Goal: Task Accomplishment & Management: Manage account settings

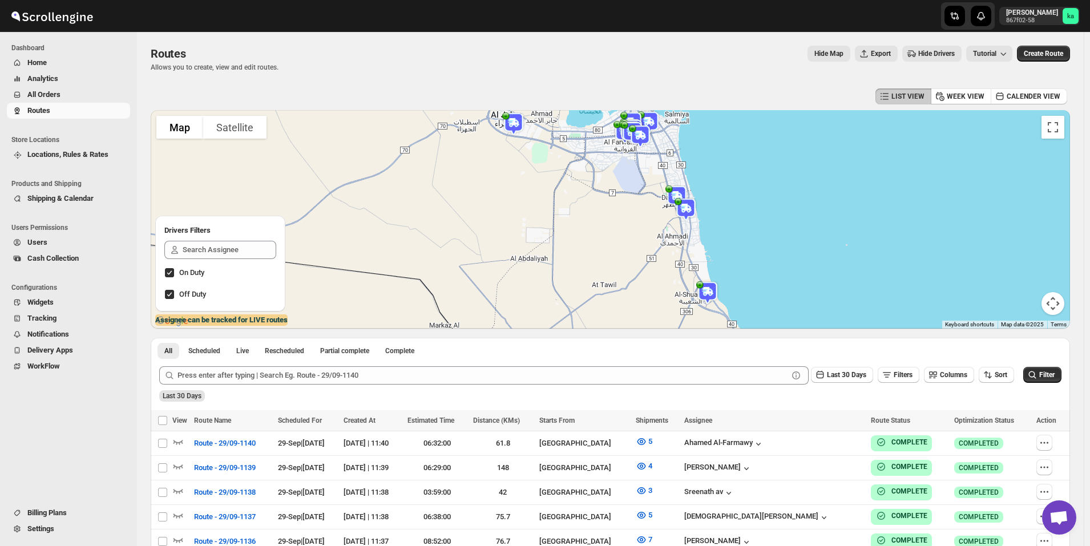
click at [72, 100] on button "All Orders" at bounding box center [68, 95] width 123 height 16
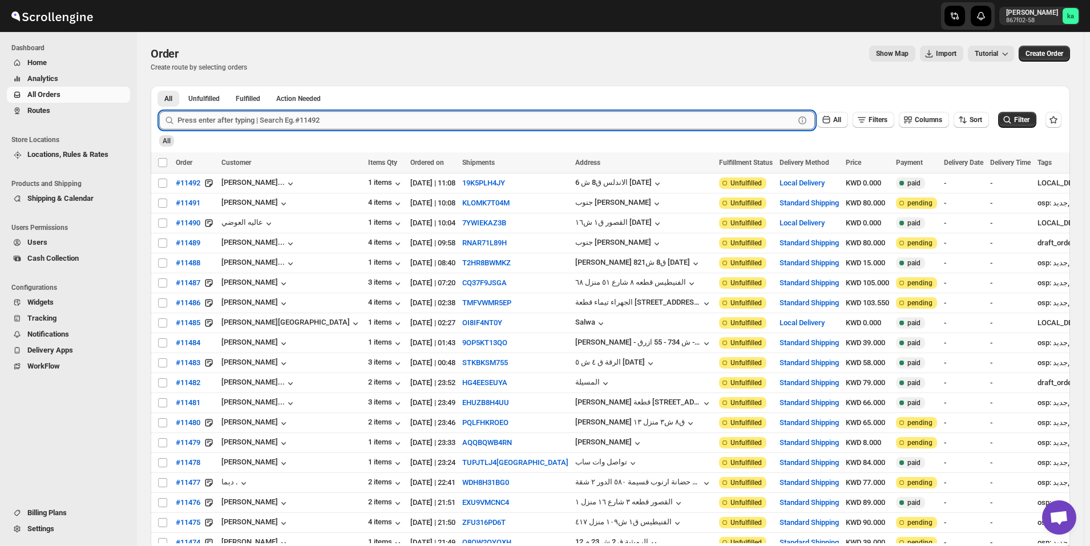
click at [305, 120] on input "text" at bounding box center [486, 120] width 617 height 18
paste input "11348"
type input "11348"
click at [159, 86] on button "Submit" at bounding box center [175, 92] width 33 height 12
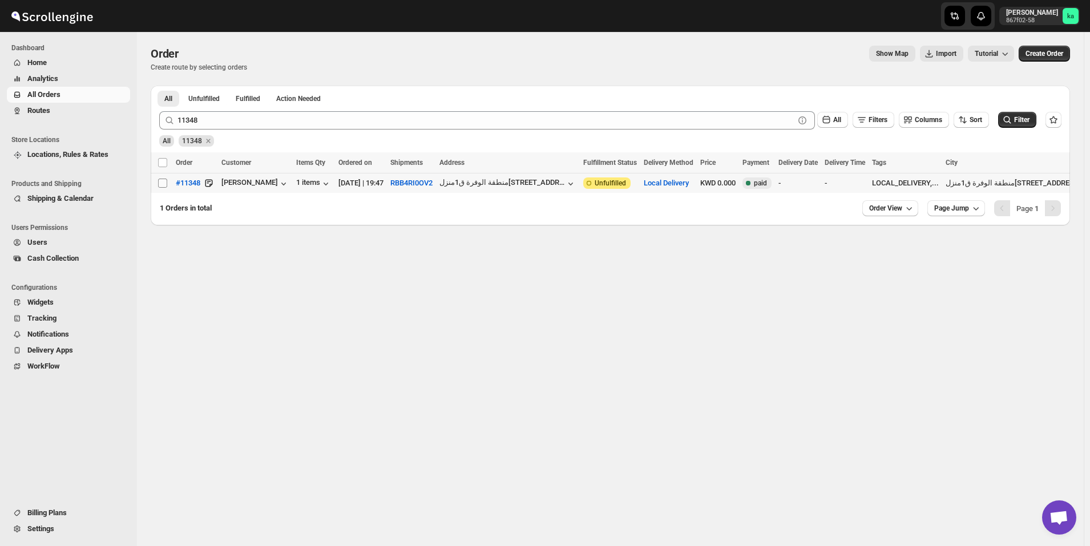
click at [164, 185] on input "Select order" at bounding box center [162, 183] width 9 height 9
checkbox input "true"
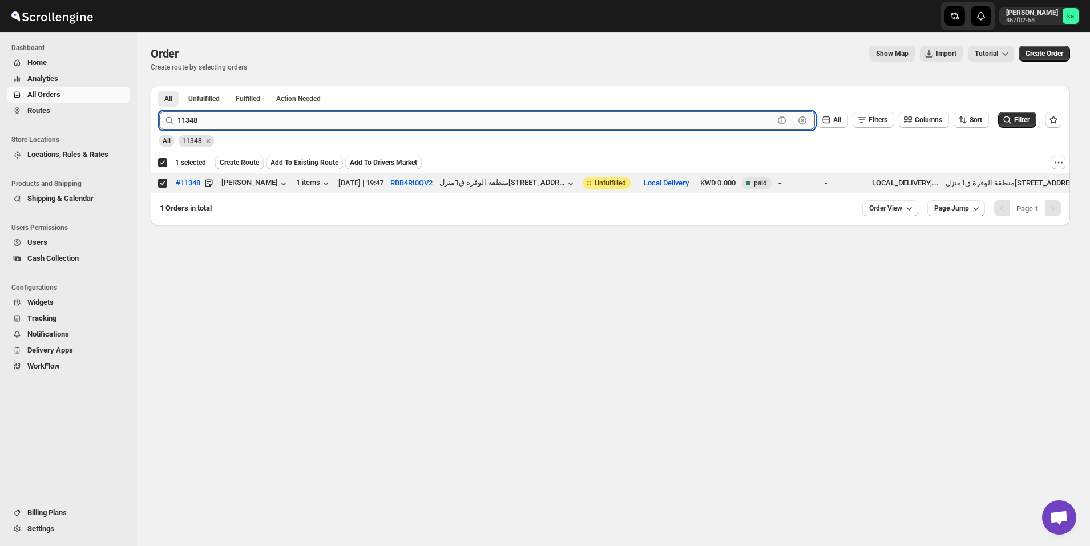
click at [235, 118] on input "11348" at bounding box center [476, 120] width 596 height 18
paste input "89"
type input "11389"
click at [159, 86] on button "Submit" at bounding box center [175, 92] width 33 height 12
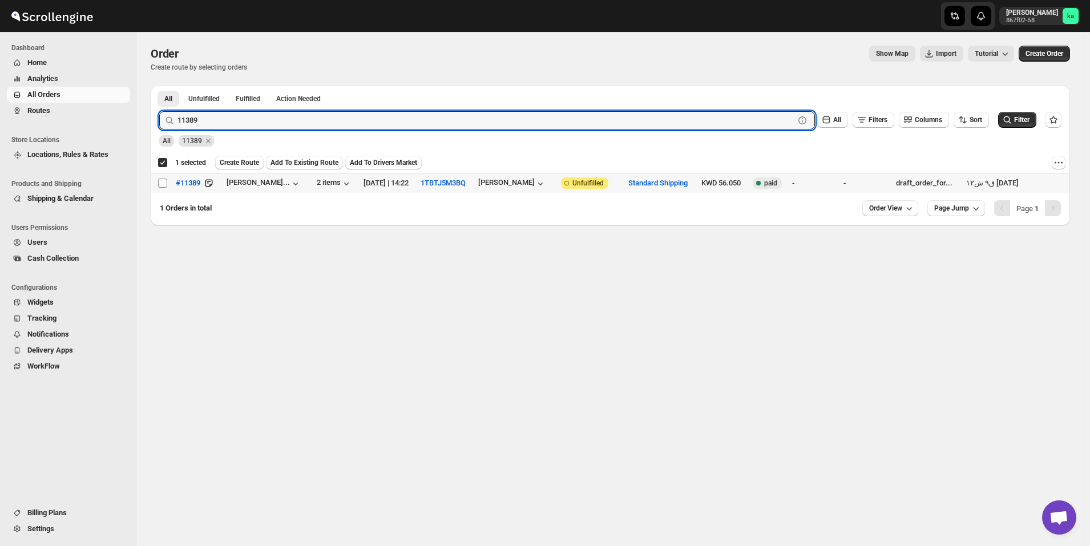
click at [163, 183] on input "Select order" at bounding box center [162, 183] width 9 height 9
checkbox input "true"
checkbox input "false"
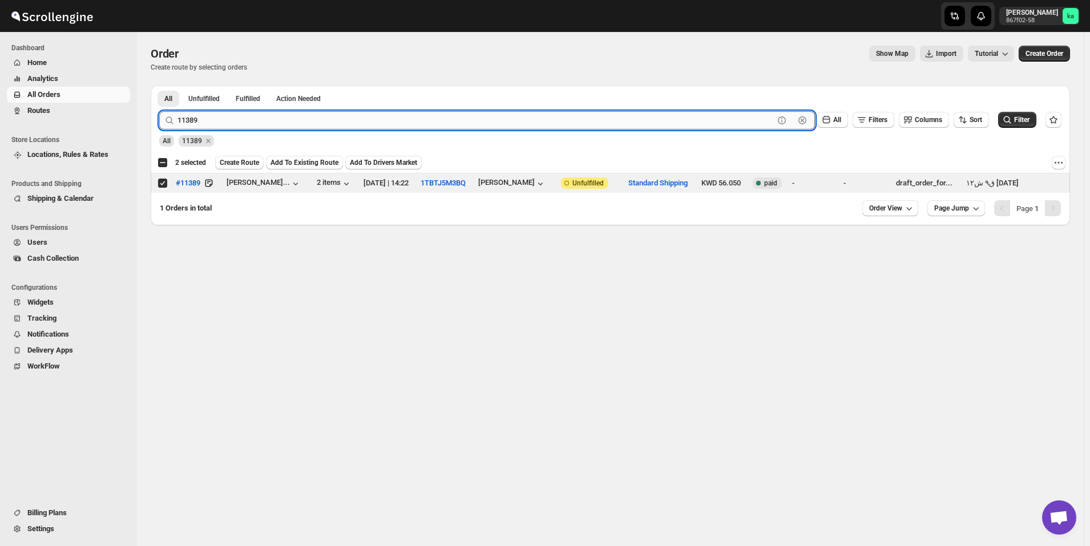
click at [276, 120] on input "11389" at bounding box center [476, 120] width 596 height 18
paste input "43"
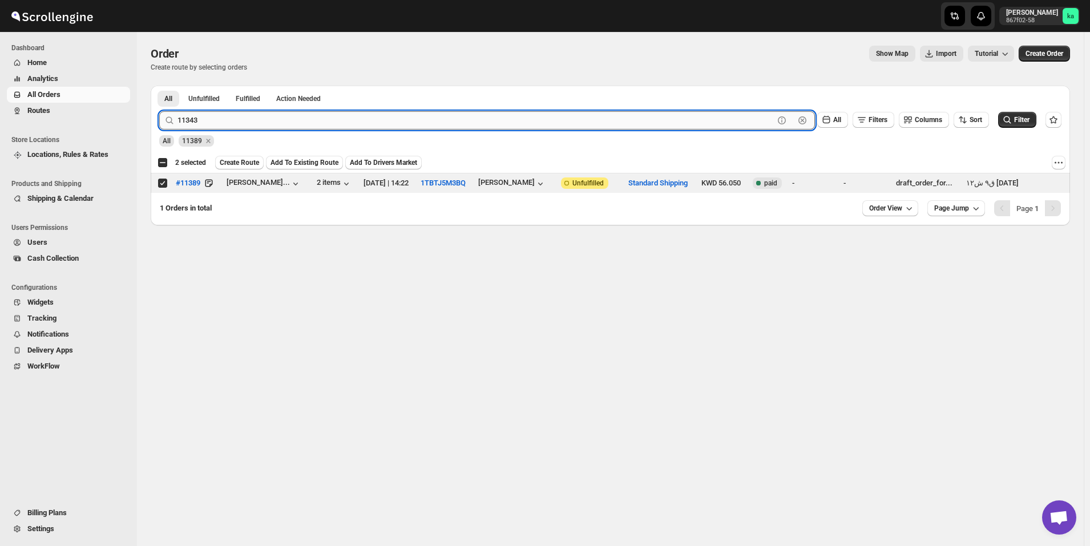
type input "11343"
click at [159, 86] on button "Submit" at bounding box center [175, 92] width 33 height 12
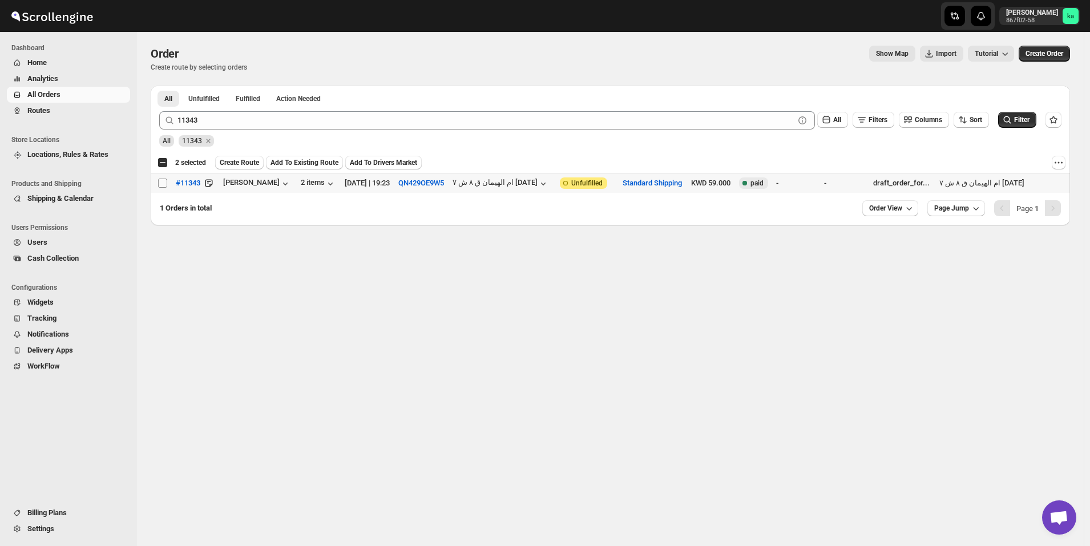
click at [161, 187] on input "Select order" at bounding box center [162, 183] width 9 height 9
checkbox input "true"
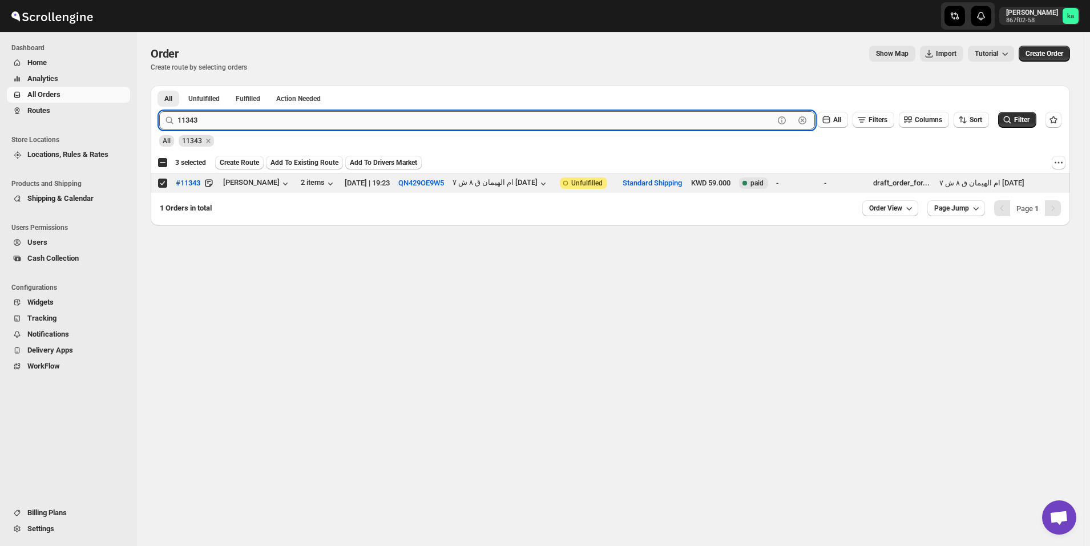
click at [252, 118] on input "11343" at bounding box center [476, 120] width 596 height 18
paste input "87"
type input "11387"
click at [159, 86] on button "Submit" at bounding box center [175, 92] width 33 height 12
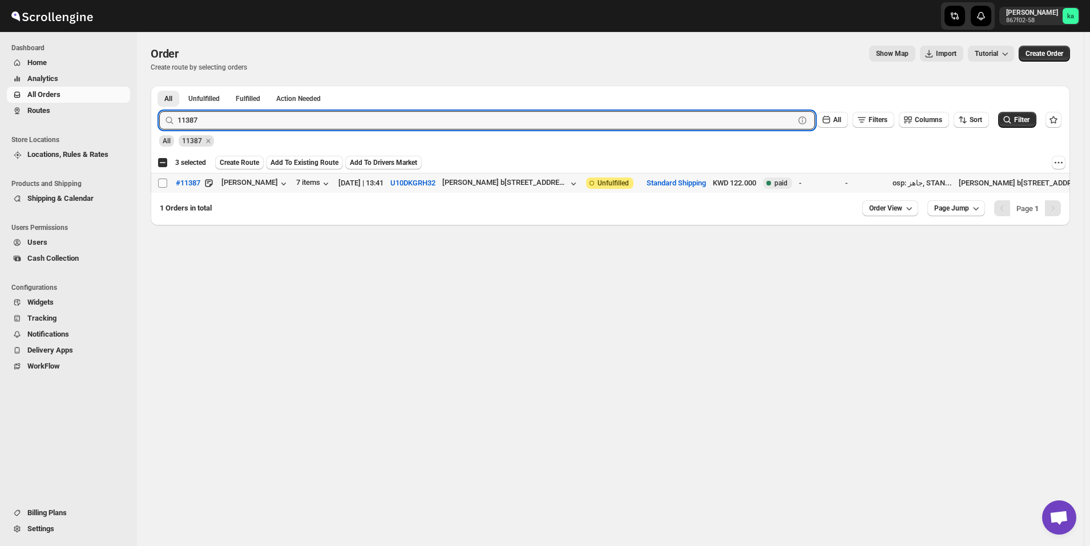
click at [167, 182] on input "Select order" at bounding box center [162, 183] width 9 height 9
checkbox input "true"
click at [273, 119] on input "11387" at bounding box center [476, 120] width 596 height 18
click at [273, 118] on input "11387" at bounding box center [476, 120] width 596 height 18
paste input "91"
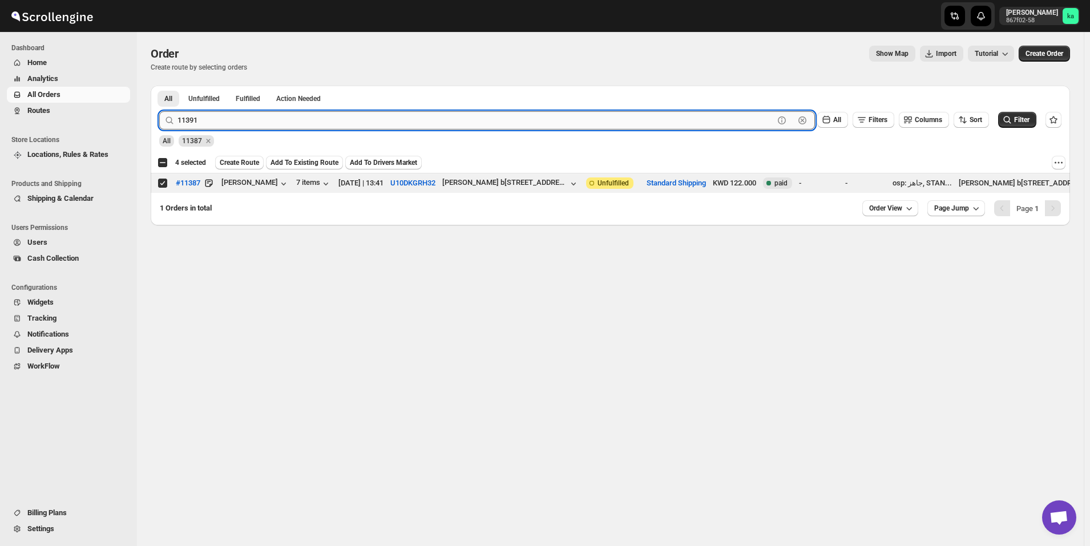
type input "11391"
click at [159, 86] on button "Submit" at bounding box center [175, 92] width 33 height 12
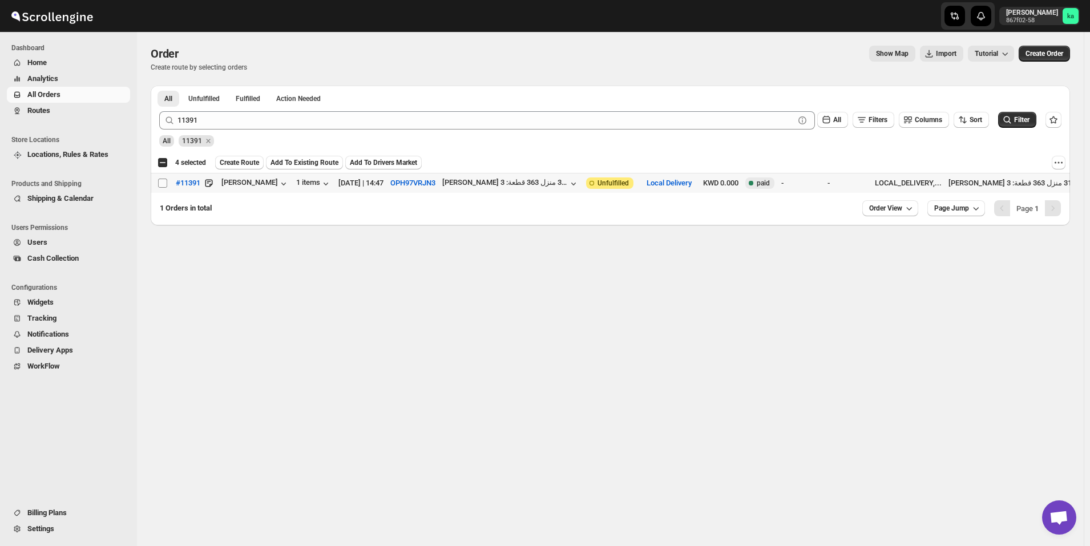
click at [158, 185] on span at bounding box center [163, 183] width 10 height 10
click at [158, 185] on input "Select order" at bounding box center [162, 183] width 9 height 9
click at [163, 182] on input "Select order" at bounding box center [162, 183] width 9 height 9
checkbox input "true"
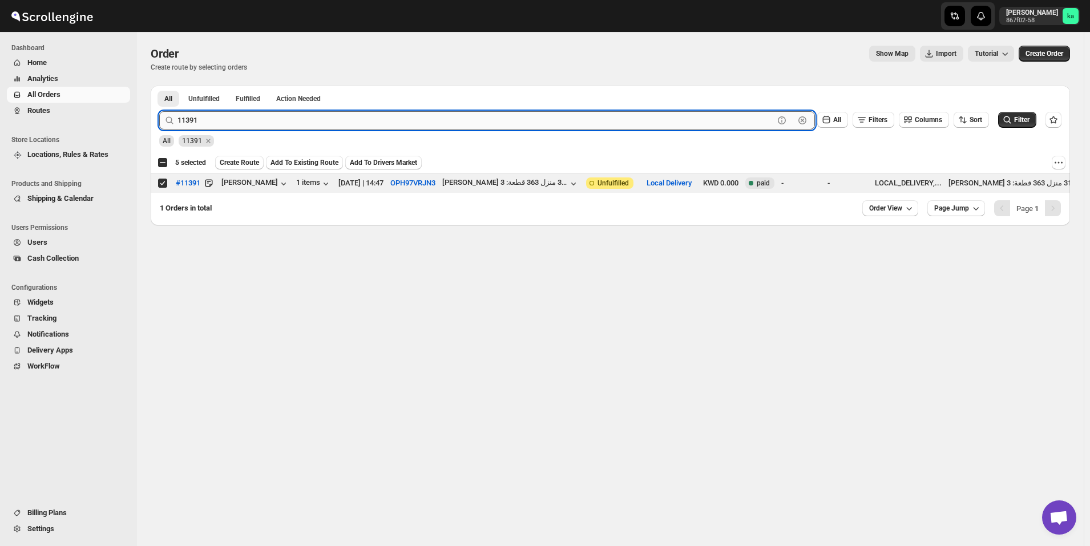
click at [296, 115] on input "11391" at bounding box center [476, 120] width 596 height 18
paste input "8"
type input "11381"
click at [159, 86] on button "Submit" at bounding box center [175, 92] width 33 height 12
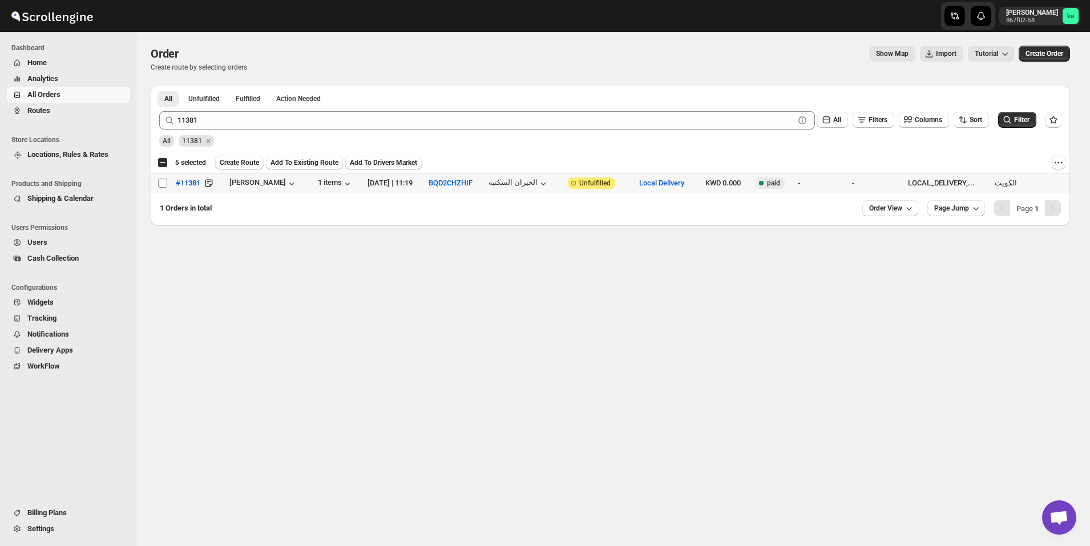
click at [164, 185] on input "Select order" at bounding box center [162, 183] width 9 height 9
checkbox input "true"
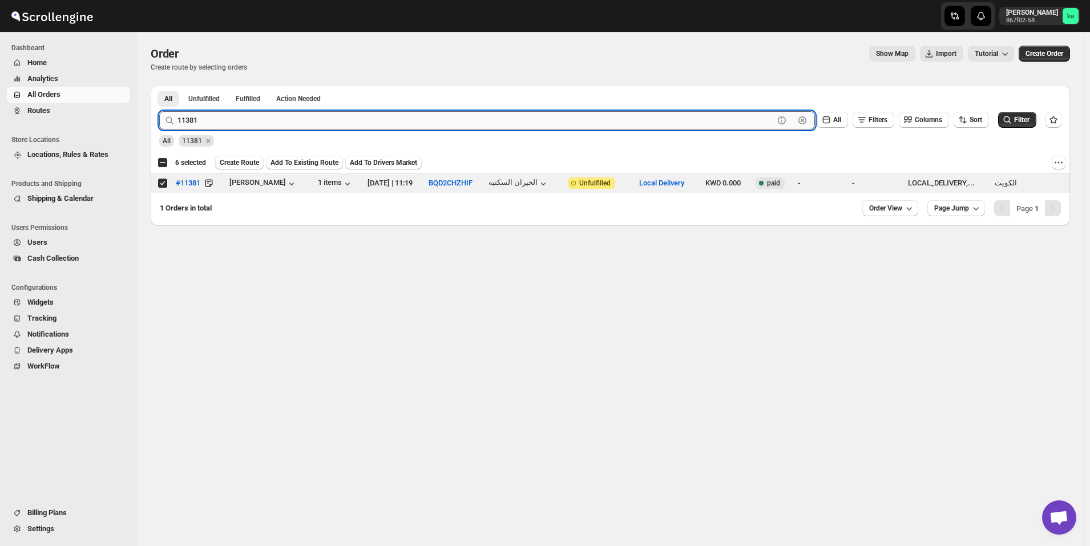
click at [313, 114] on input "11381" at bounding box center [476, 120] width 596 height 18
paste input "427"
type input "11427"
click at [159, 86] on button "Submit" at bounding box center [175, 92] width 33 height 12
click at [166, 182] on input "Select order" at bounding box center [162, 183] width 9 height 9
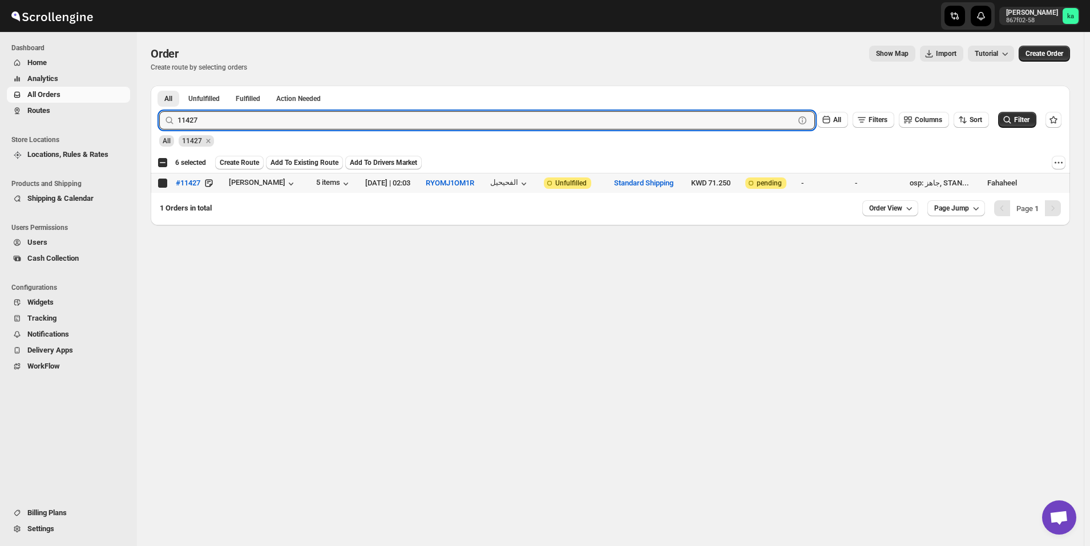
checkbox input "true"
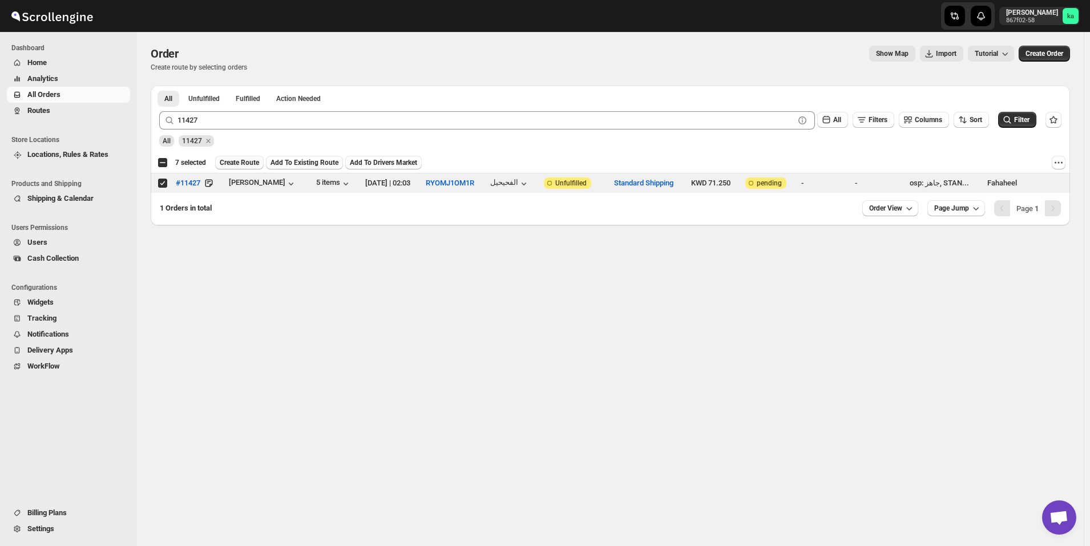
click at [239, 163] on span "Create Route" at bounding box center [239, 162] width 39 height 9
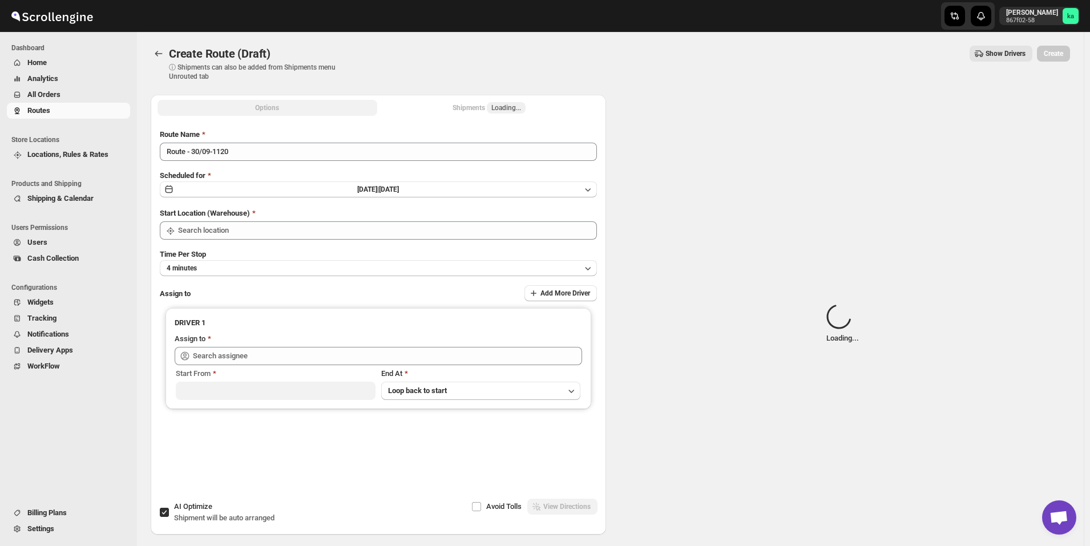
type input "[GEOGRAPHIC_DATA]"
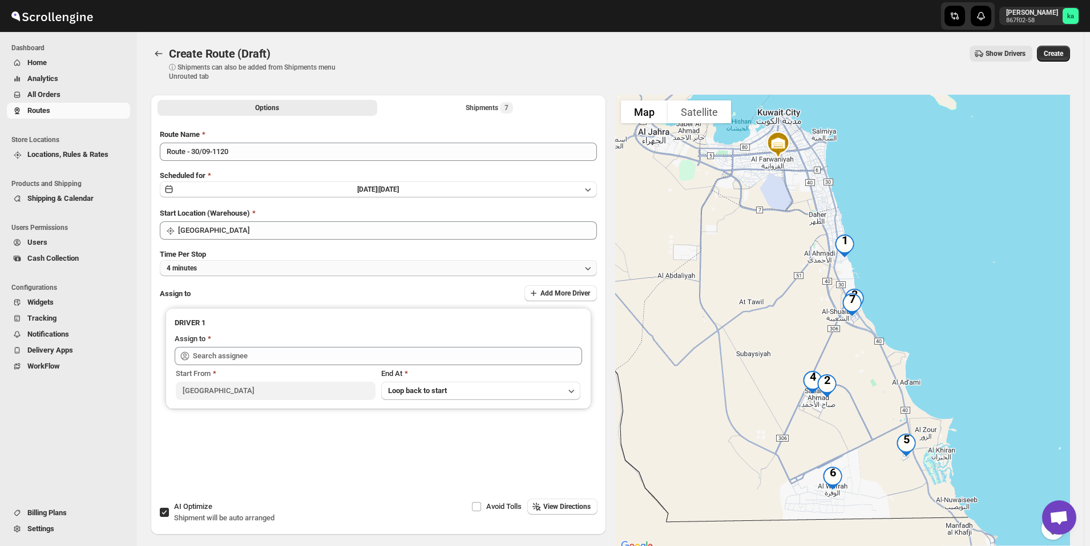
click at [372, 267] on button "4 minutes" at bounding box center [378, 268] width 437 height 16
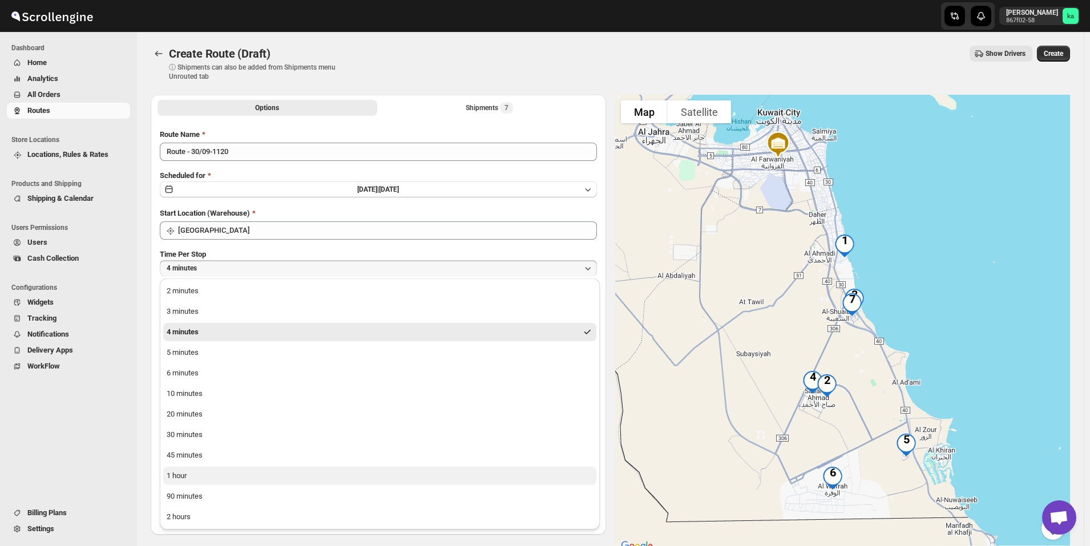
click at [283, 473] on button "1 hour" at bounding box center [379, 476] width 433 height 18
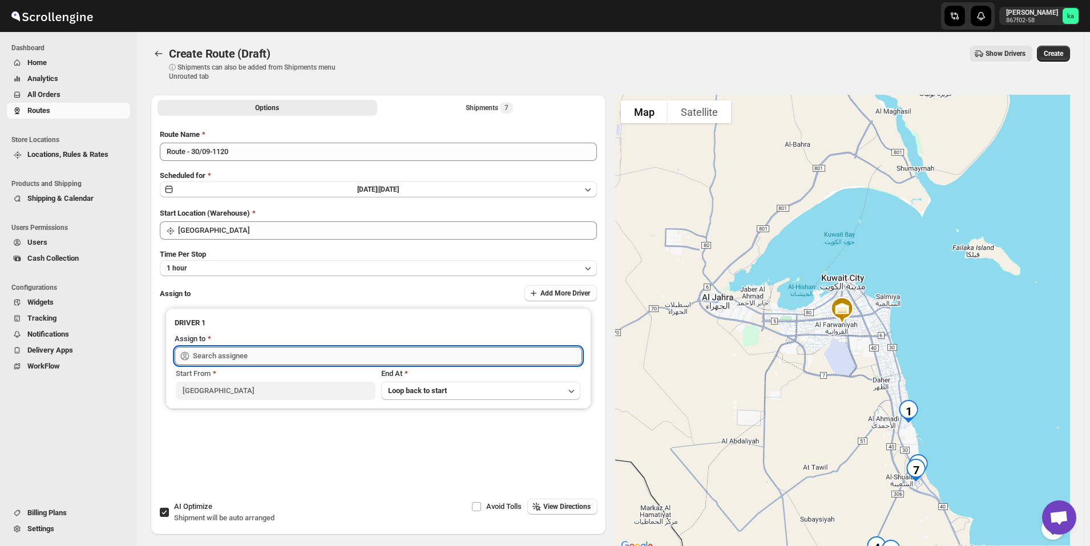
click at [276, 360] on input "text" at bounding box center [387, 356] width 389 height 18
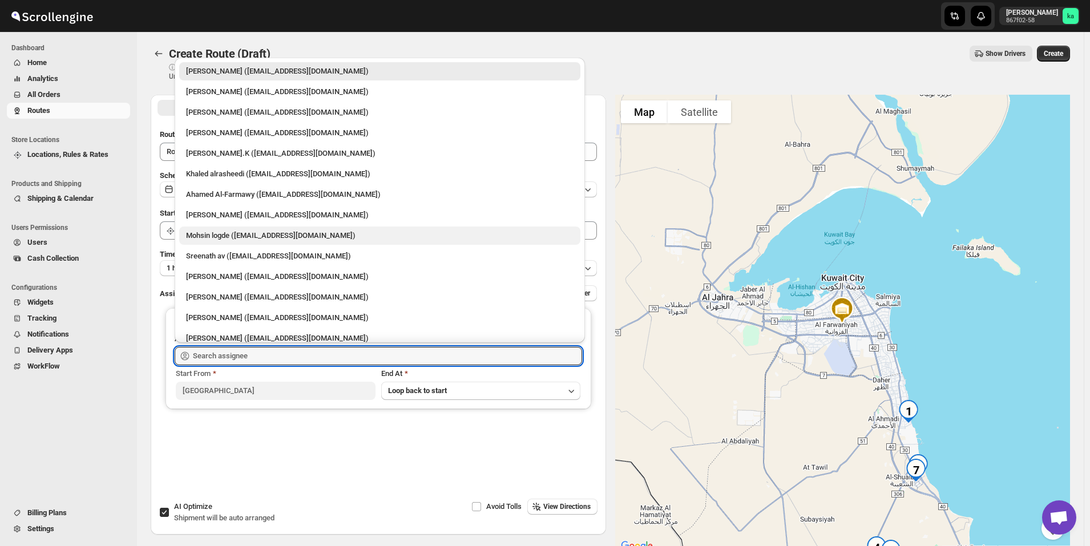
click at [219, 233] on div "Mohsin logde ([EMAIL_ADDRESS][DOMAIN_NAME])" at bounding box center [380, 235] width 388 height 11
type input "Mohsin logde ([EMAIL_ADDRESS][DOMAIN_NAME])"
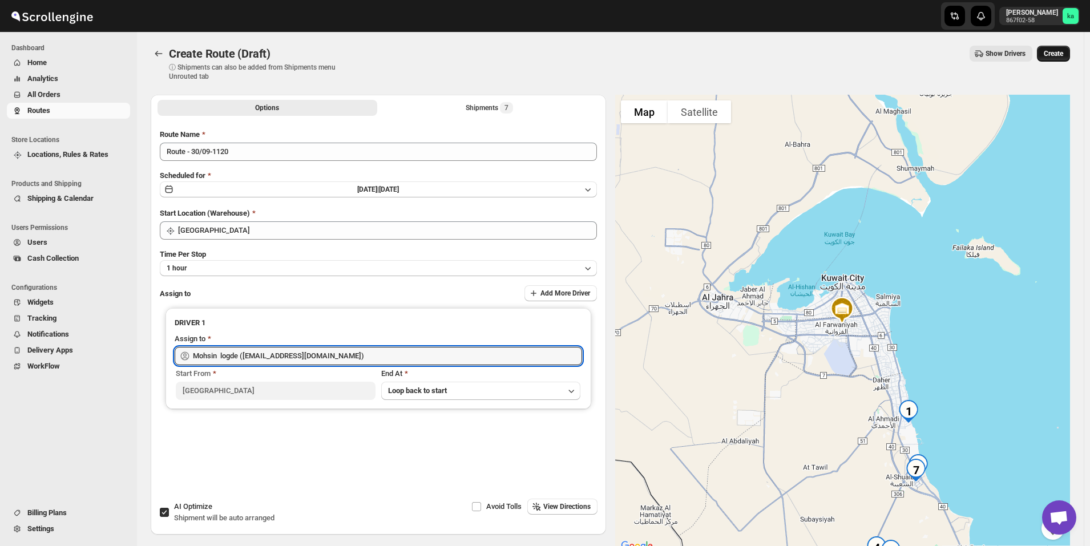
click at [1067, 48] on button "Create" at bounding box center [1053, 54] width 33 height 16
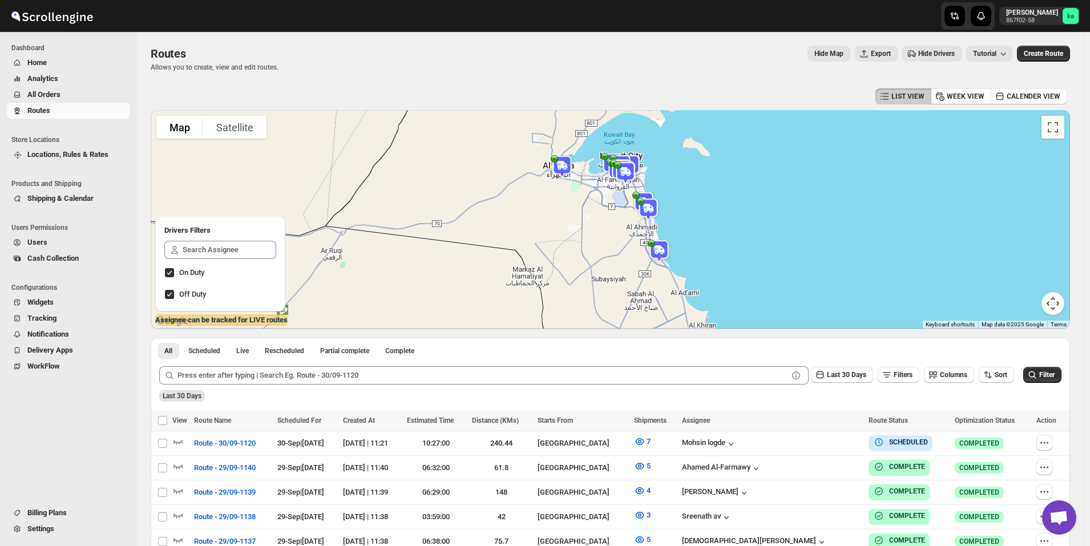
click at [73, 95] on span "All Orders" at bounding box center [77, 94] width 100 height 11
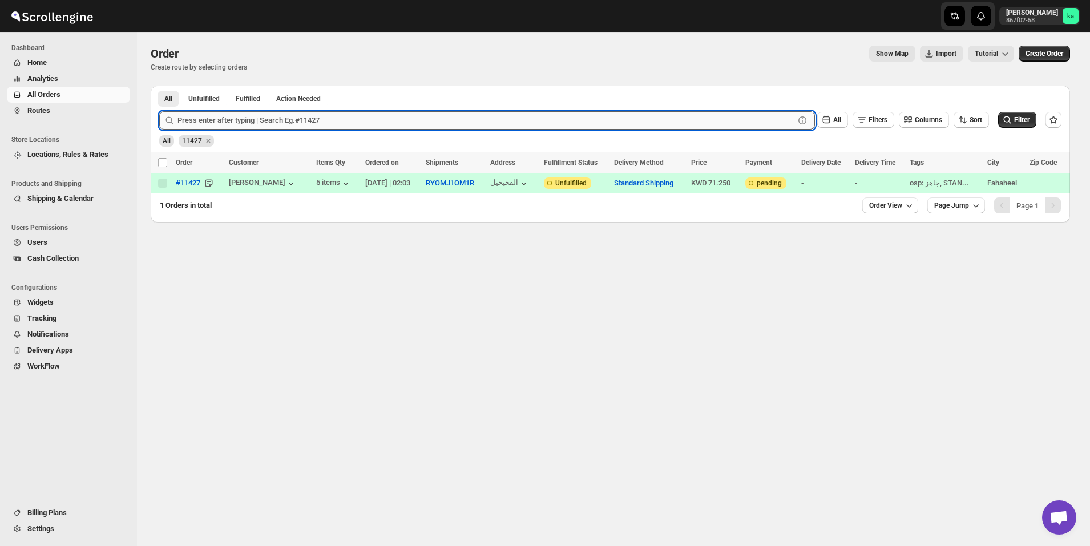
click at [259, 127] on input "text" at bounding box center [486, 120] width 617 height 18
paste input "11214"
type input "11214"
click at [159, 86] on button "Submit" at bounding box center [175, 92] width 33 height 12
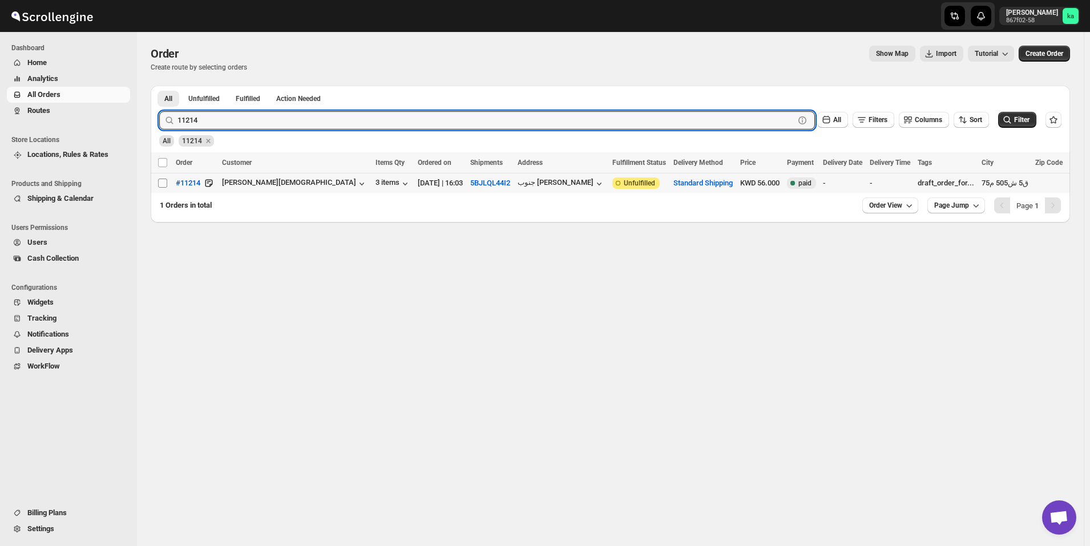
click at [162, 184] on input "Select order" at bounding box center [162, 183] width 9 height 9
checkbox input "true"
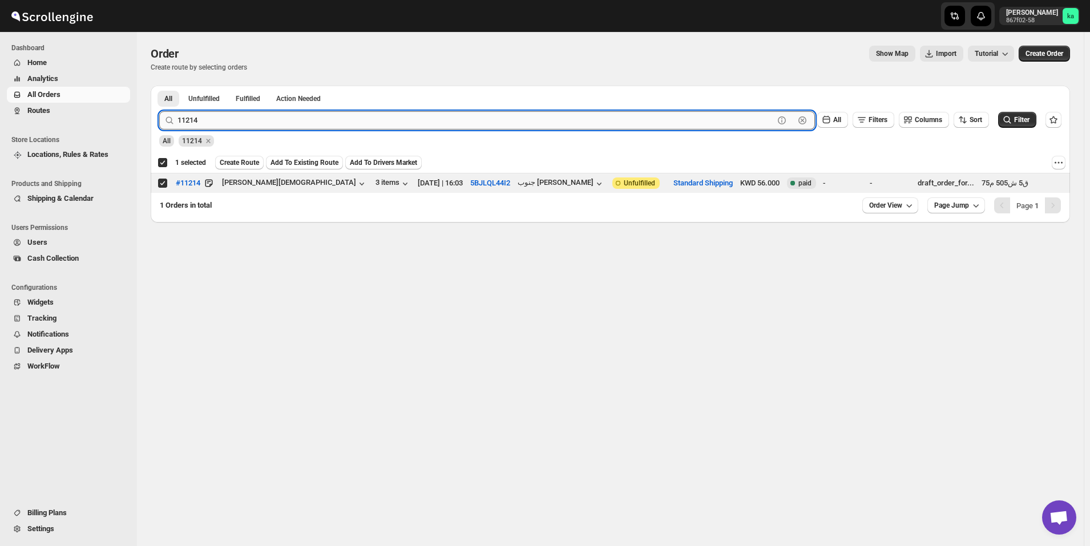
click at [354, 118] on input "11214" at bounding box center [476, 120] width 596 height 18
paste input "385"
type input "11385"
click at [159, 86] on button "Submit" at bounding box center [175, 92] width 33 height 12
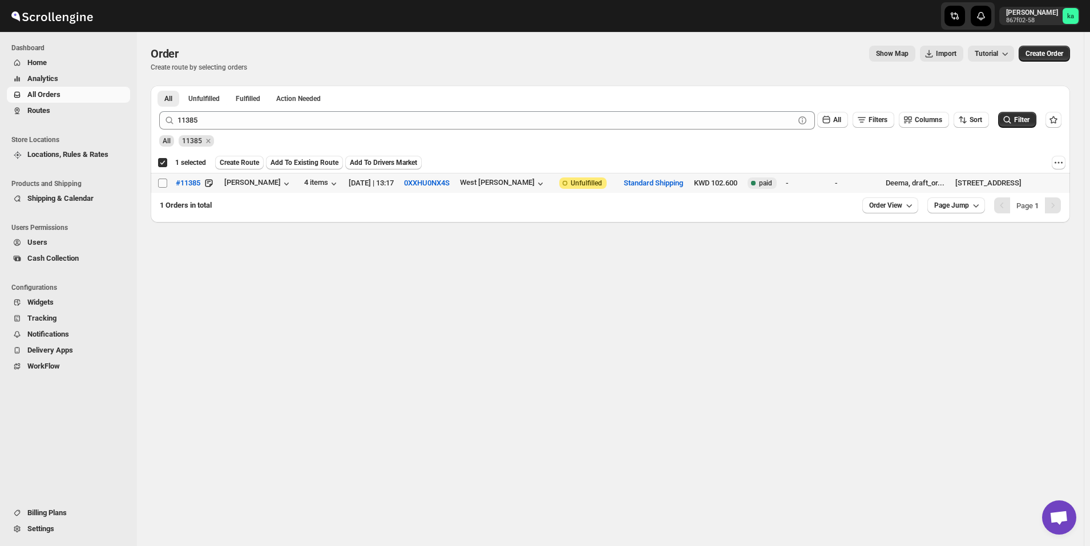
click at [160, 183] on input "Select order" at bounding box center [162, 183] width 9 height 9
checkbox input "true"
checkbox input "false"
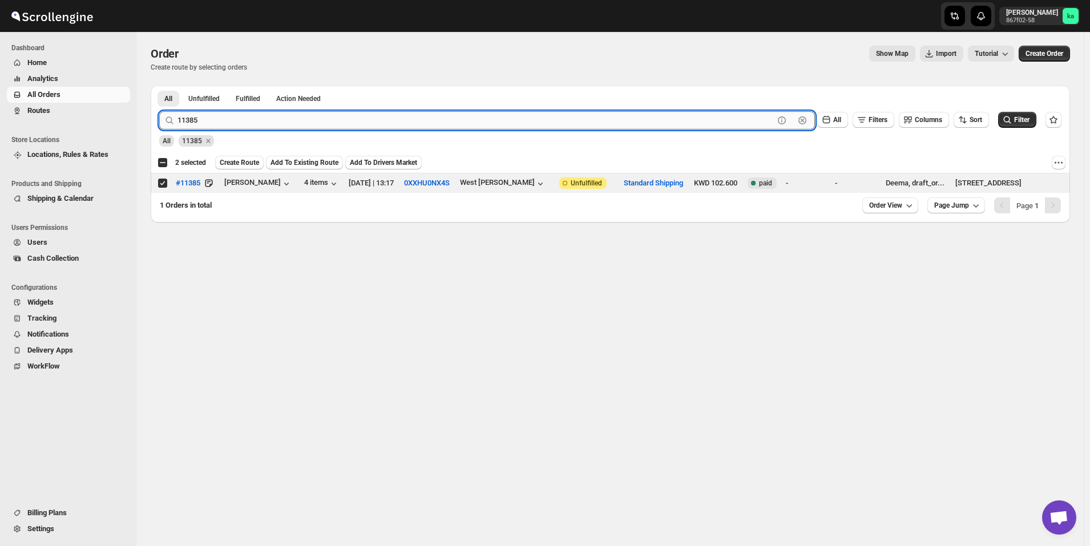
click at [301, 114] on input "11385" at bounding box center [476, 120] width 596 height 18
paste input "431"
type input "11431"
click at [159, 86] on button "Submit" at bounding box center [175, 92] width 33 height 12
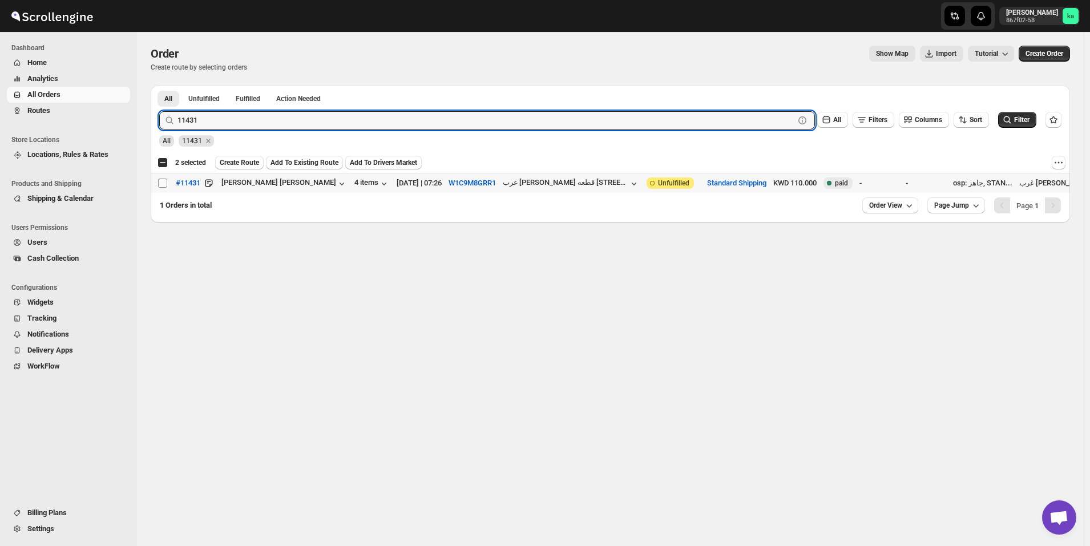
click at [164, 184] on input "Select order" at bounding box center [162, 183] width 9 height 9
checkbox input "true"
click at [280, 115] on input "11431" at bounding box center [476, 120] width 596 height 18
paste input "03"
type input "11403"
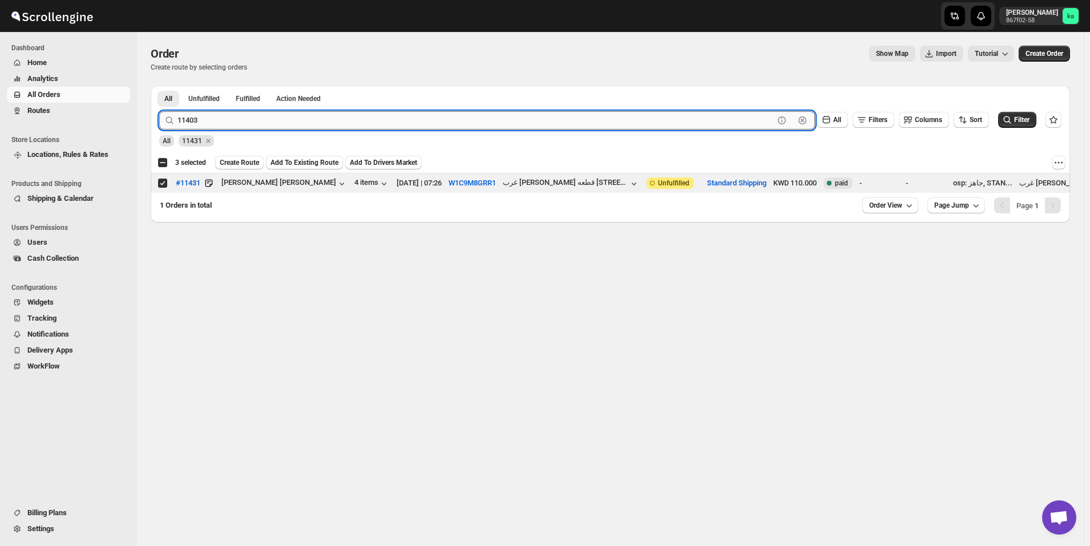
click at [159, 86] on button "Submit" at bounding box center [175, 92] width 33 height 12
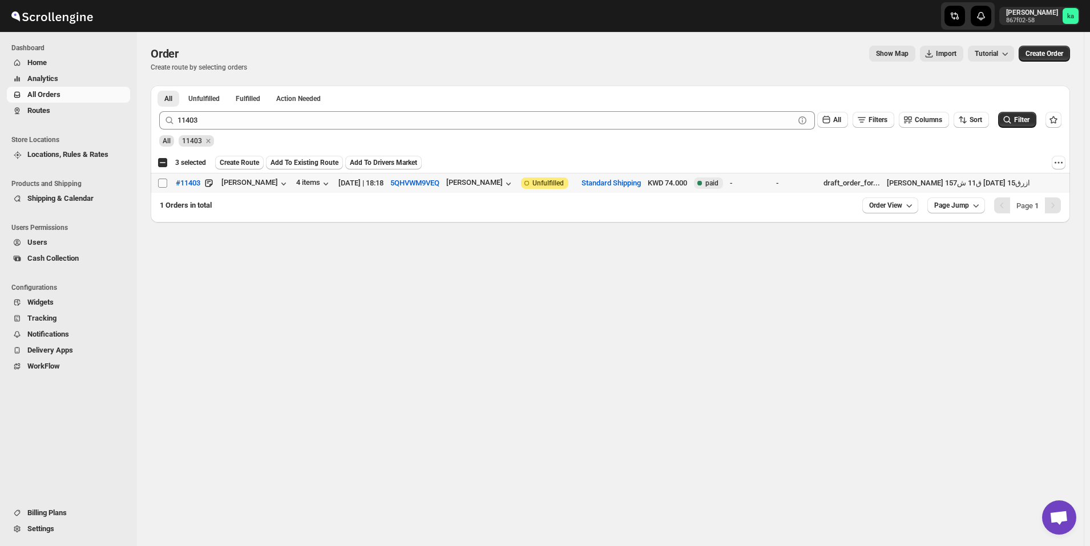
click at [162, 185] on input "Select order" at bounding box center [162, 183] width 9 height 9
checkbox input "true"
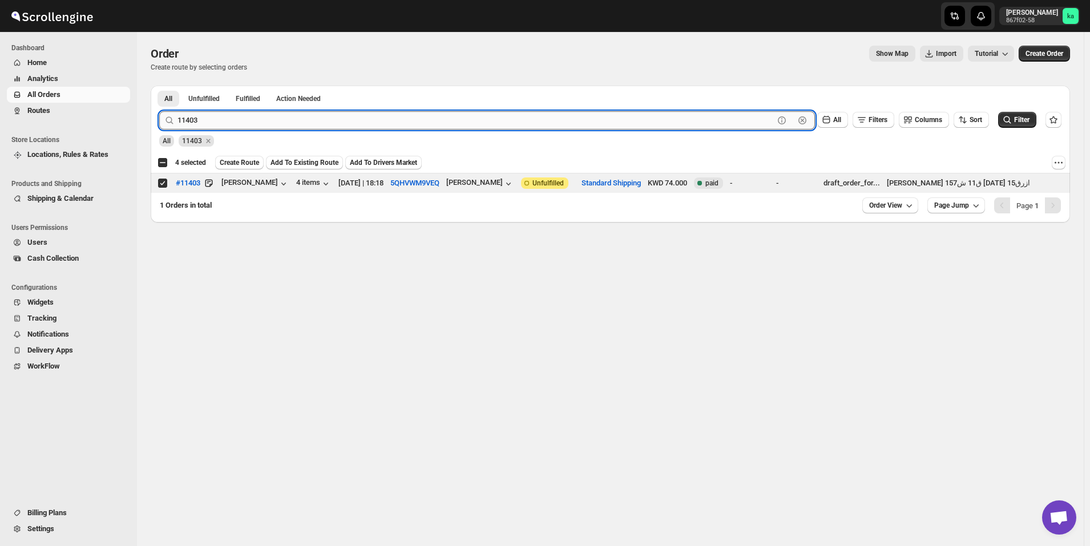
click at [325, 118] on input "11403" at bounding box center [476, 120] width 596 height 18
paste input "32"
type input "11432"
click at [159, 86] on button "Submit" at bounding box center [175, 92] width 33 height 12
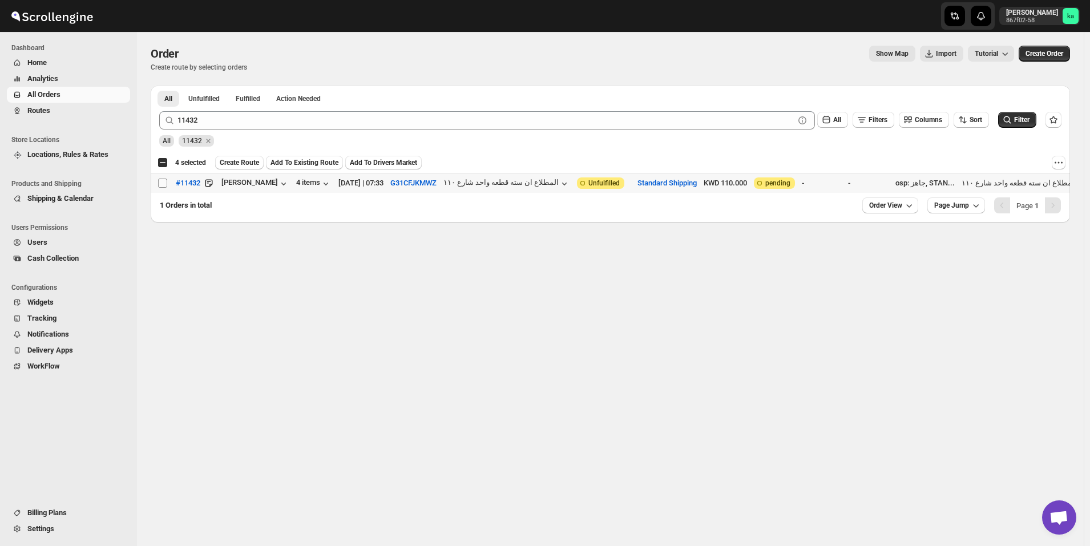
click at [164, 182] on input "Select order" at bounding box center [162, 183] width 9 height 9
checkbox input "true"
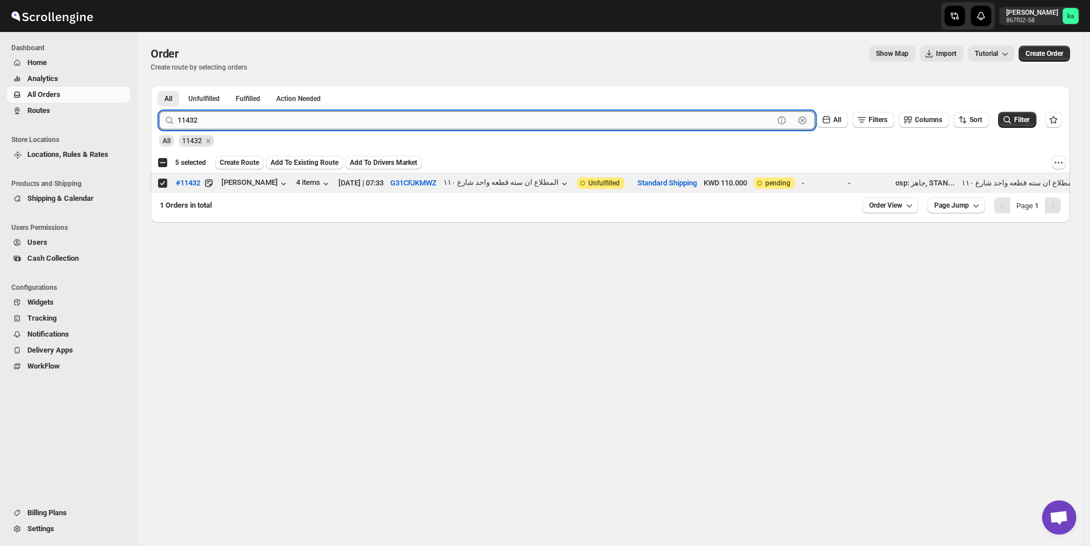
click at [320, 115] on input "11432" at bounding box center [476, 120] width 596 height 18
paste input "0983"
type input "10983"
click at [159, 86] on button "Submit" at bounding box center [175, 92] width 33 height 12
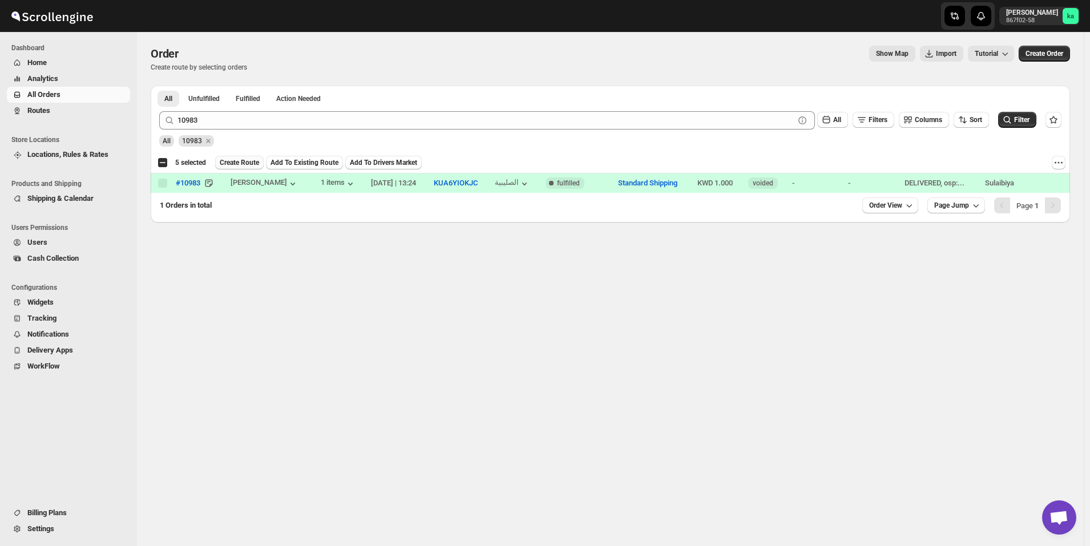
click at [232, 162] on span "Create Route" at bounding box center [239, 162] width 39 height 9
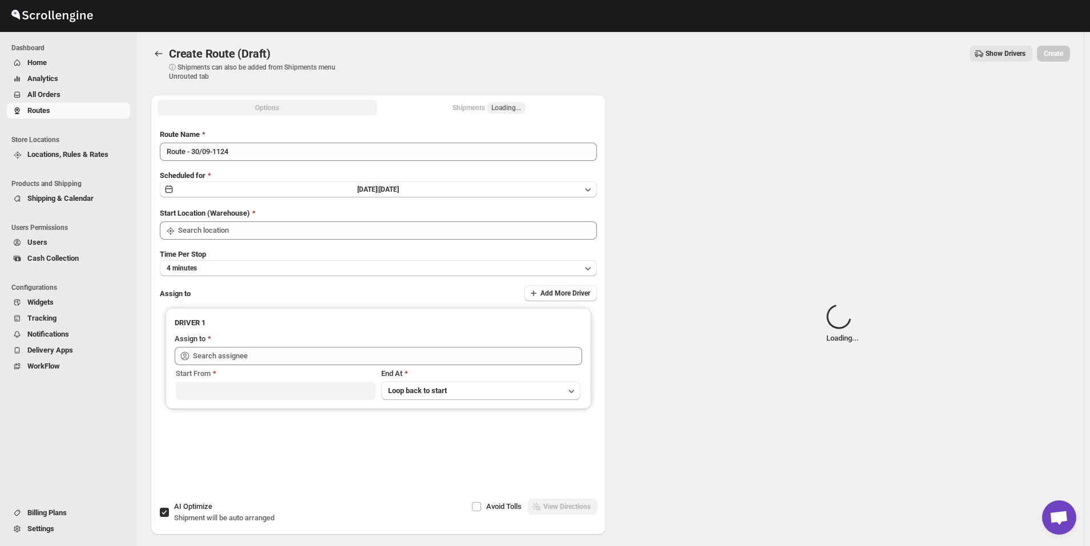
type input "[GEOGRAPHIC_DATA]"
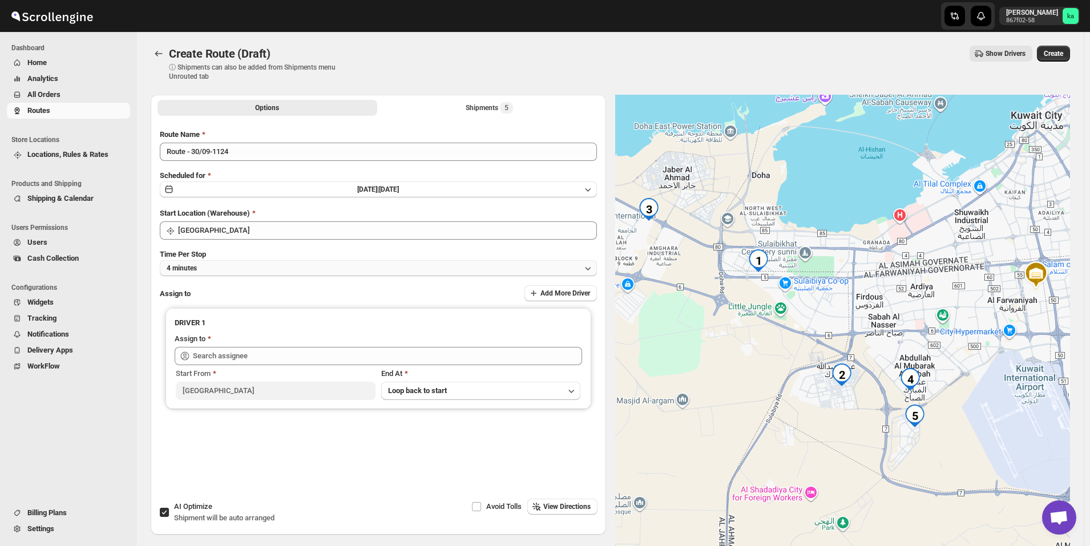
click at [251, 269] on button "4 minutes" at bounding box center [378, 268] width 437 height 16
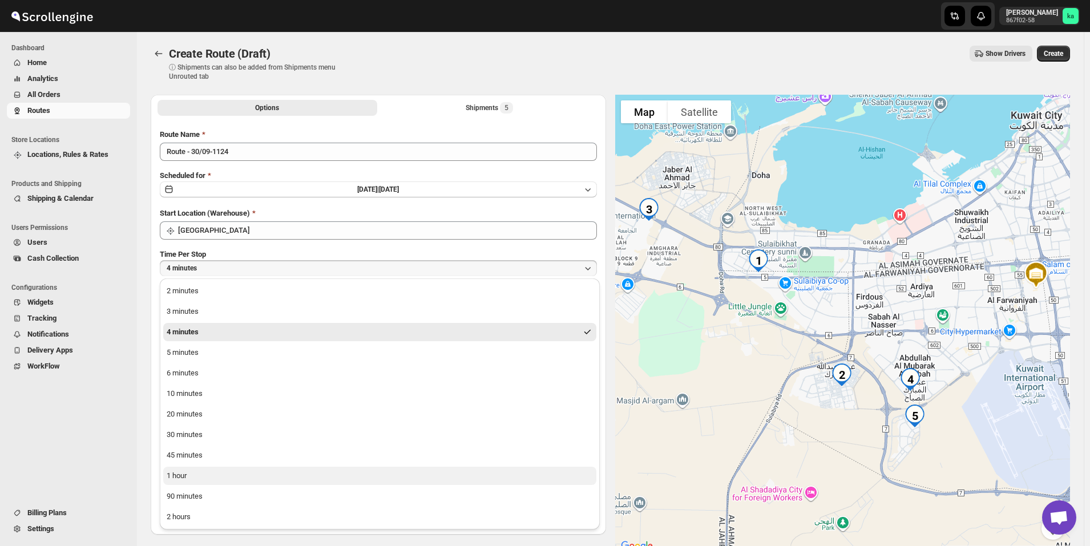
click at [219, 467] on button "1 hour" at bounding box center [379, 476] width 433 height 18
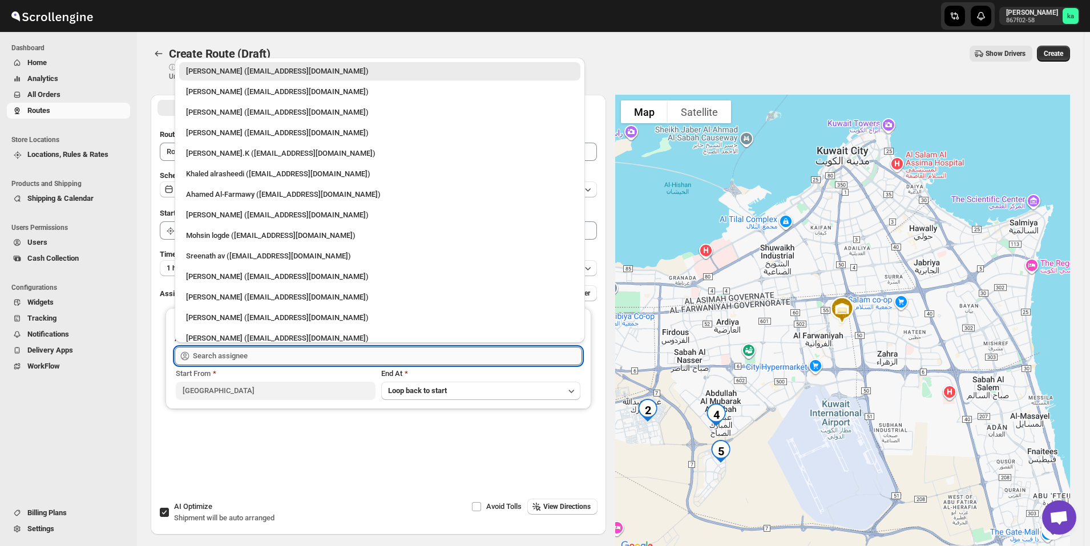
click at [254, 359] on input "text" at bounding box center [387, 356] width 389 height 18
click at [229, 117] on div "[PERSON_NAME] ([EMAIL_ADDRESS][DOMAIN_NAME])" at bounding box center [380, 112] width 388 height 11
type input "[PERSON_NAME] ([EMAIL_ADDRESS][DOMAIN_NAME])"
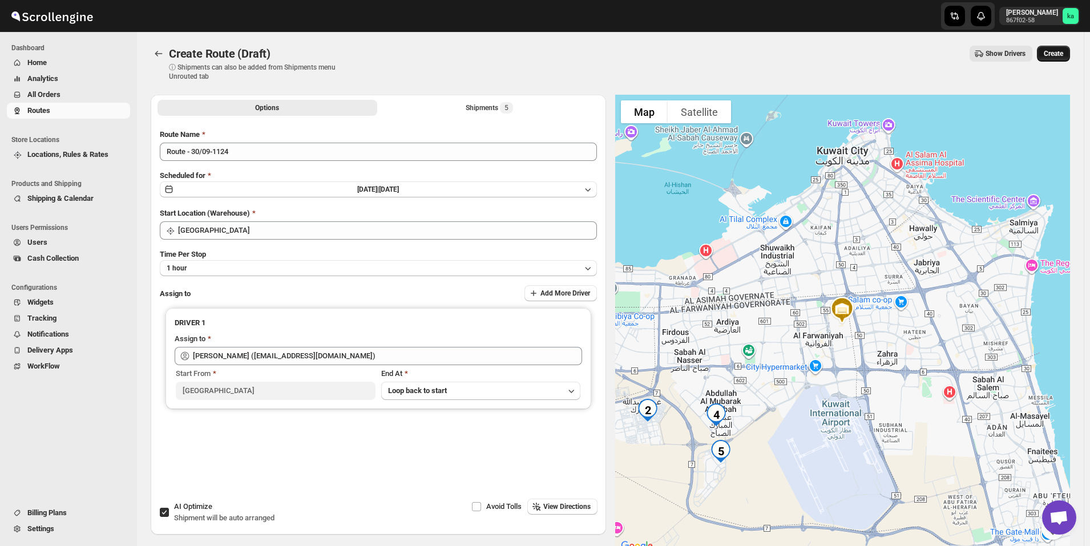
click at [1070, 58] on button "Create" at bounding box center [1053, 54] width 33 height 16
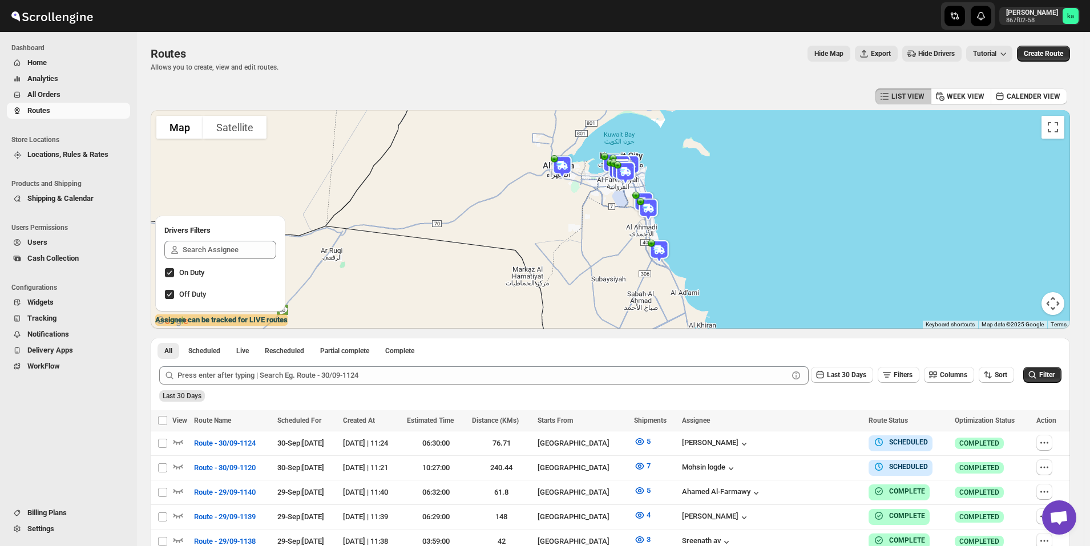
click at [72, 102] on button "All Orders" at bounding box center [68, 95] width 123 height 16
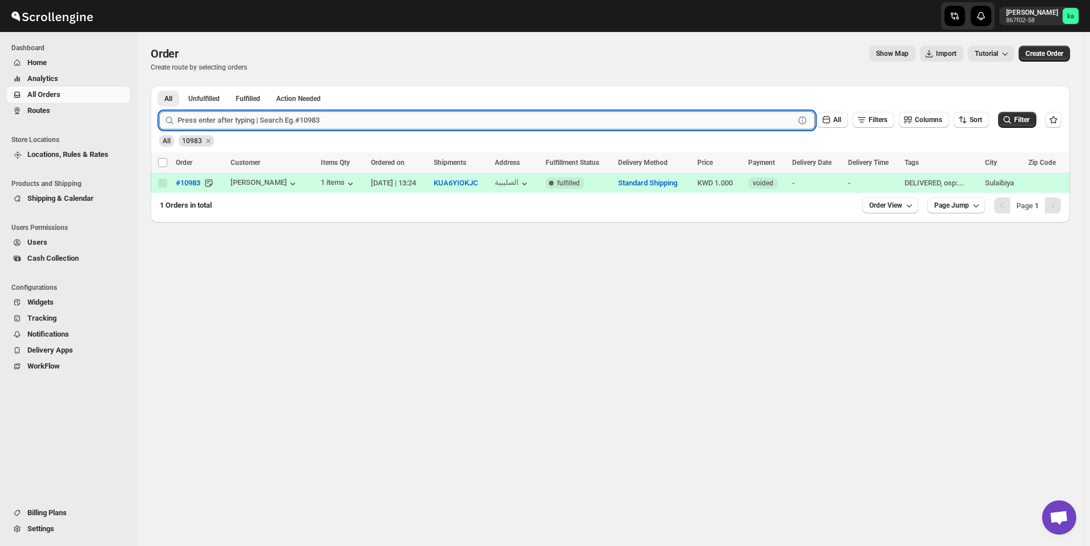
click at [280, 122] on input "text" at bounding box center [486, 120] width 617 height 18
paste input "11434"
type input "11434"
click at [159, 86] on button "Submit" at bounding box center [175, 92] width 33 height 12
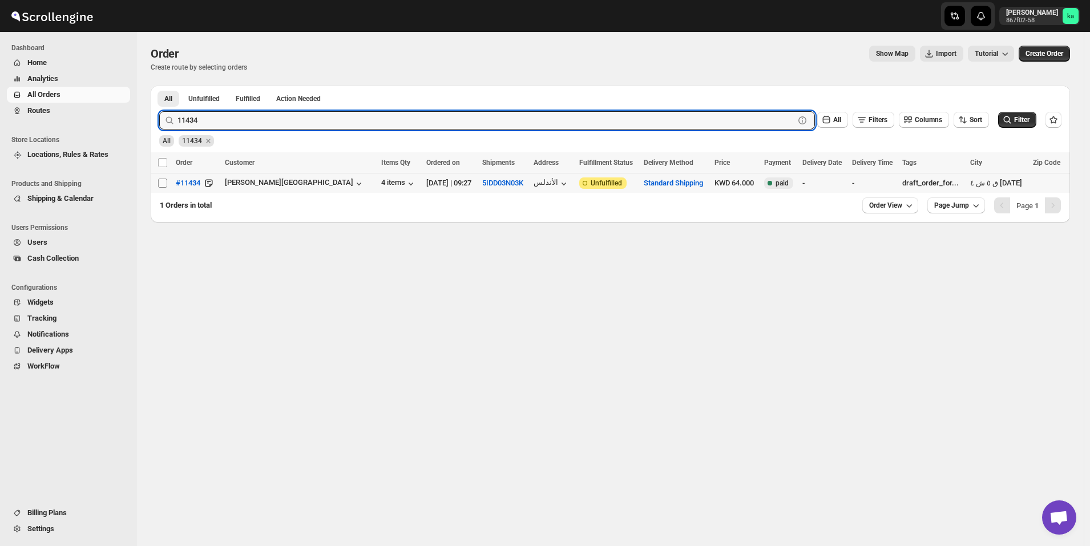
click at [163, 184] on input "Select order" at bounding box center [162, 183] width 9 height 9
checkbox input "true"
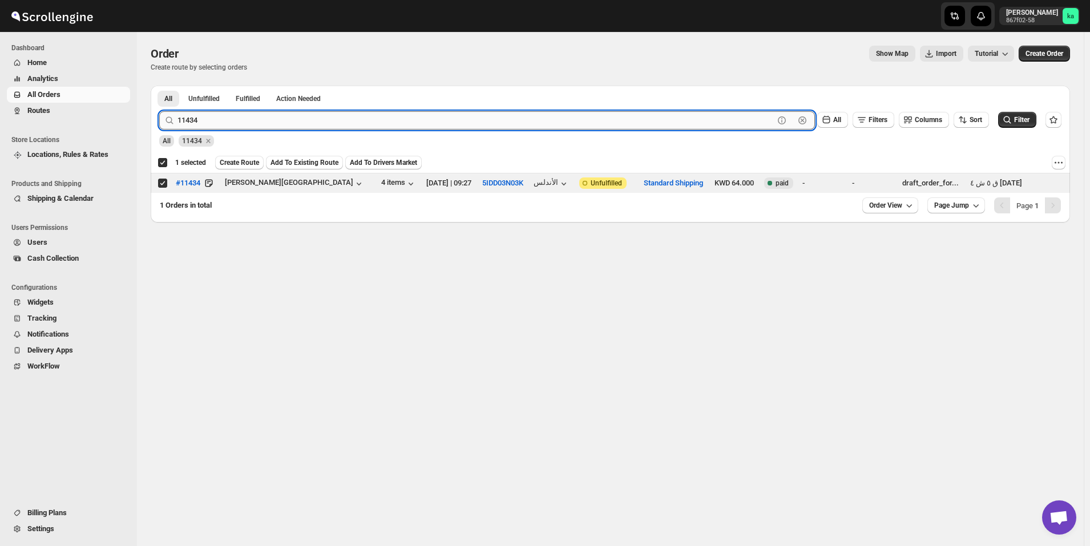
click at [296, 116] on input "11434" at bounding box center [476, 120] width 596 height 18
paste input "392"
type input "11392"
click at [159, 86] on button "Submit" at bounding box center [175, 92] width 33 height 12
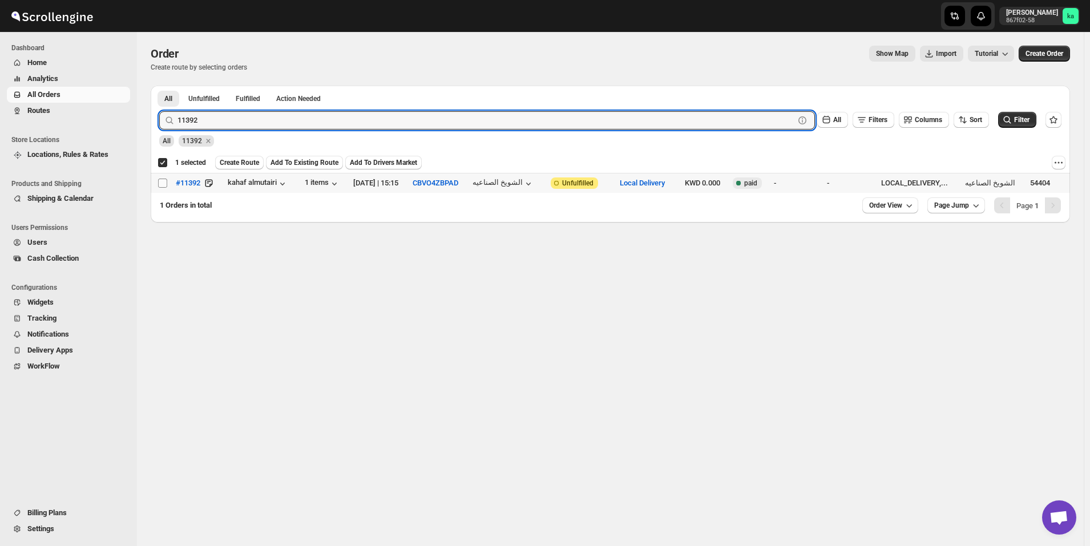
click at [160, 185] on input "Select order" at bounding box center [162, 183] width 9 height 9
checkbox input "true"
checkbox input "false"
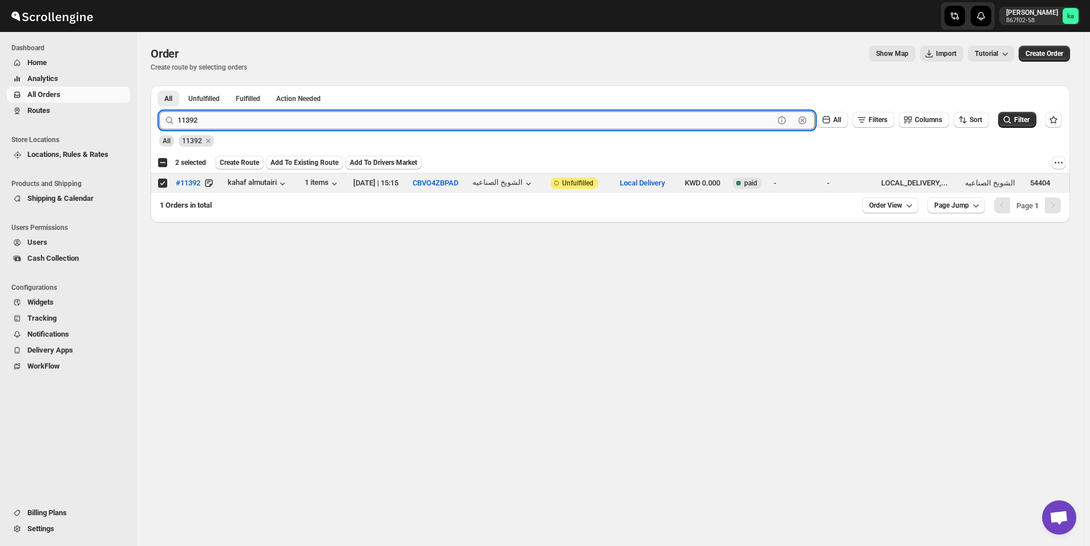
click at [317, 123] on input "11392" at bounding box center [476, 120] width 596 height 18
paste input "079"
type input "11079"
click at [159, 86] on button "Submit" at bounding box center [175, 92] width 33 height 12
click at [161, 185] on input "Select order" at bounding box center [162, 183] width 9 height 9
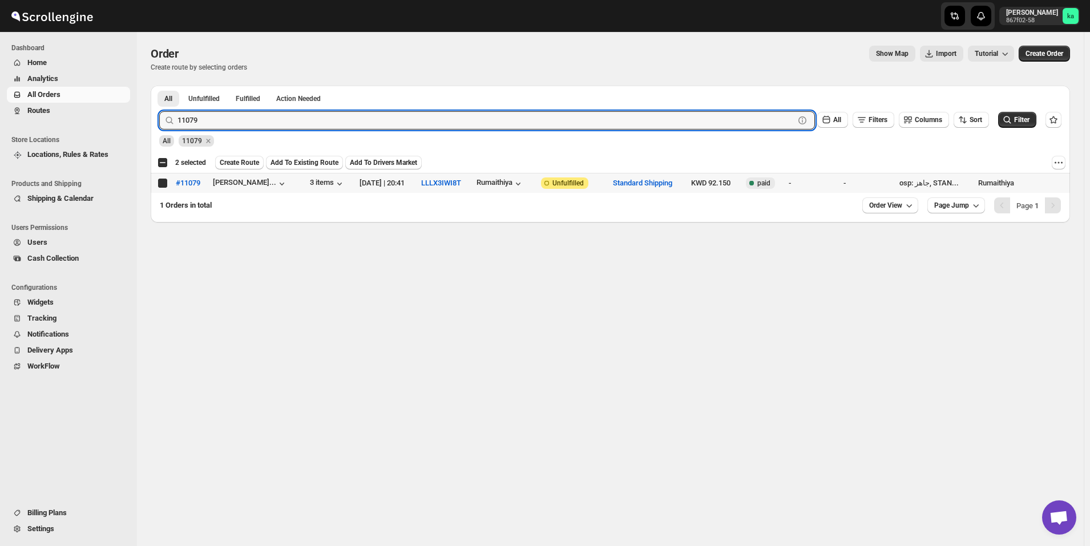
checkbox input "true"
click at [353, 115] on input "11079" at bounding box center [476, 120] width 596 height 18
paste input "407"
type input "11407"
click at [159, 86] on button "Submit" at bounding box center [175, 92] width 33 height 12
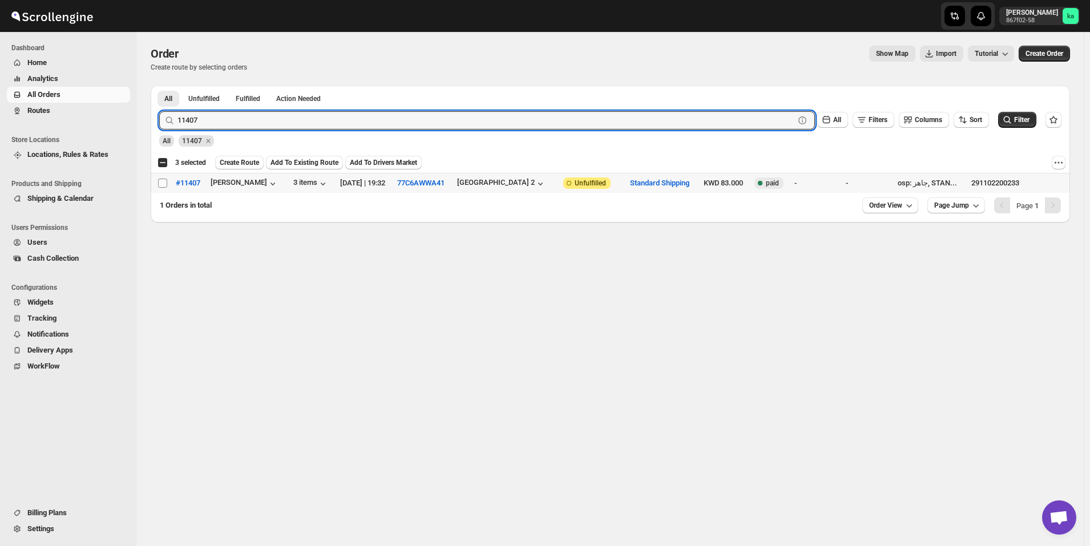
click at [159, 182] on input "Select order" at bounding box center [162, 183] width 9 height 9
checkbox input "true"
click at [332, 125] on input "11407" at bounding box center [476, 120] width 596 height 18
paste input "1"
type input "11417"
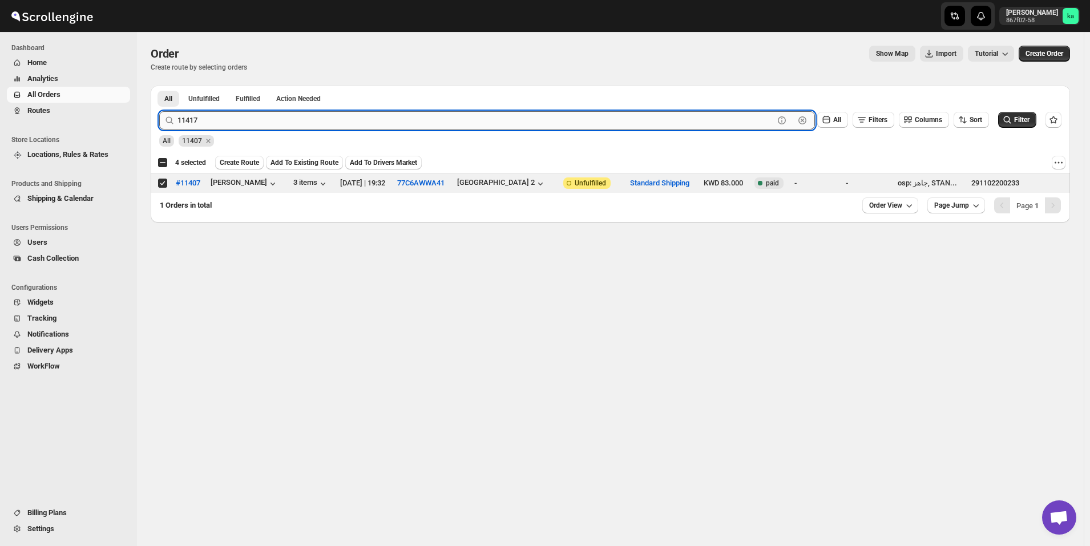
click at [159, 86] on button "Submit" at bounding box center [175, 92] width 33 height 12
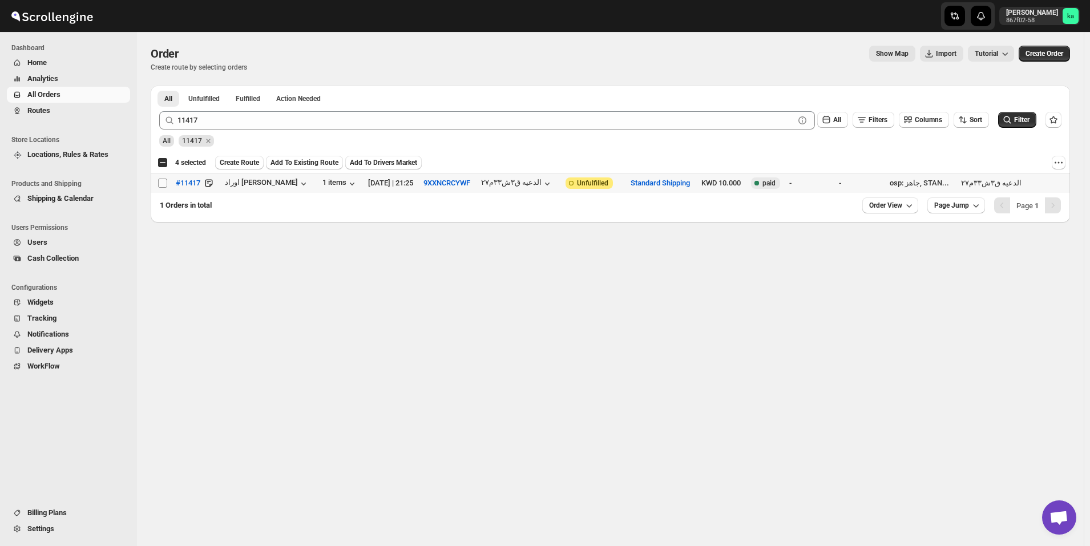
click at [160, 183] on input "Select order" at bounding box center [162, 183] width 9 height 9
checkbox input "true"
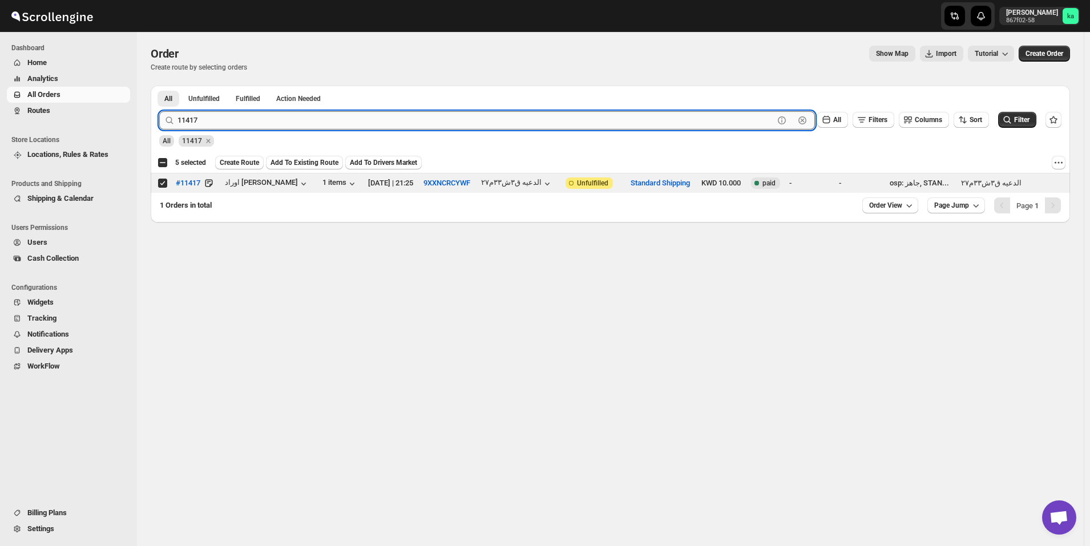
click at [284, 121] on input "11417" at bounding box center [476, 120] width 596 height 18
paste input "29"
type input "11429"
click at [159, 86] on button "Submit" at bounding box center [175, 92] width 33 height 12
click at [163, 183] on input "Select order" at bounding box center [162, 183] width 9 height 9
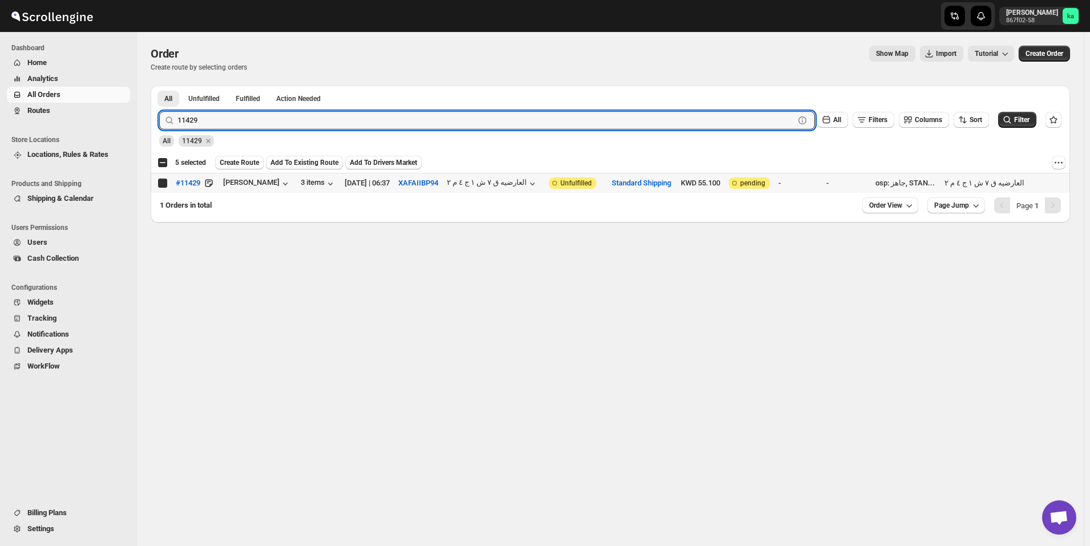
checkbox input "true"
click at [350, 123] on input "11429" at bounding box center [476, 120] width 596 height 18
paste input "35"
type input "11435"
click at [159, 86] on button "Submit" at bounding box center [175, 92] width 33 height 12
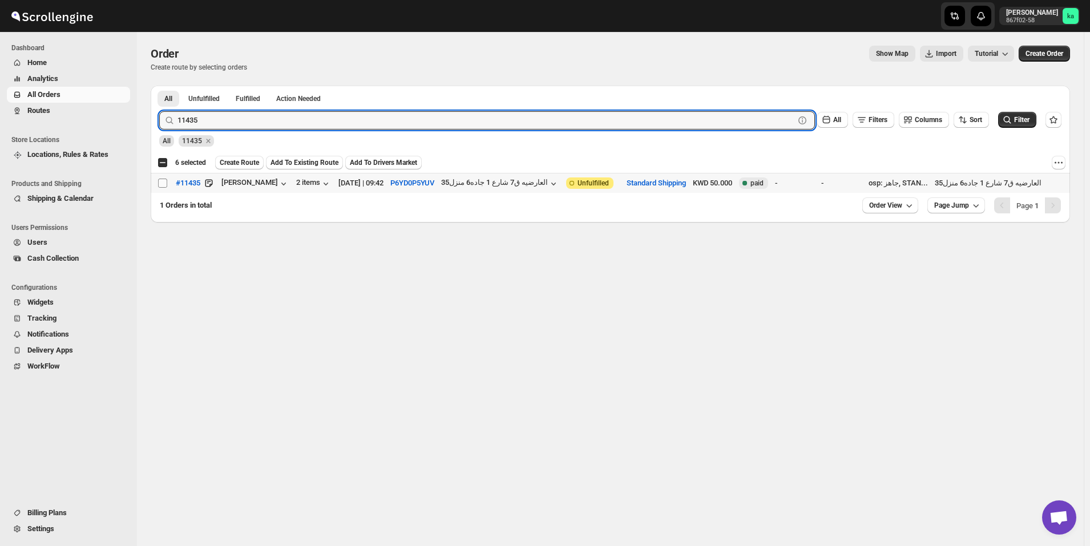
click at [162, 180] on input "Select order" at bounding box center [162, 183] width 9 height 9
checkbox input "true"
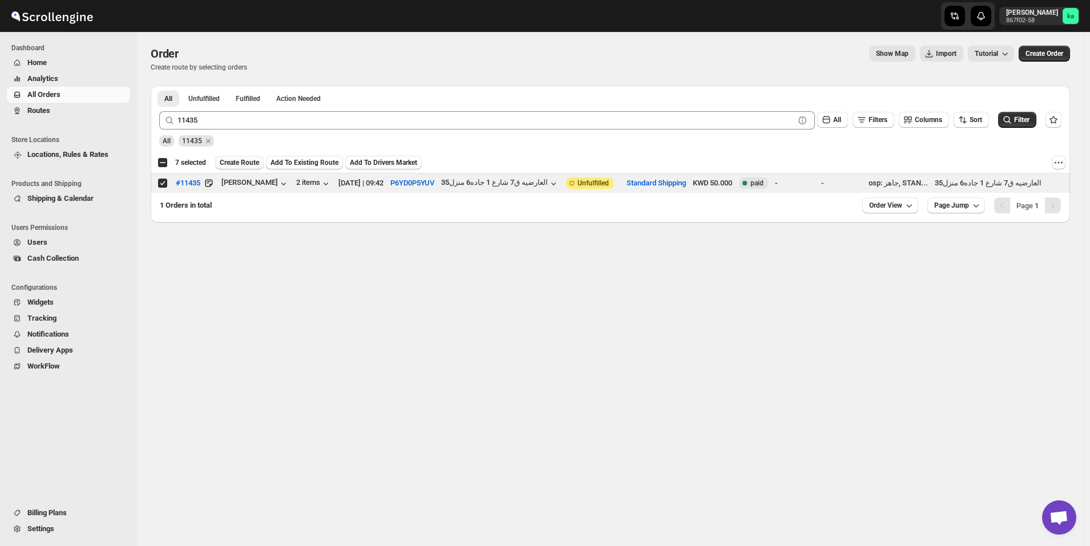
click at [235, 164] on span "Create Route" at bounding box center [239, 162] width 39 height 9
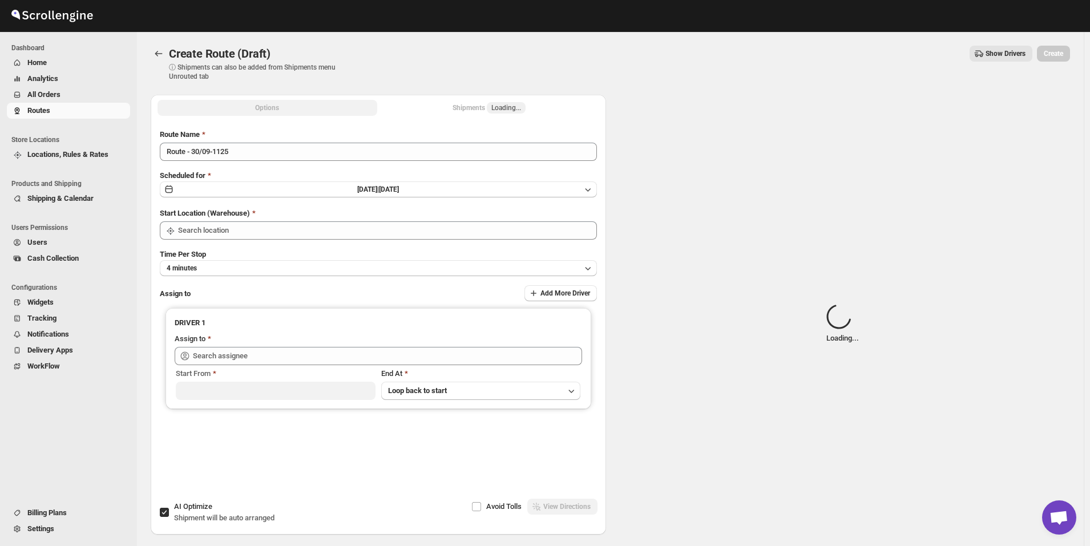
type input "[GEOGRAPHIC_DATA]"
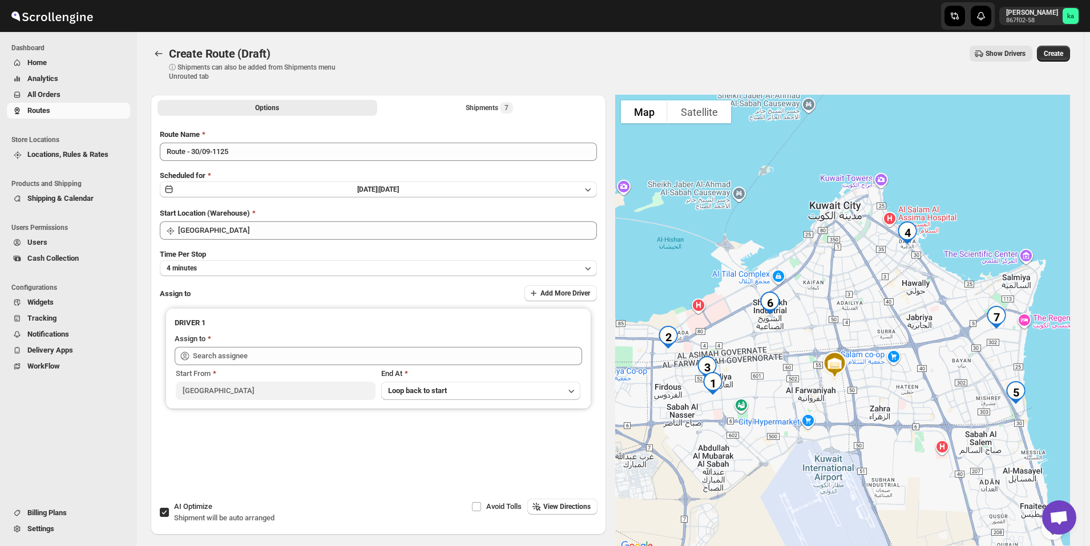
drag, startPoint x: 247, startPoint y: 276, endPoint x: 273, endPoint y: 289, distance: 30.1
click at [247, 275] on div "Route Name Route - 30/09-1125 Scheduled for [DATE] | [DATE] Start Location (War…" at bounding box center [378, 306] width 437 height 354
click at [272, 270] on button "4 minutes" at bounding box center [378, 268] width 437 height 16
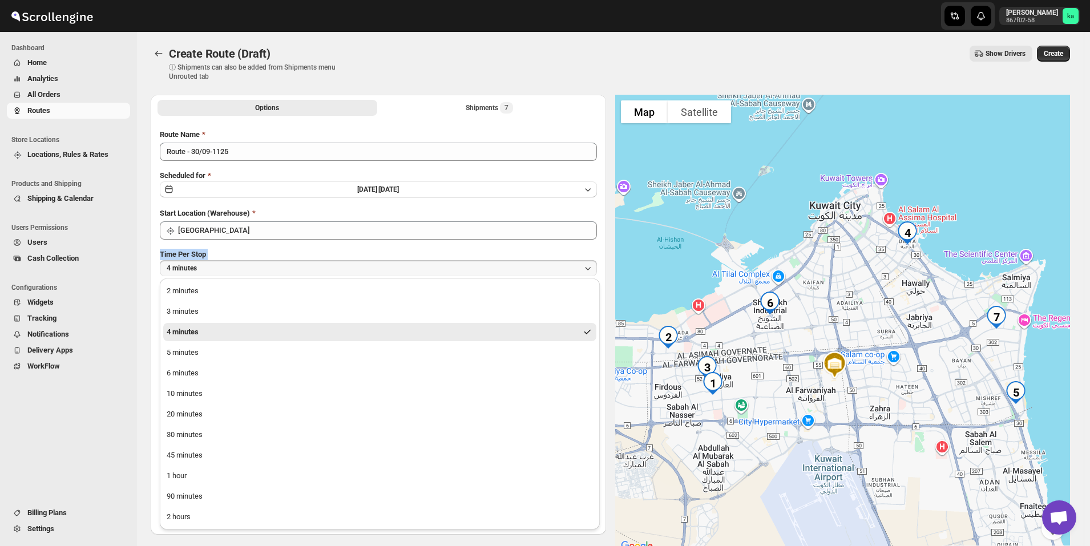
click at [224, 473] on button "1 hour" at bounding box center [379, 476] width 433 height 18
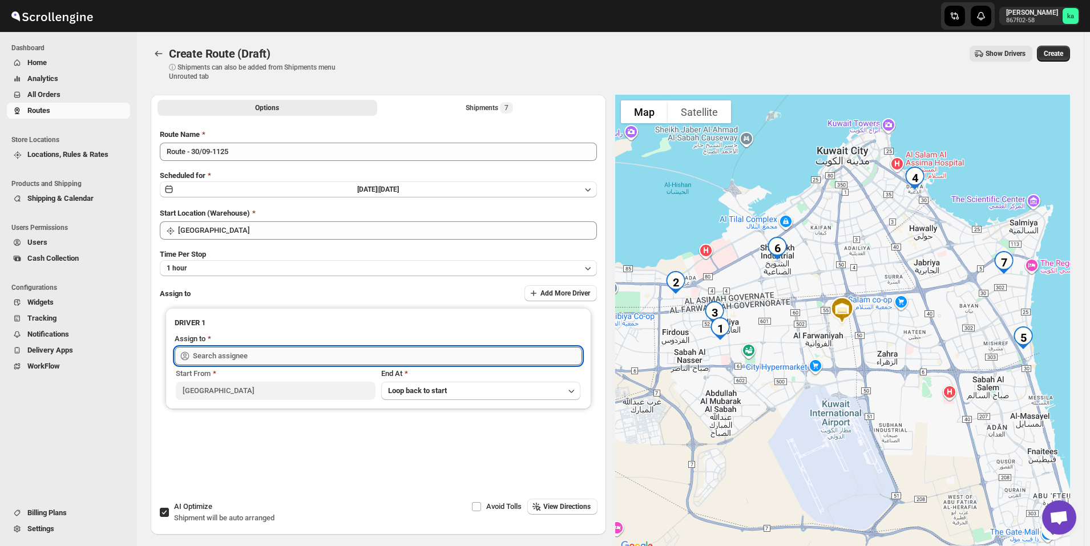
click at [248, 357] on input "text" at bounding box center [387, 356] width 389 height 18
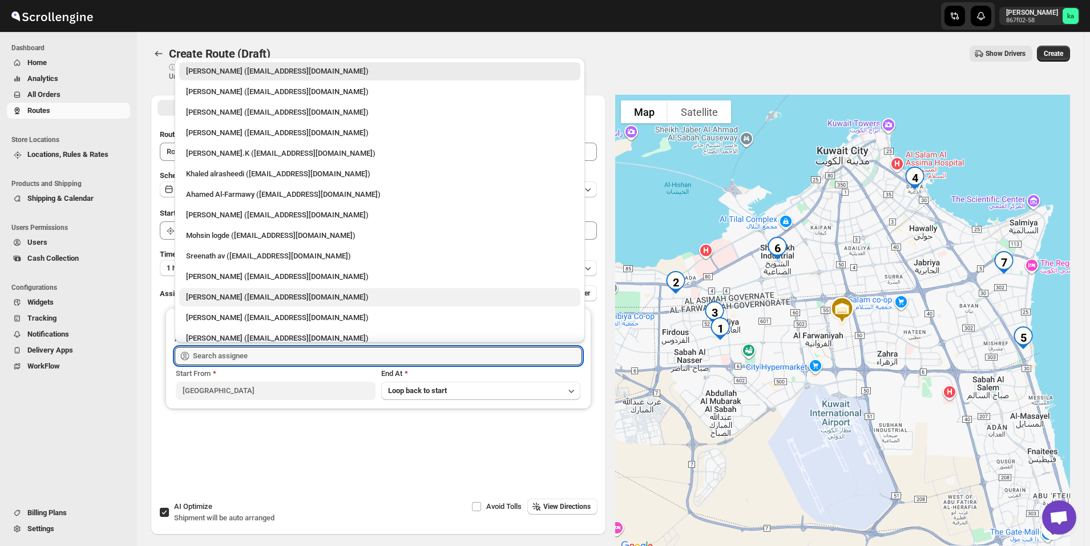
click at [249, 299] on div "[PERSON_NAME] ([EMAIL_ADDRESS][DOMAIN_NAME])" at bounding box center [380, 297] width 388 height 11
type input "[PERSON_NAME] ([EMAIL_ADDRESS][DOMAIN_NAME])"
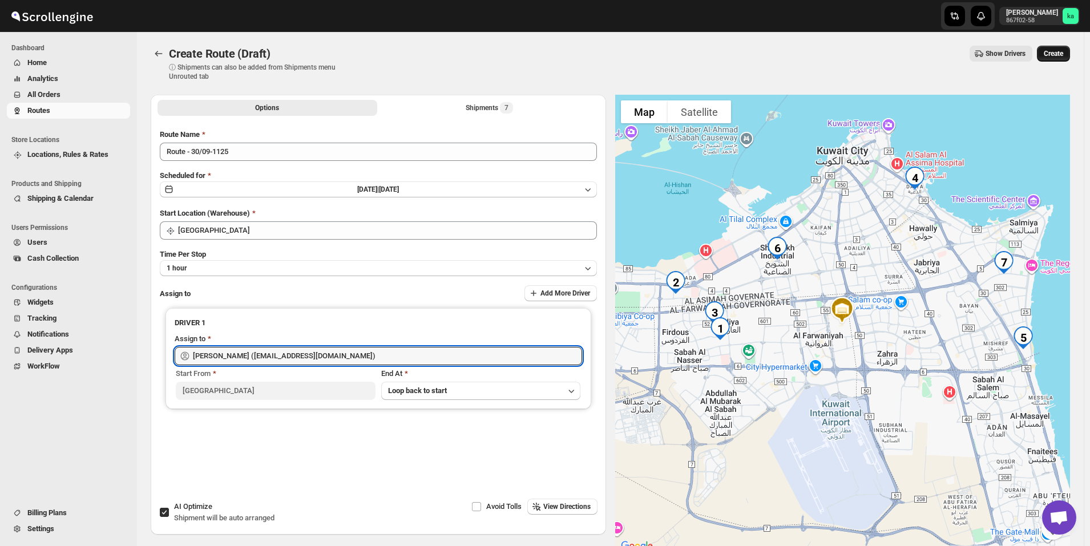
click at [1062, 60] on button "Create" at bounding box center [1053, 54] width 33 height 16
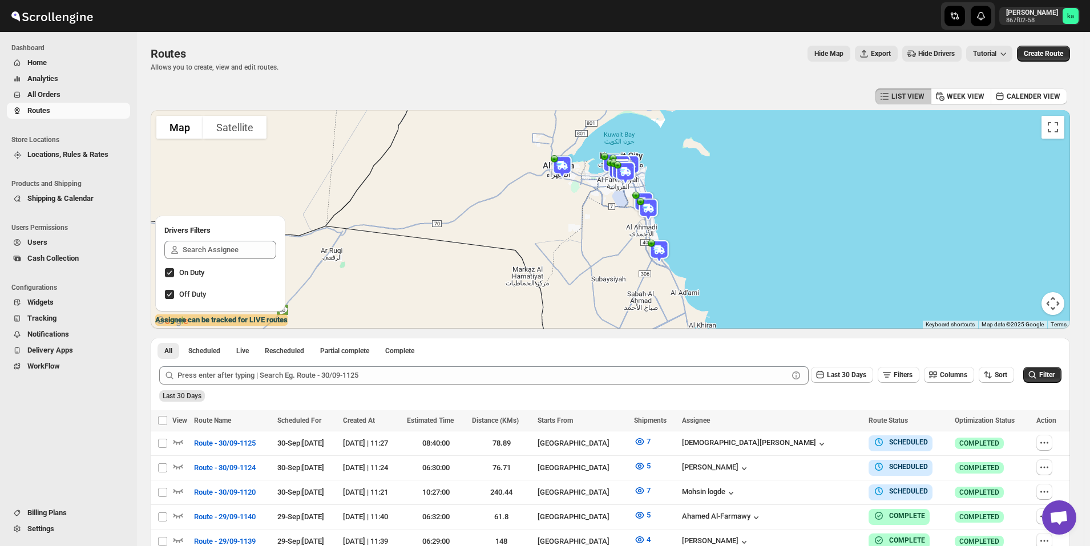
click at [46, 96] on span "All Orders" at bounding box center [43, 94] width 33 height 9
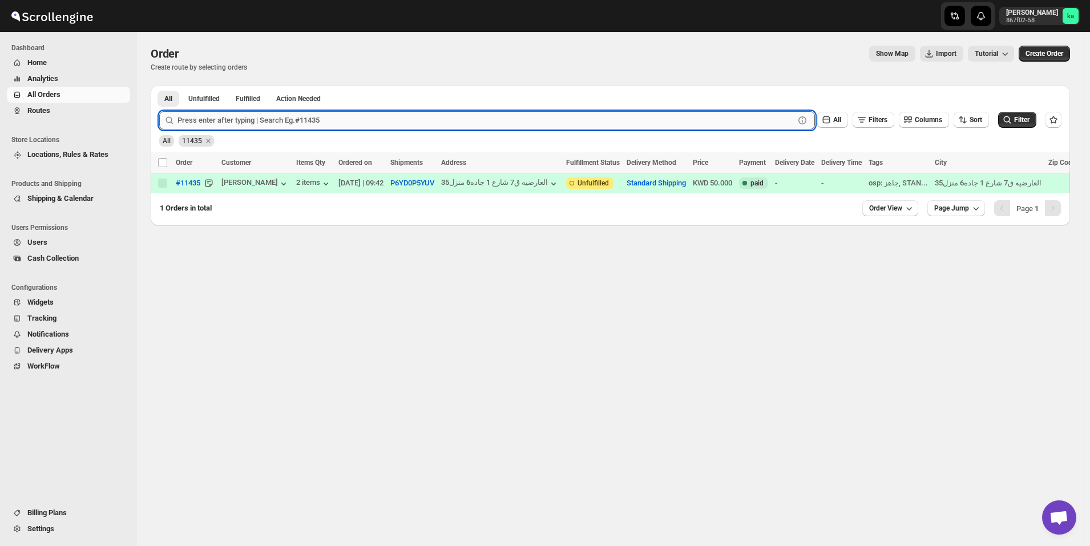
click at [265, 122] on input "text" at bounding box center [486, 120] width 617 height 18
paste input "11423"
type input "11423"
click at [159, 86] on button "Submit" at bounding box center [175, 92] width 33 height 12
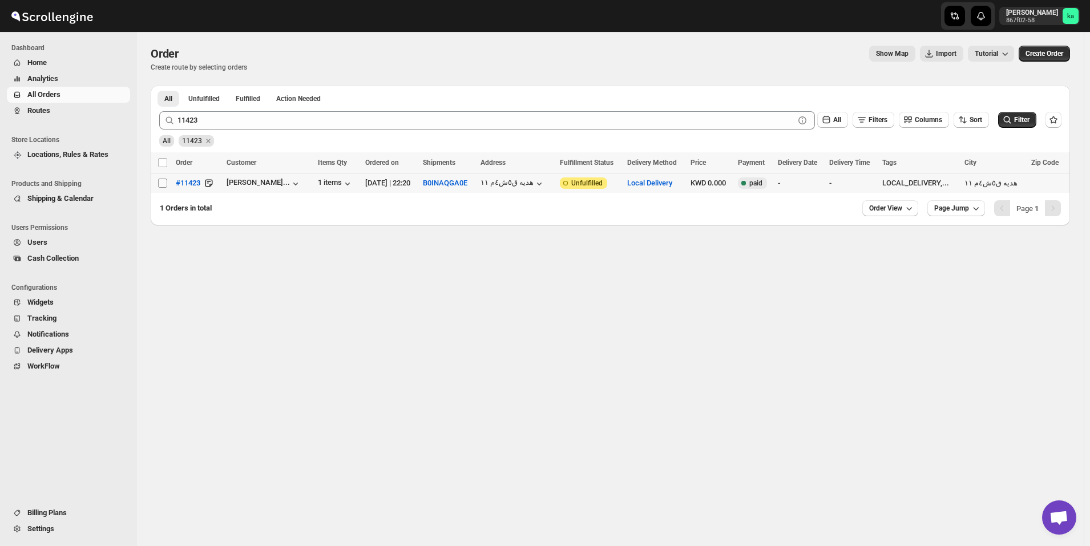
click at [164, 185] on input "Select order" at bounding box center [162, 183] width 9 height 9
checkbox input "true"
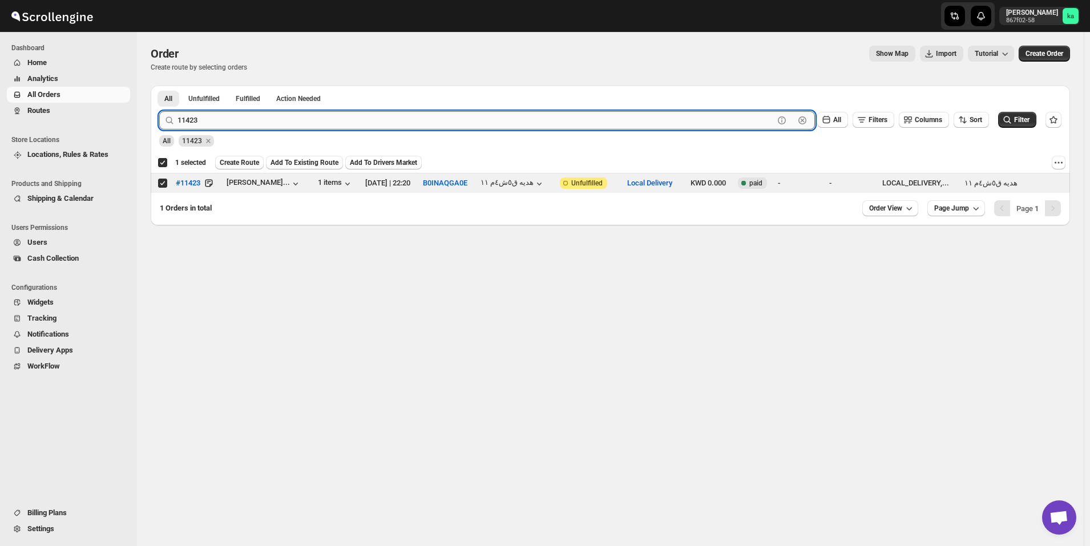
click at [296, 119] on input "11423" at bounding box center [476, 120] width 596 height 18
paste input "5"
type input "11425"
click at [159, 86] on button "Submit" at bounding box center [175, 92] width 33 height 12
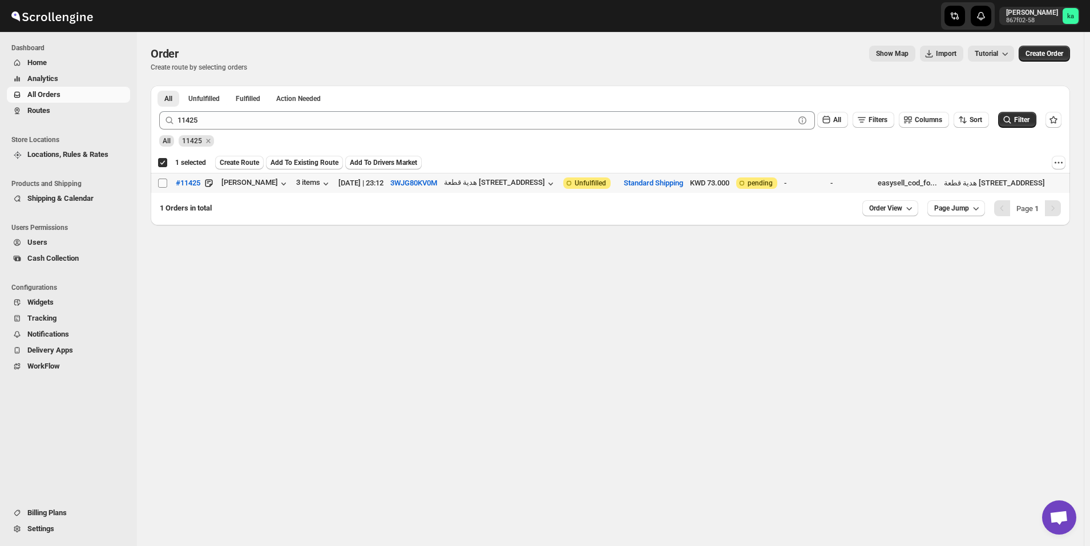
click at [160, 183] on input "Select order" at bounding box center [162, 183] width 9 height 9
checkbox input "true"
checkbox input "false"
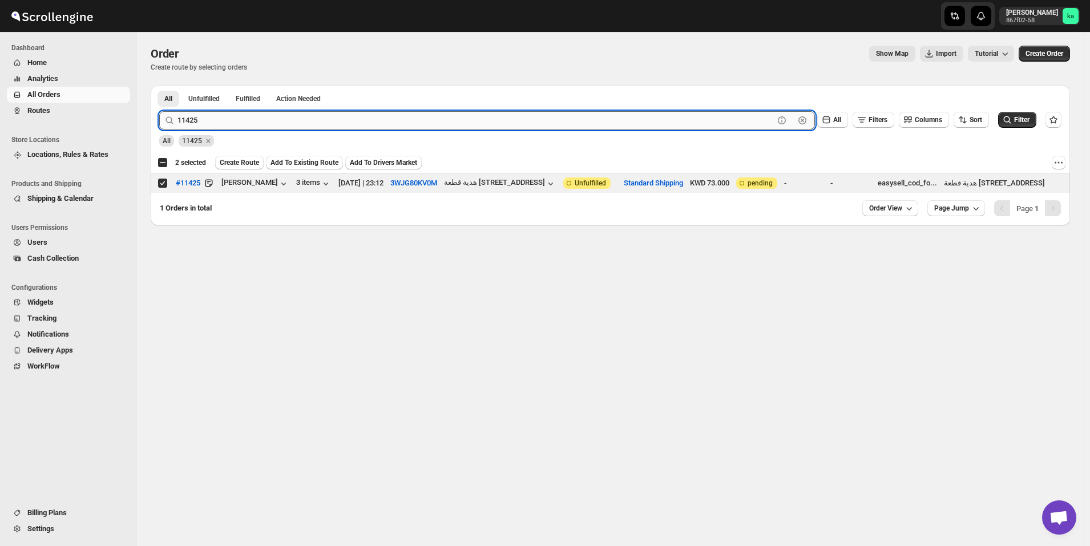
click at [304, 122] on input "11425" at bounding box center [476, 120] width 596 height 18
paste input "6"
type input "11426"
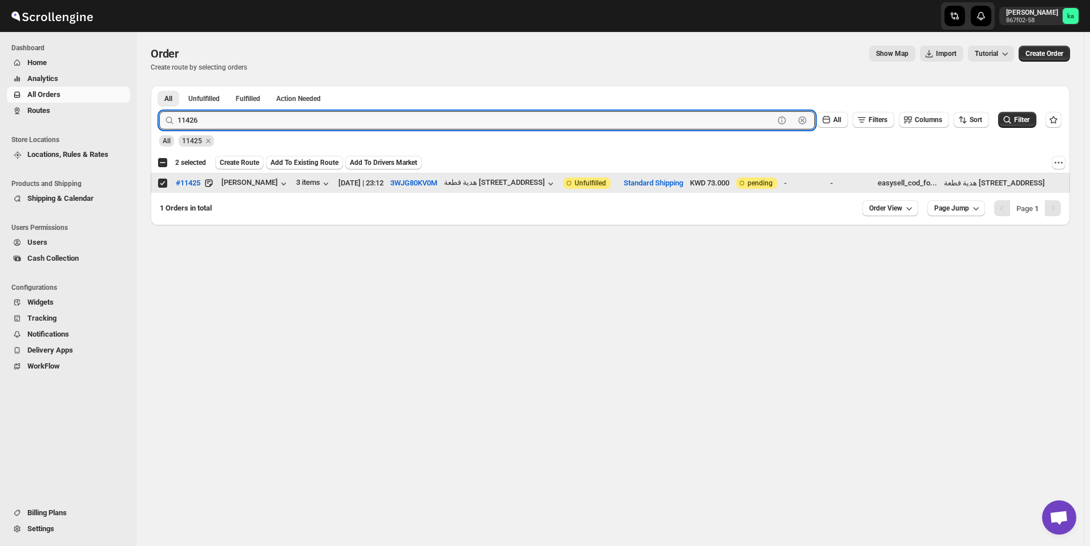
click at [159, 86] on button "Submit" at bounding box center [175, 92] width 33 height 12
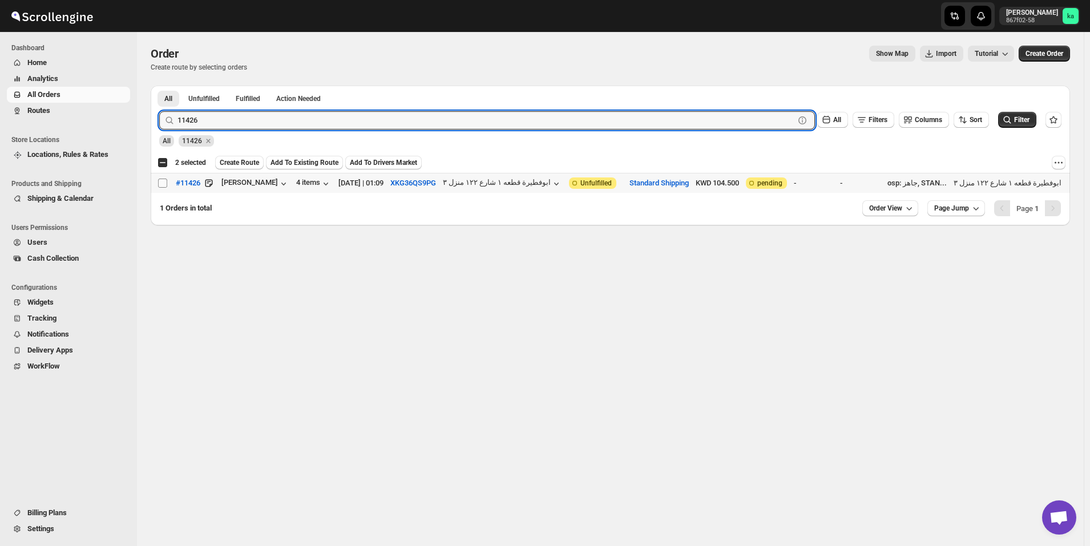
click at [162, 185] on input "Select order" at bounding box center [162, 183] width 9 height 9
checkbox input "true"
click at [318, 116] on input "11426" at bounding box center [476, 120] width 596 height 18
paste input "30"
type input "11430"
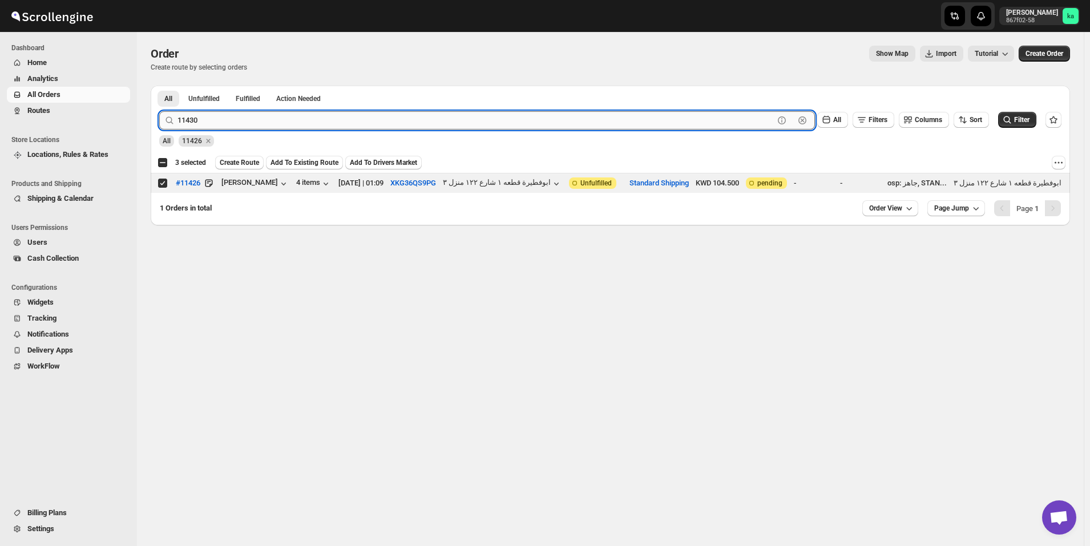
click at [159, 86] on button "Submit" at bounding box center [175, 92] width 33 height 12
click at [161, 184] on input "Select order" at bounding box center [162, 183] width 9 height 9
checkbox input "true"
click at [286, 118] on input "11430" at bounding box center [476, 120] width 596 height 18
paste input "361"
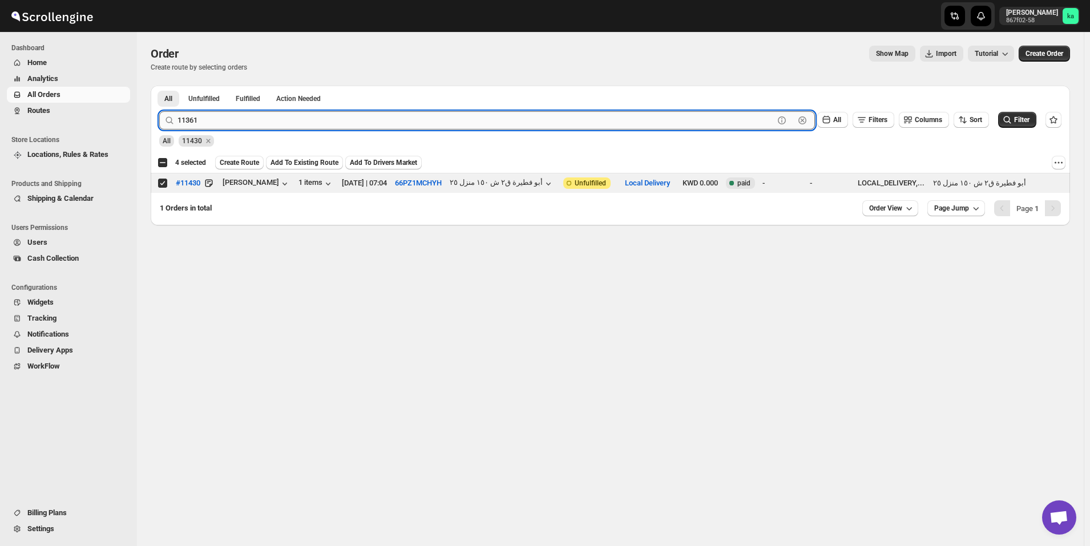
type input "11361"
click at [159, 86] on button "Submit" at bounding box center [175, 92] width 33 height 12
click at [164, 179] on input "Select order" at bounding box center [162, 183] width 9 height 9
checkbox input "true"
click at [303, 114] on input "11361" at bounding box center [476, 120] width 596 height 18
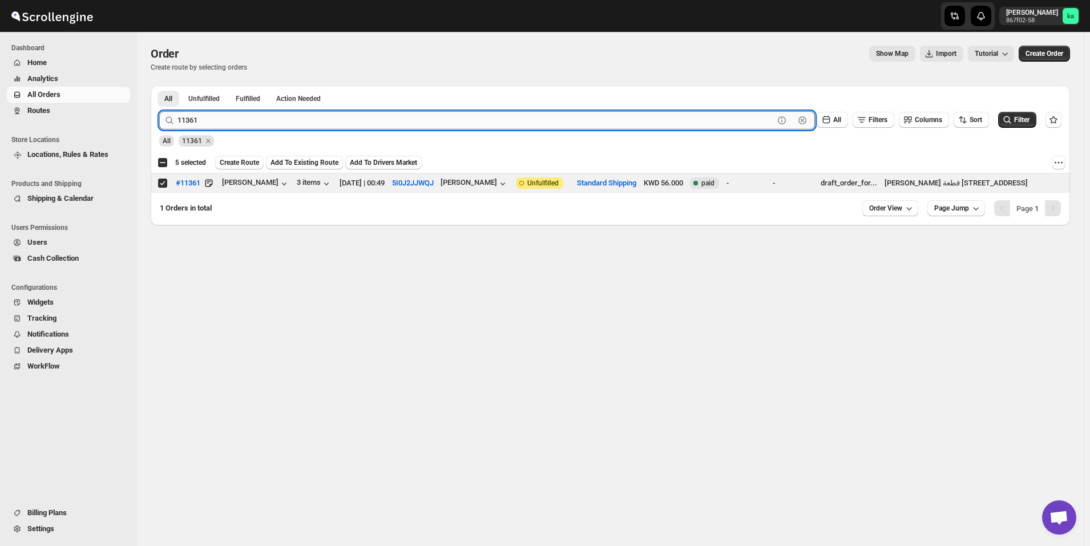
paste input "45"
type input "11451"
click at [159, 86] on button "Submit" at bounding box center [175, 92] width 33 height 12
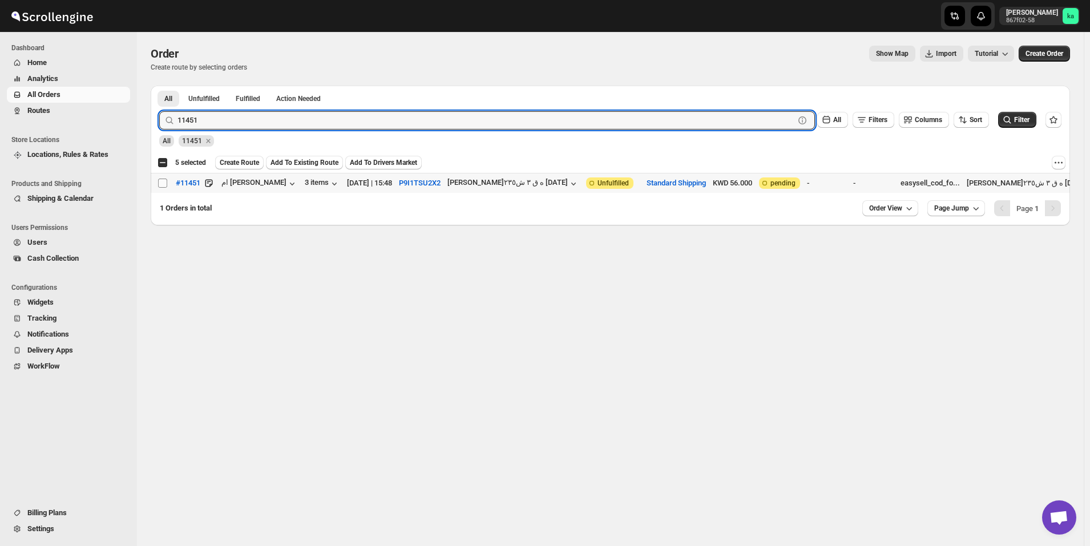
click at [167, 183] on span at bounding box center [163, 183] width 10 height 10
click at [167, 183] on input "Select order" at bounding box center [162, 183] width 9 height 9
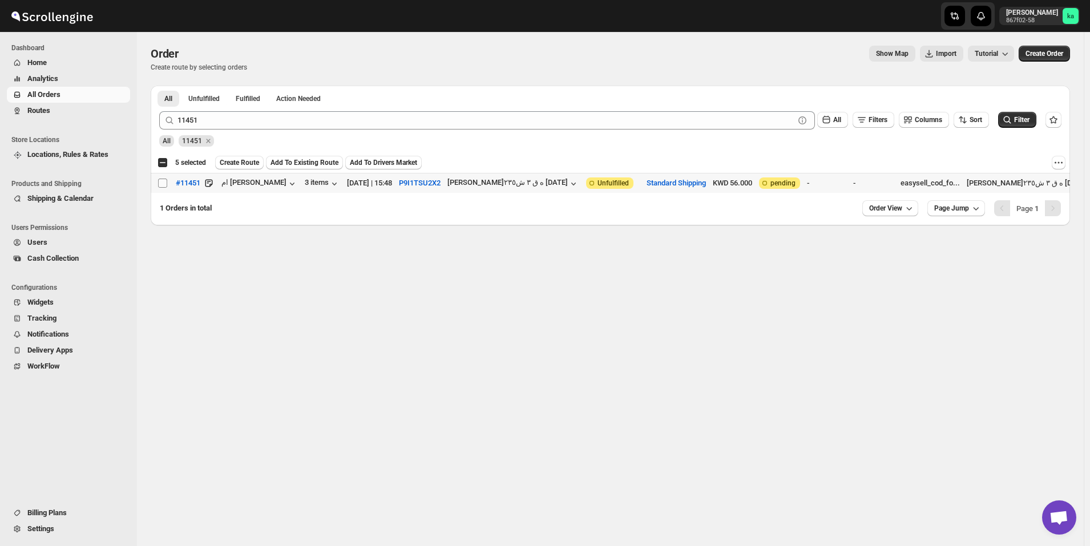
click at [165, 183] on input "Select order" at bounding box center [162, 183] width 9 height 9
checkbox input "true"
click at [236, 163] on span "Create Route" at bounding box center [239, 162] width 39 height 9
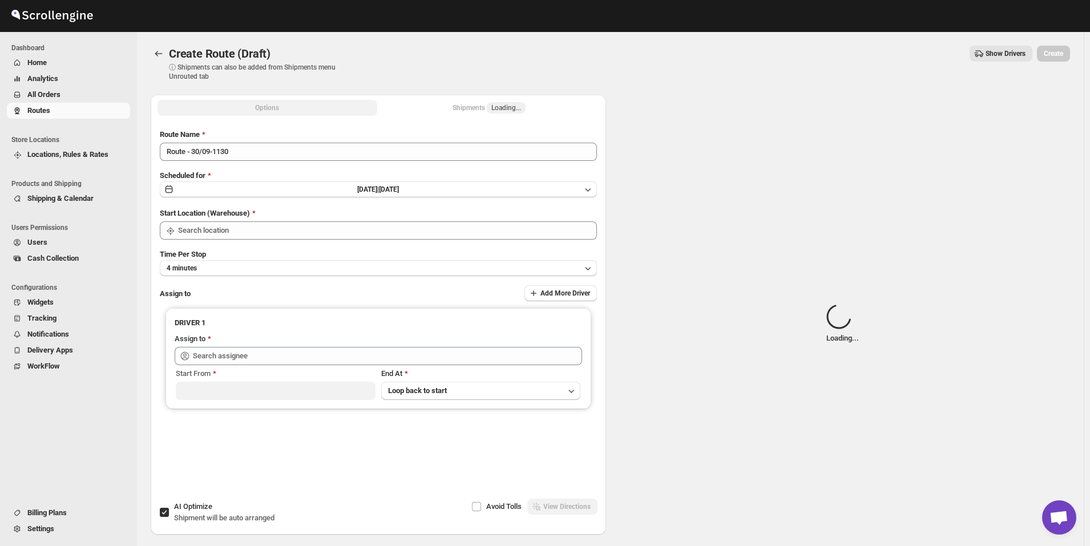
type input "[GEOGRAPHIC_DATA]"
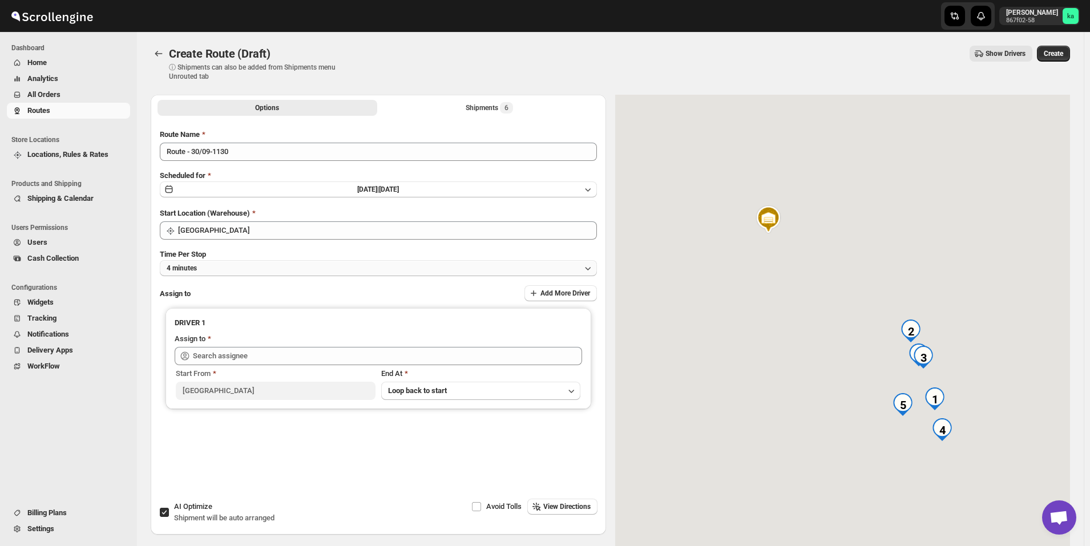
click at [216, 270] on button "4 minutes" at bounding box center [378, 268] width 437 height 16
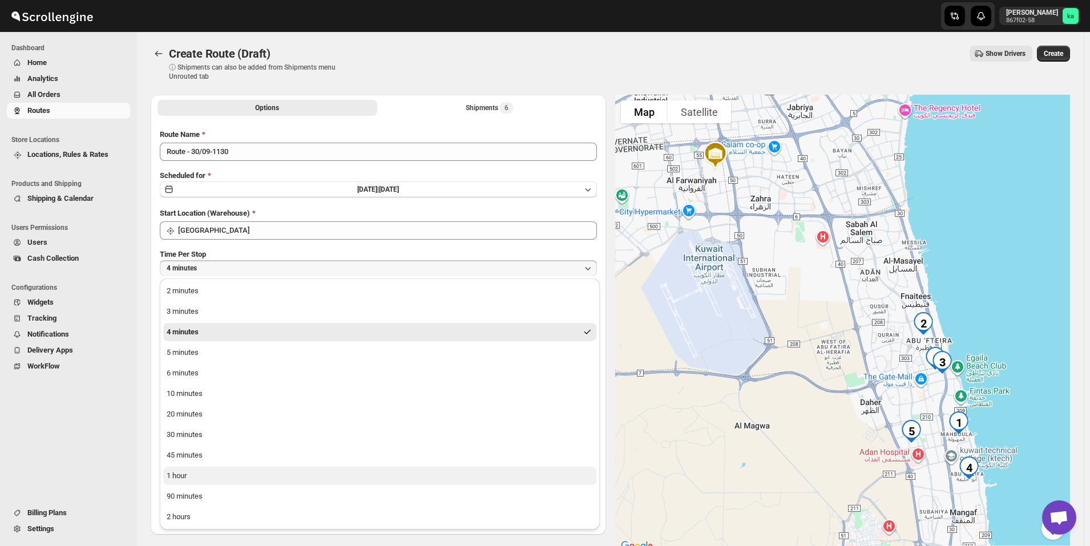
click at [195, 474] on button "1 hour" at bounding box center [379, 476] width 433 height 18
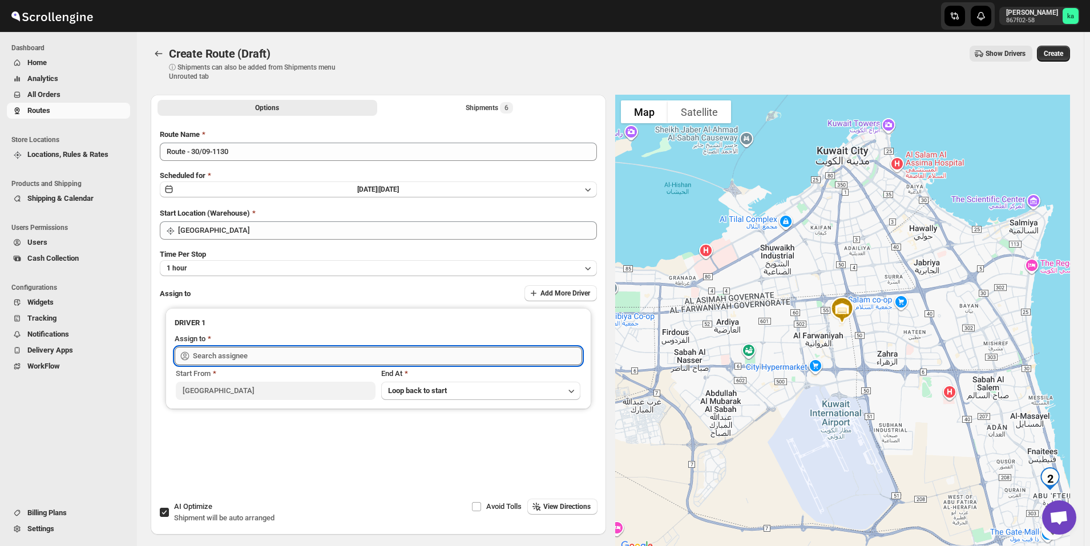
click at [223, 348] on input "text" at bounding box center [387, 356] width 389 height 18
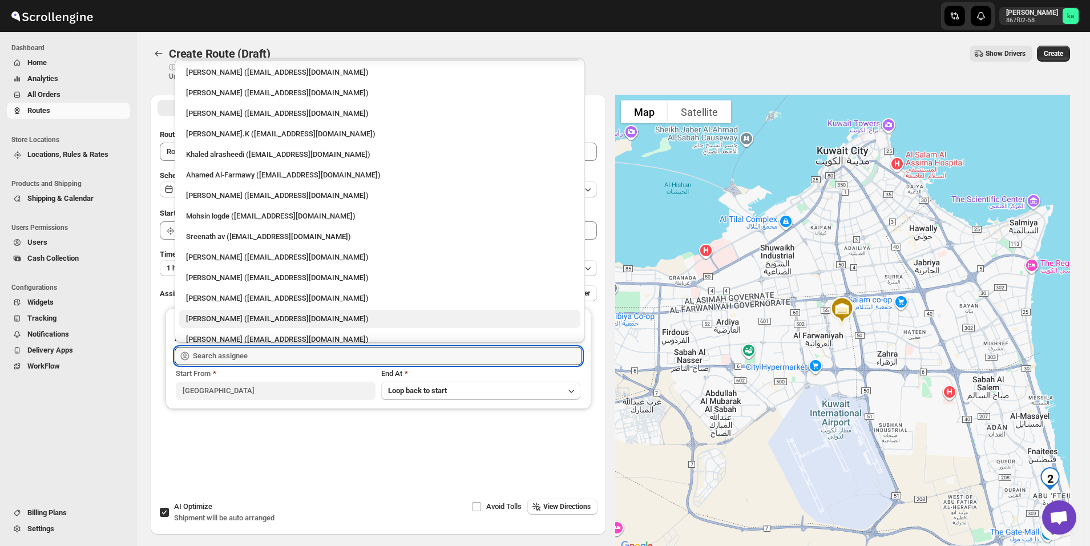
scroll to position [30, 0]
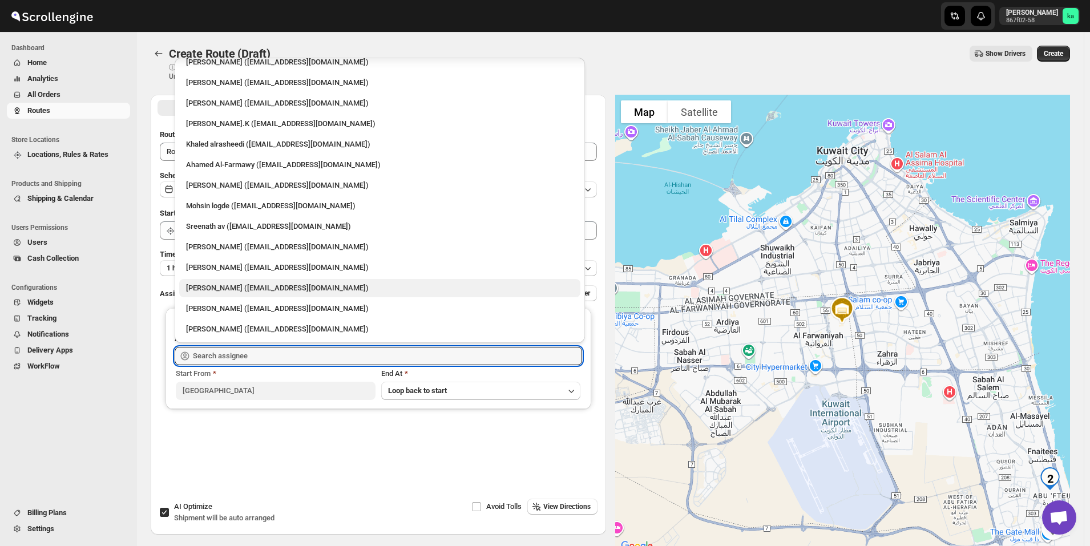
click at [216, 290] on div "[PERSON_NAME] ([EMAIL_ADDRESS][DOMAIN_NAME])" at bounding box center [380, 288] width 388 height 11
type input "[PERSON_NAME] ([EMAIL_ADDRESS][DOMAIN_NAME])"
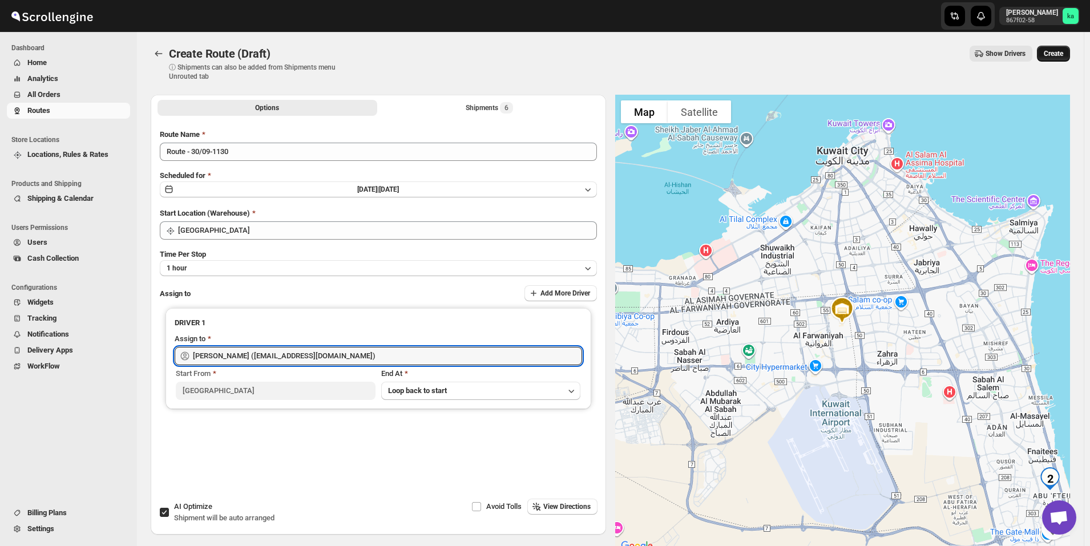
click at [1062, 51] on span "Create" at bounding box center [1053, 53] width 19 height 9
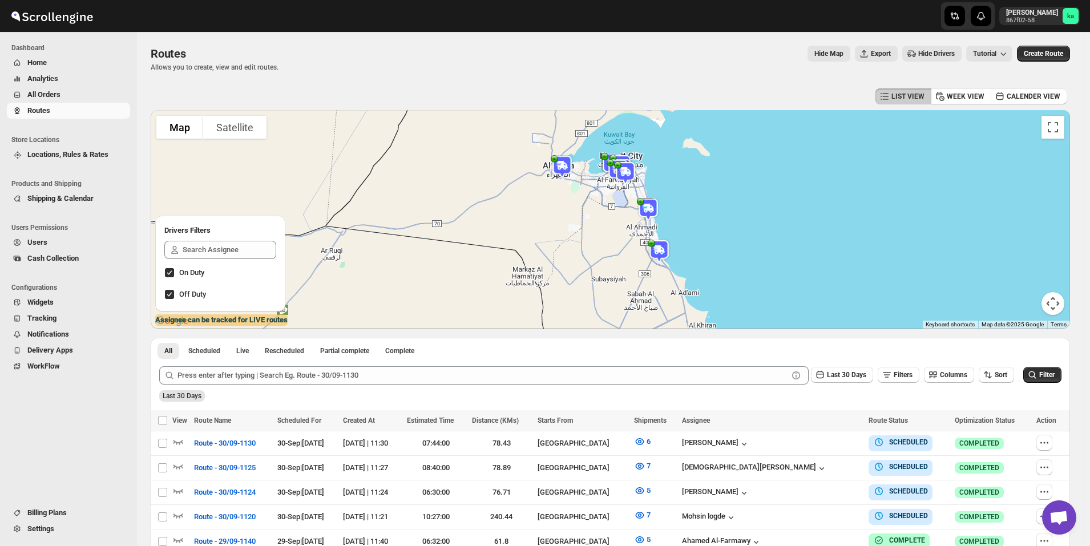
click at [58, 96] on span "All Orders" at bounding box center [43, 94] width 33 height 9
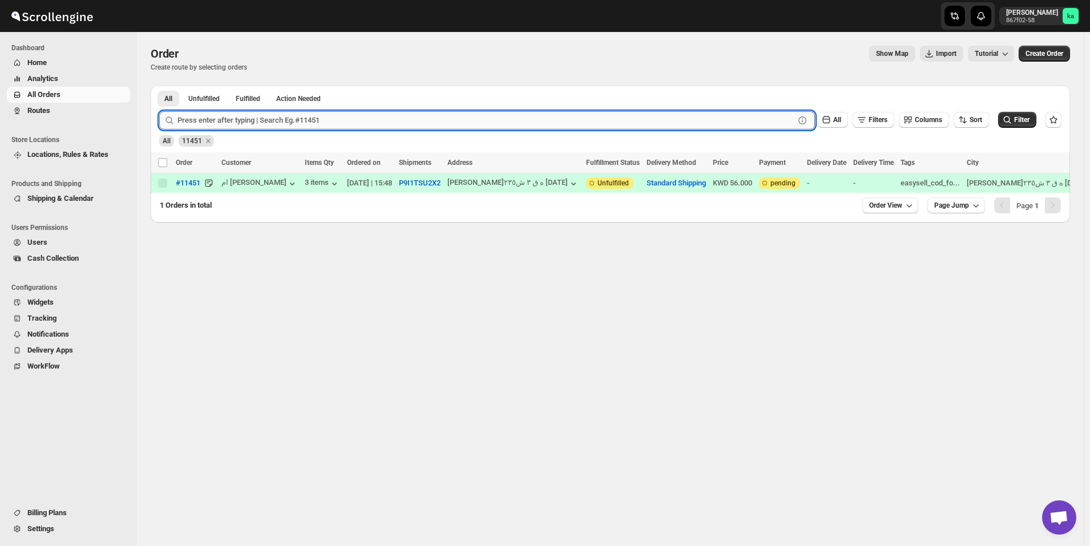
click at [281, 127] on input "text" at bounding box center [486, 120] width 617 height 18
paste input "11421"
type input "11421"
click at [159, 86] on button "Submit" at bounding box center [175, 92] width 33 height 12
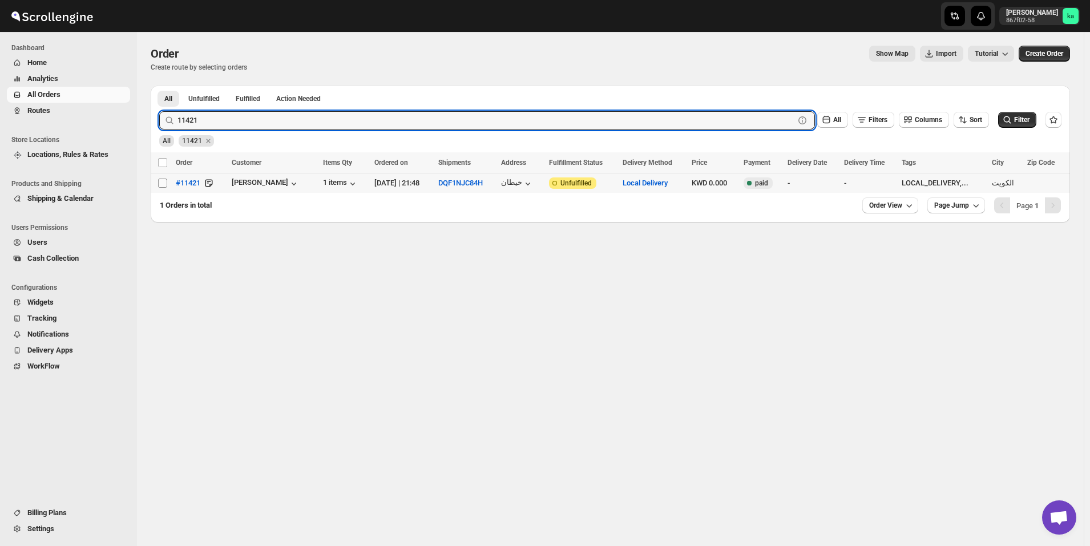
click at [160, 181] on input "Select order" at bounding box center [162, 183] width 9 height 9
checkbox input "true"
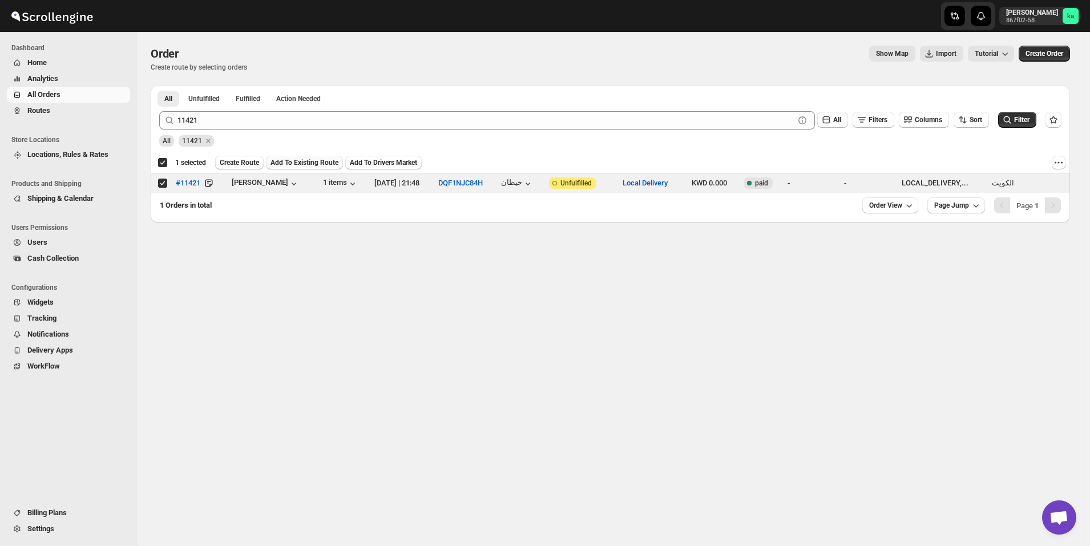
click at [306, 161] on span "Add To Existing Route" at bounding box center [305, 162] width 68 height 9
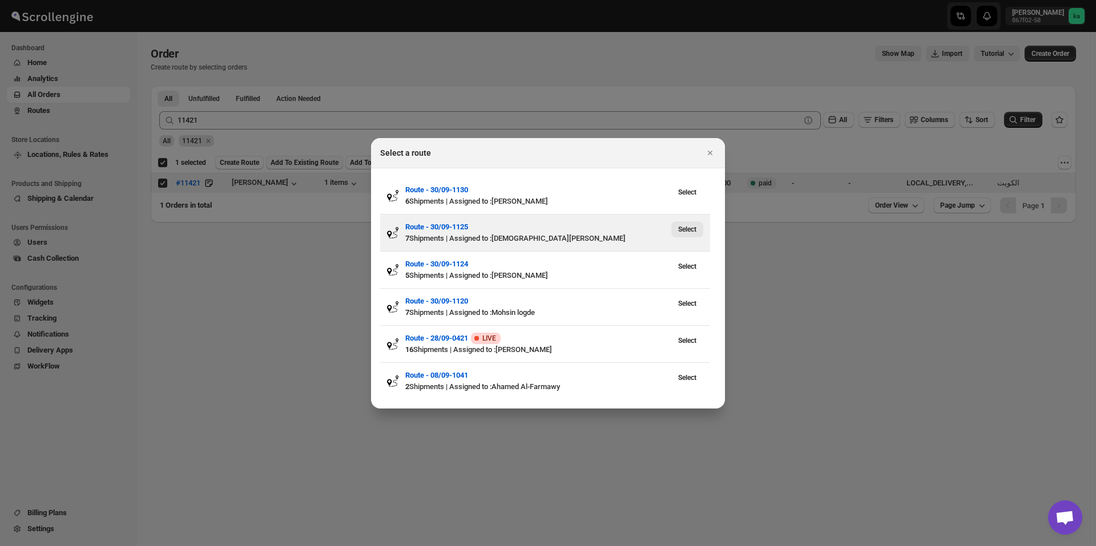
click at [687, 229] on span "Select" at bounding box center [687, 229] width 18 height 9
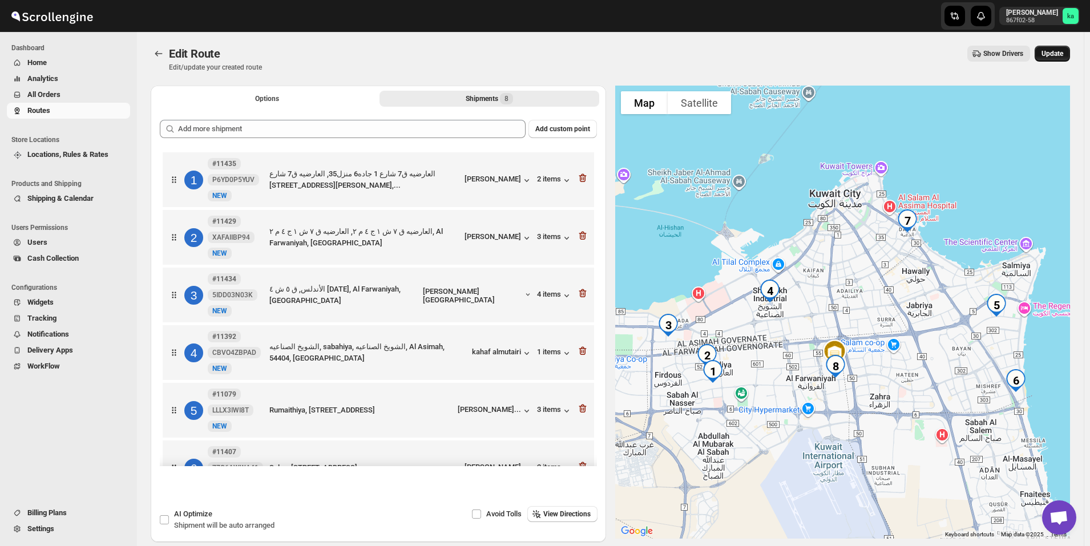
click at [1063, 57] on span "Update" at bounding box center [1053, 53] width 22 height 9
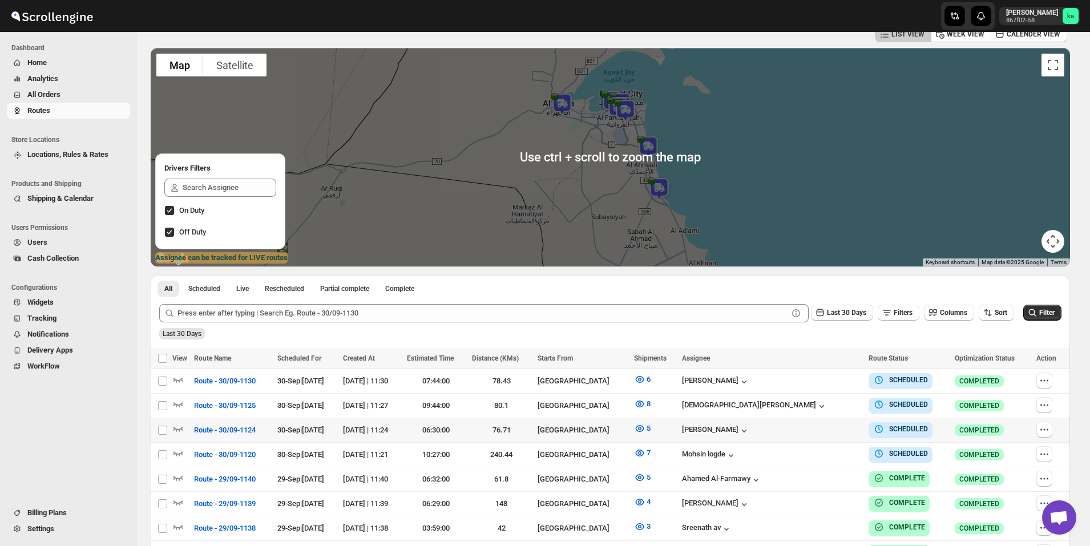
scroll to position [171, 0]
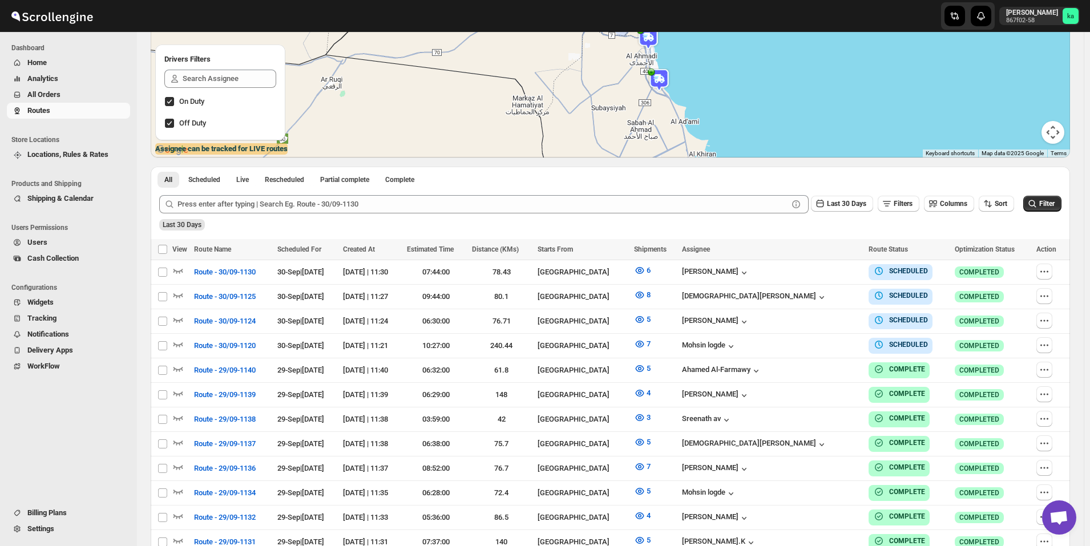
click at [74, 101] on button "All Orders" at bounding box center [68, 95] width 123 height 16
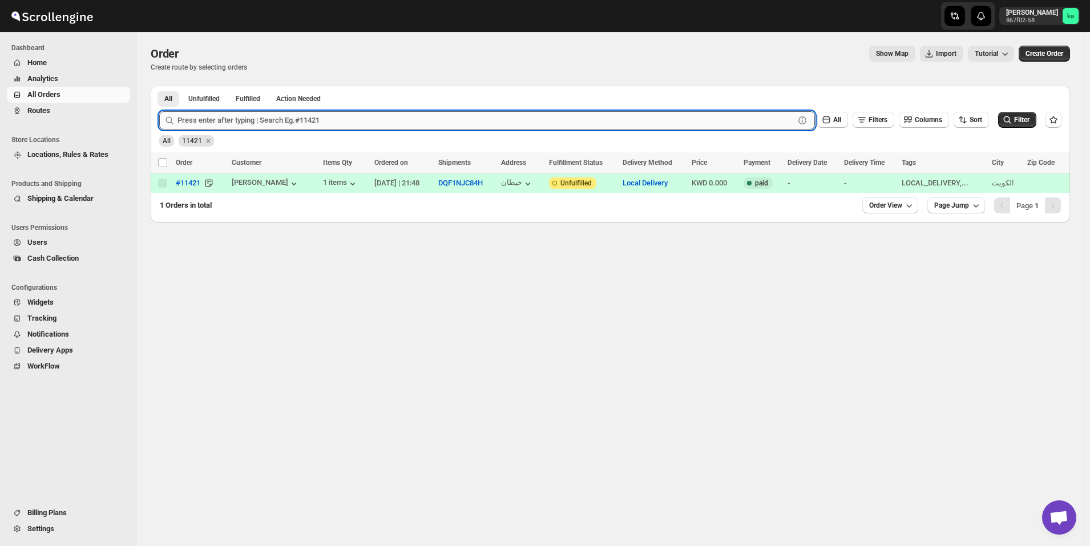
click at [297, 124] on input "text" at bounding box center [486, 120] width 617 height 18
paste input "11409"
type input "11409"
click at [159, 86] on button "Submit" at bounding box center [175, 92] width 33 height 12
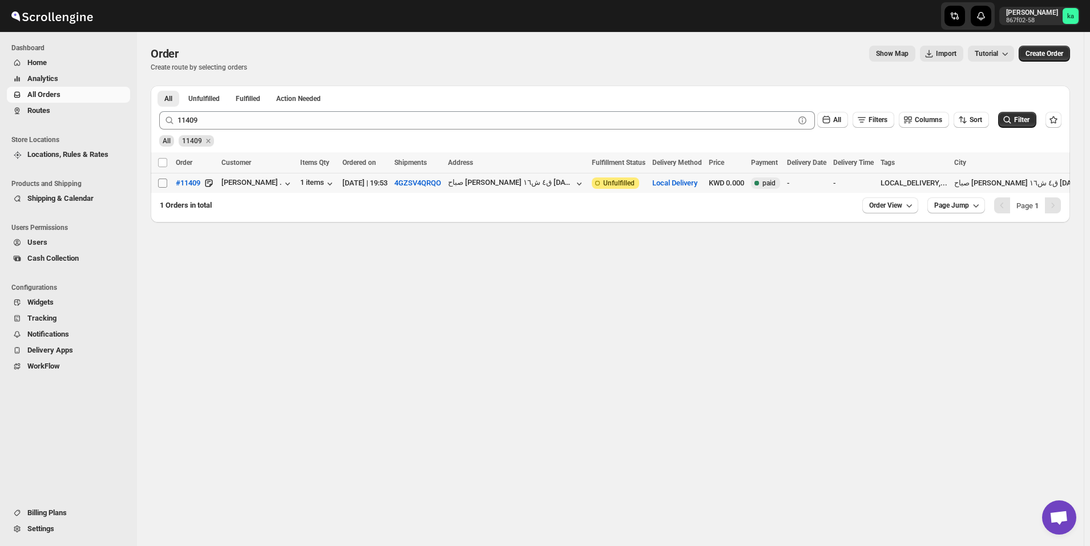
click at [166, 182] on input "Select order" at bounding box center [162, 183] width 9 height 9
checkbox input "true"
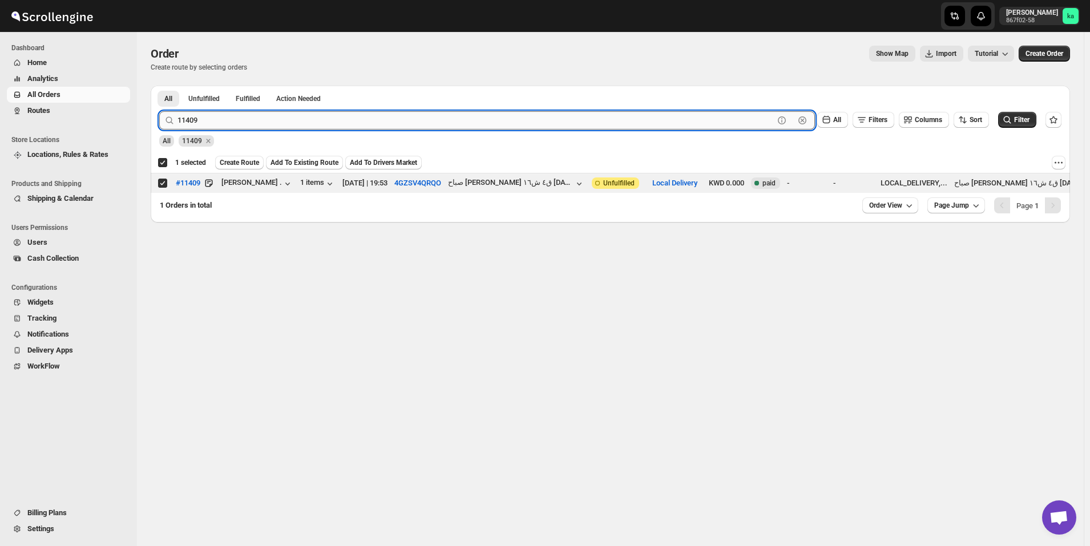
click at [350, 116] on input "11409" at bounding box center [476, 120] width 596 height 18
paste input "35"
type input "11359"
click at [159, 86] on button "Submit" at bounding box center [175, 92] width 33 height 12
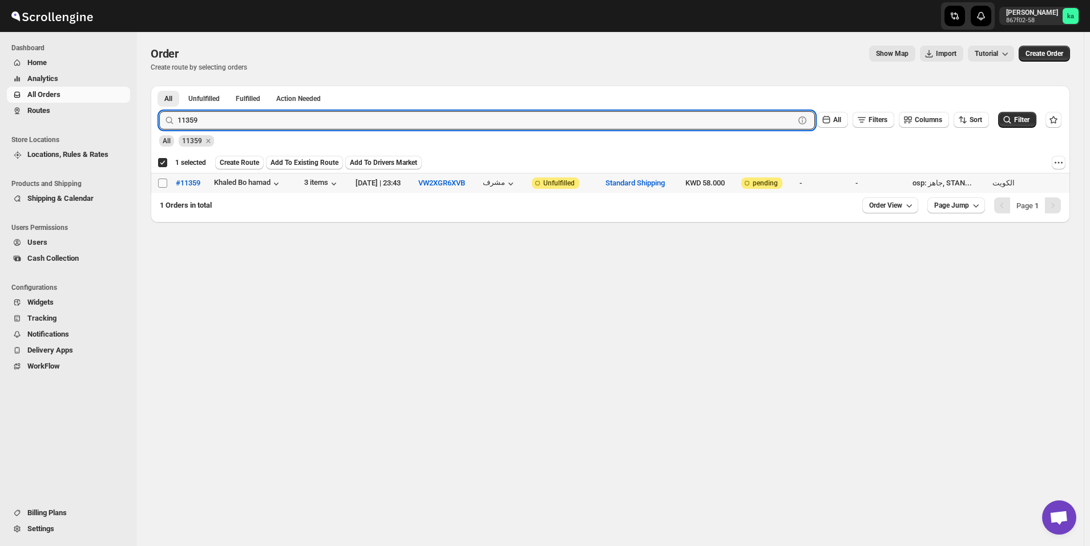
click at [161, 184] on input "Select order" at bounding box center [162, 183] width 9 height 9
checkbox input "true"
checkbox input "false"
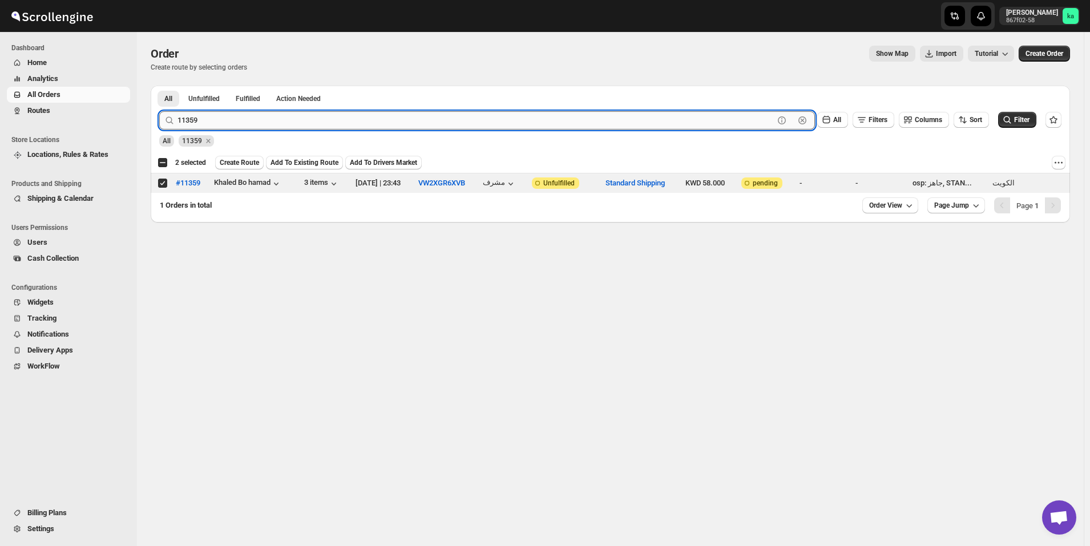
click at [324, 118] on input "11359" at bounding box center [476, 120] width 596 height 18
paste input "287"
type input "11287"
click at [159, 86] on button "Submit" at bounding box center [175, 92] width 33 height 12
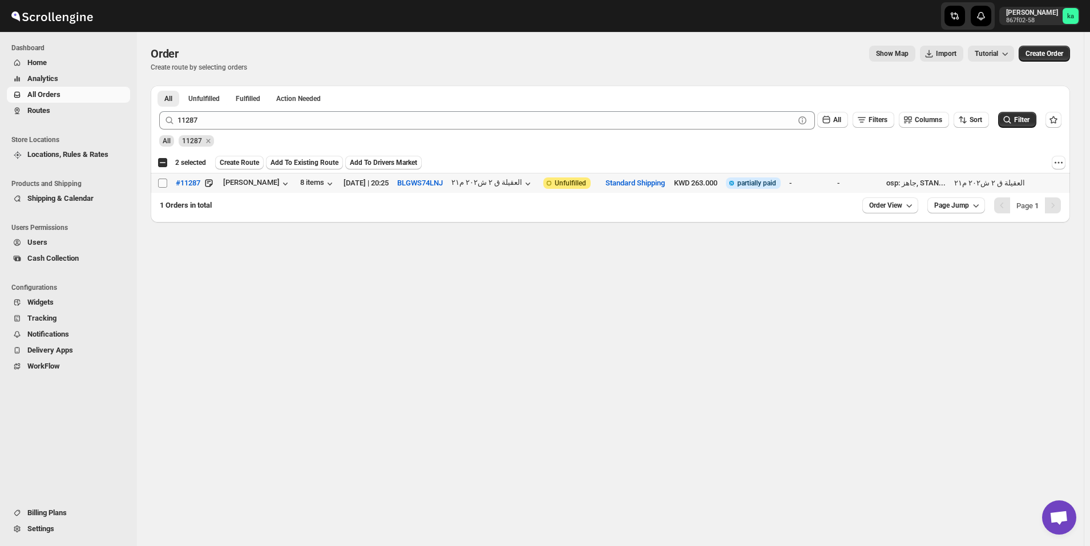
click at [165, 184] on input "Select order" at bounding box center [162, 183] width 9 height 9
checkbox input "true"
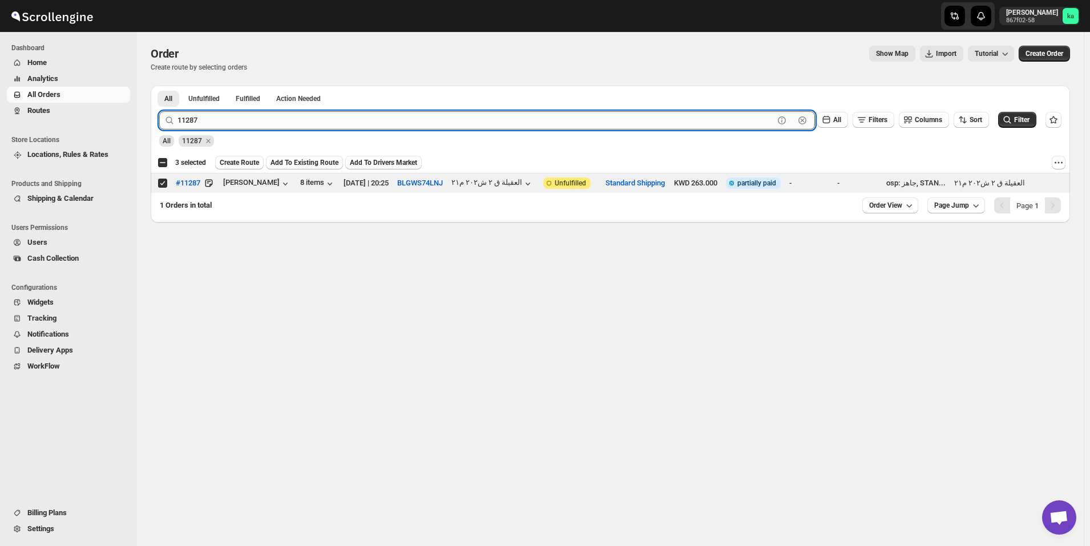
click at [373, 115] on input "11287" at bounding box center [476, 120] width 596 height 18
paste input "439"
type input "11439"
click at [159, 86] on button "Submit" at bounding box center [175, 92] width 33 height 12
click at [163, 184] on input "Select order" at bounding box center [162, 183] width 9 height 9
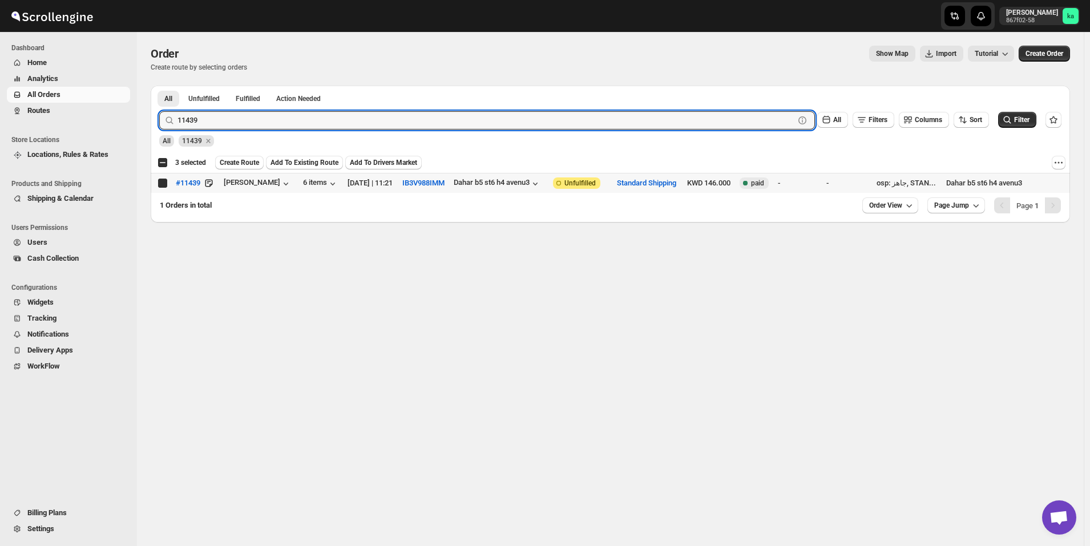
checkbox input "true"
click at [390, 119] on input "11439" at bounding box center [476, 120] width 596 height 18
paste input "394"
type input "11394"
click at [159, 86] on button "Submit" at bounding box center [175, 92] width 33 height 12
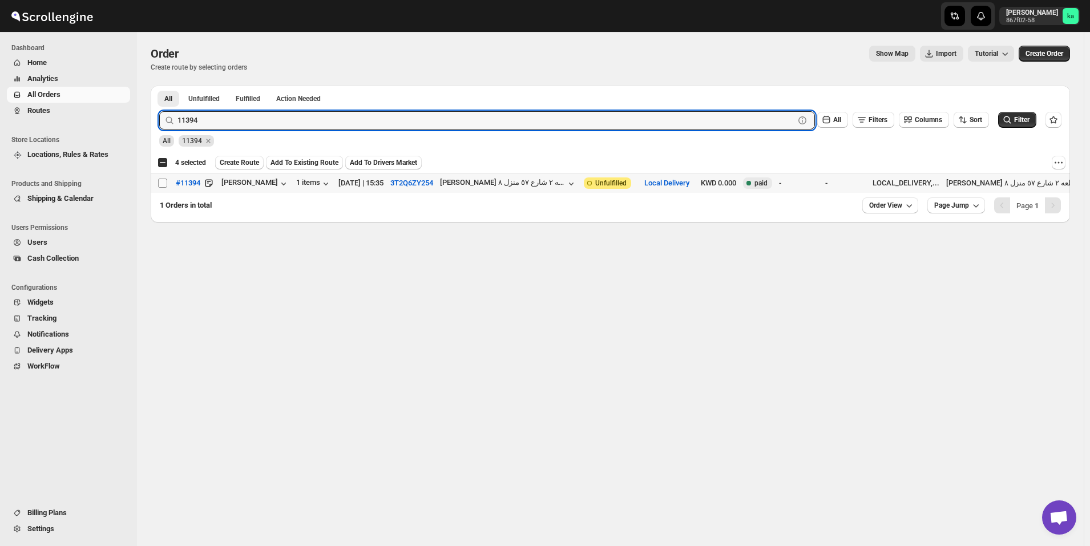
click at [165, 181] on input "Select order" at bounding box center [162, 183] width 9 height 9
checkbox input "true"
click at [360, 120] on input "11394" at bounding box center [476, 120] width 596 height 18
paste input "408"
click at [360, 120] on input "11408" at bounding box center [476, 120] width 596 height 18
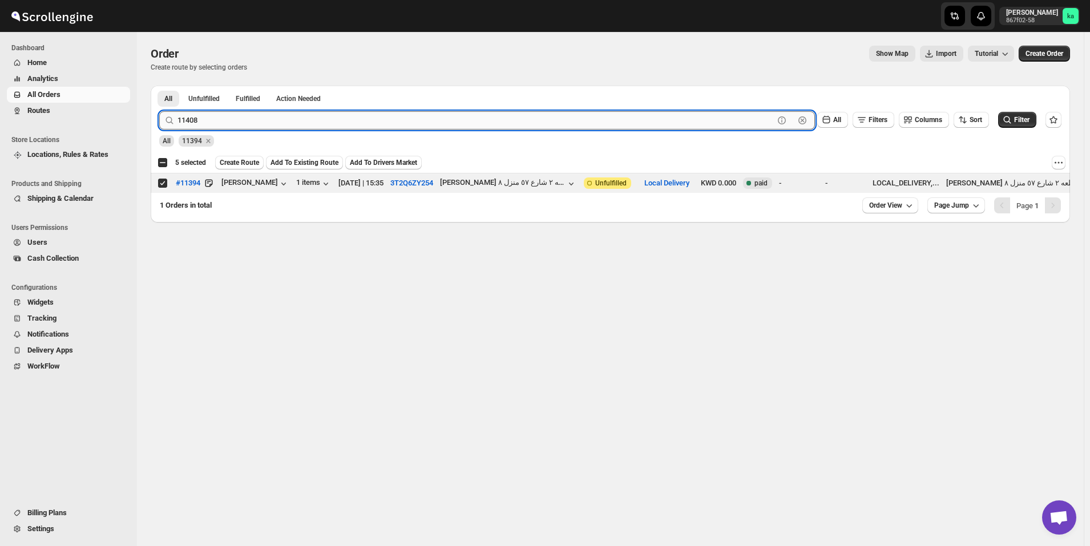
click at [360, 120] on input "11408" at bounding box center [476, 120] width 596 height 18
paste input "text"
type input "11408"
click at [159, 86] on button "Submit" at bounding box center [175, 92] width 33 height 12
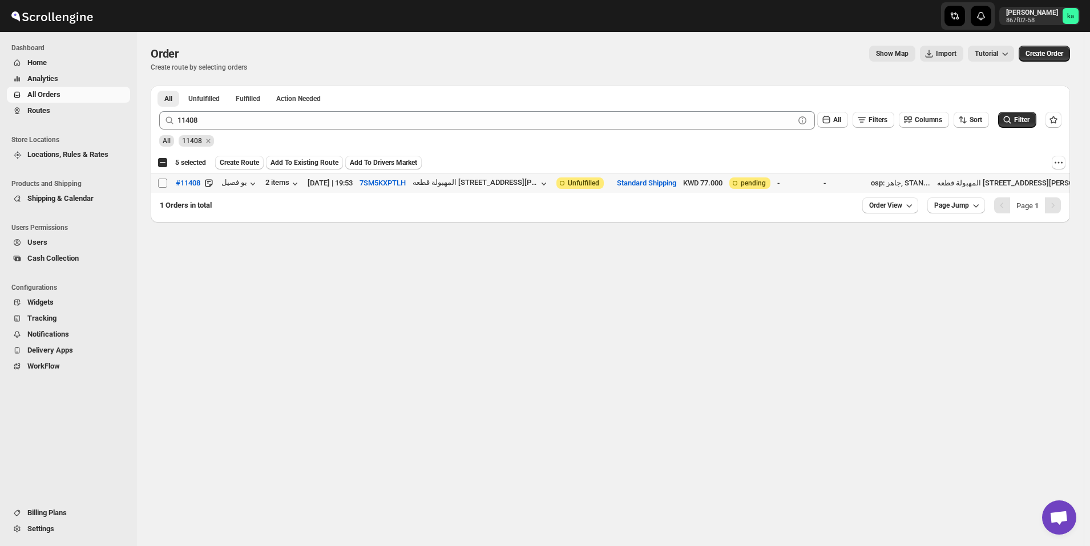
click at [164, 183] on input "Select order" at bounding box center [162, 183] width 9 height 9
checkbox input "true"
click at [247, 160] on span "Create Route" at bounding box center [239, 162] width 39 height 9
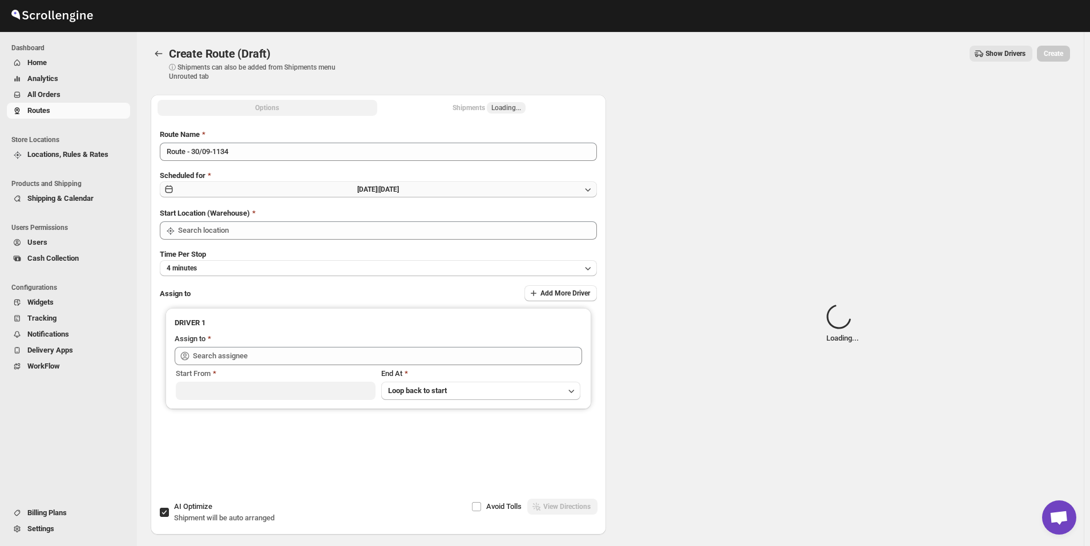
type input "[GEOGRAPHIC_DATA]"
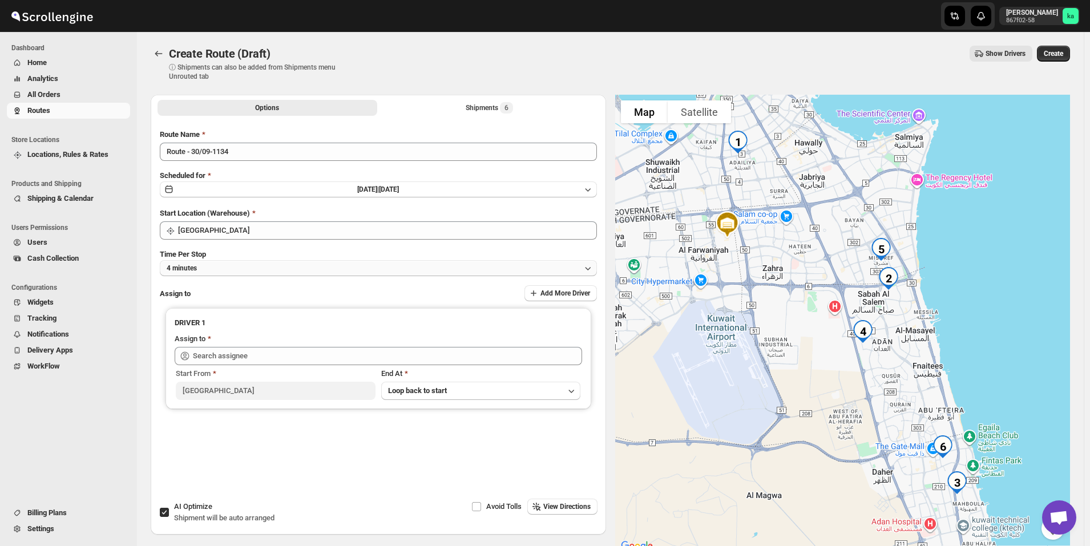
click at [269, 269] on button "4 minutes" at bounding box center [378, 268] width 437 height 16
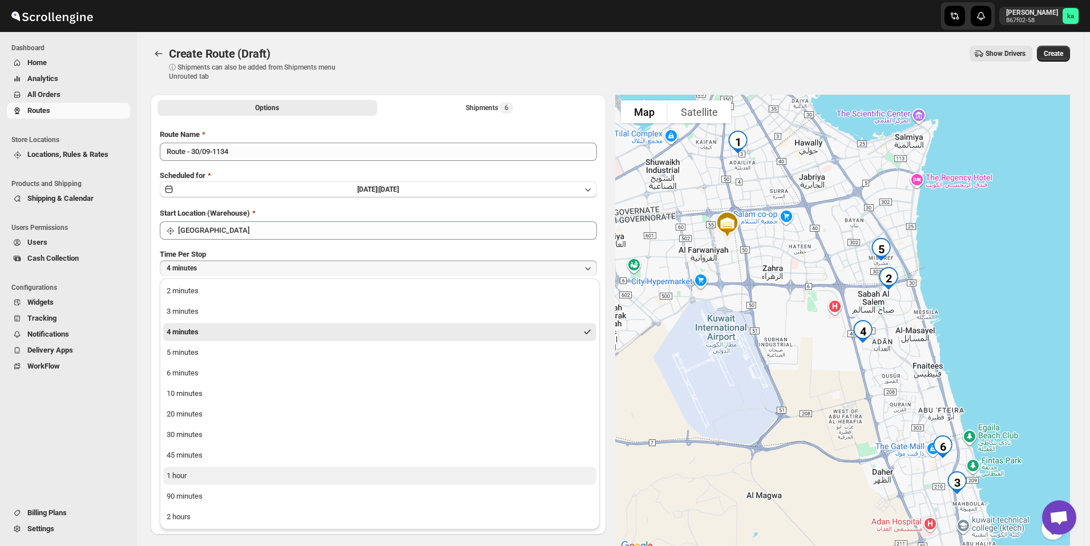
click at [203, 481] on button "1 hour" at bounding box center [379, 476] width 433 height 18
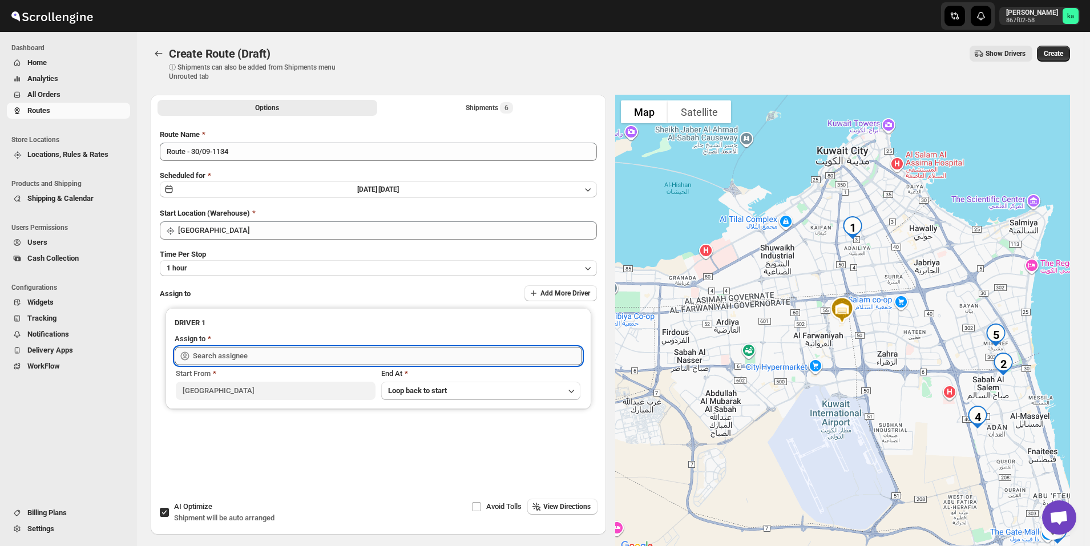
click at [224, 357] on input "text" at bounding box center [387, 356] width 389 height 18
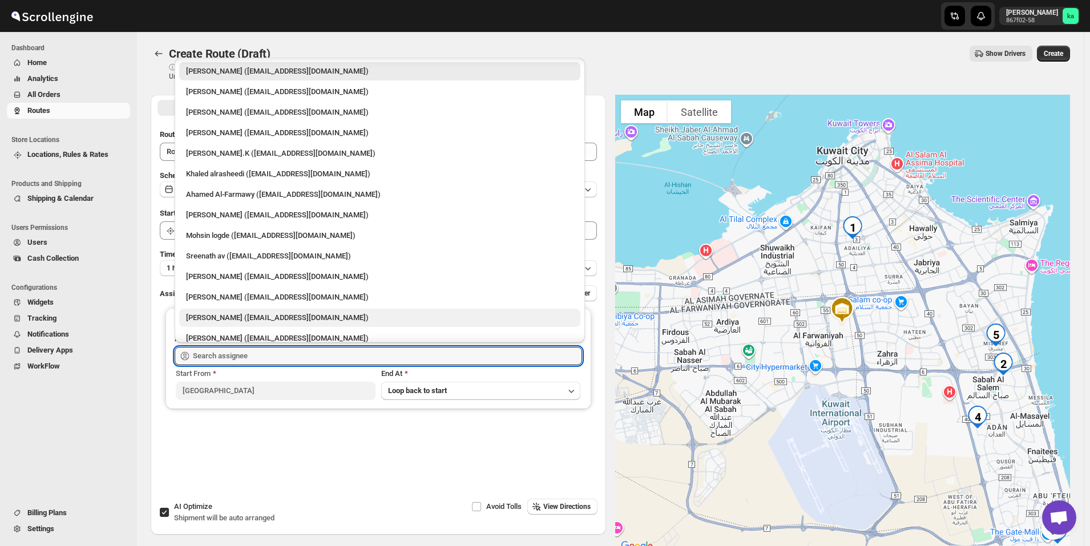
scroll to position [30, 0]
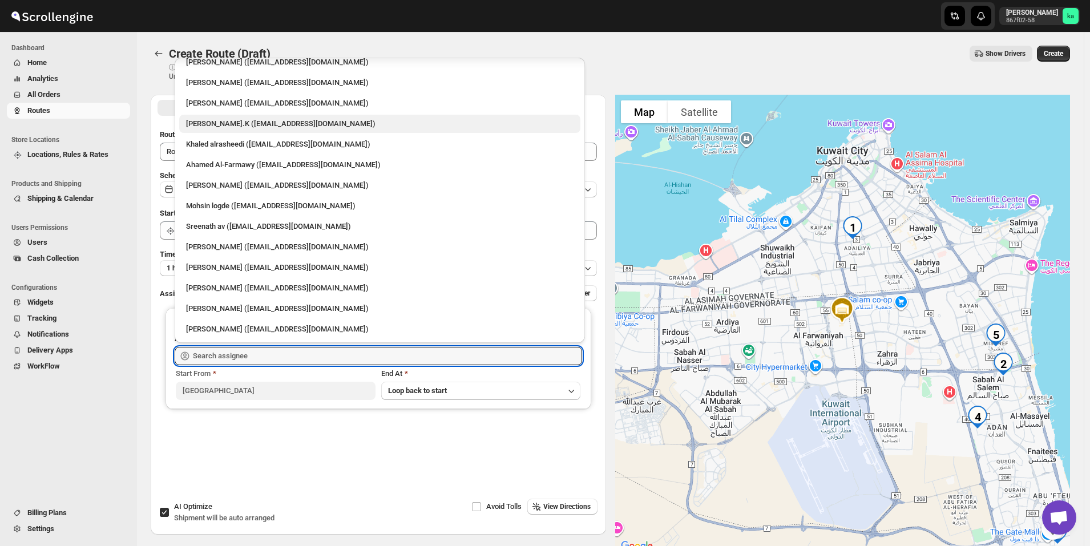
click at [244, 124] on div "[PERSON_NAME].K ([EMAIL_ADDRESS][DOMAIN_NAME])" at bounding box center [380, 123] width 388 height 11
type input "[PERSON_NAME].K ([EMAIL_ADDRESS][DOMAIN_NAME])"
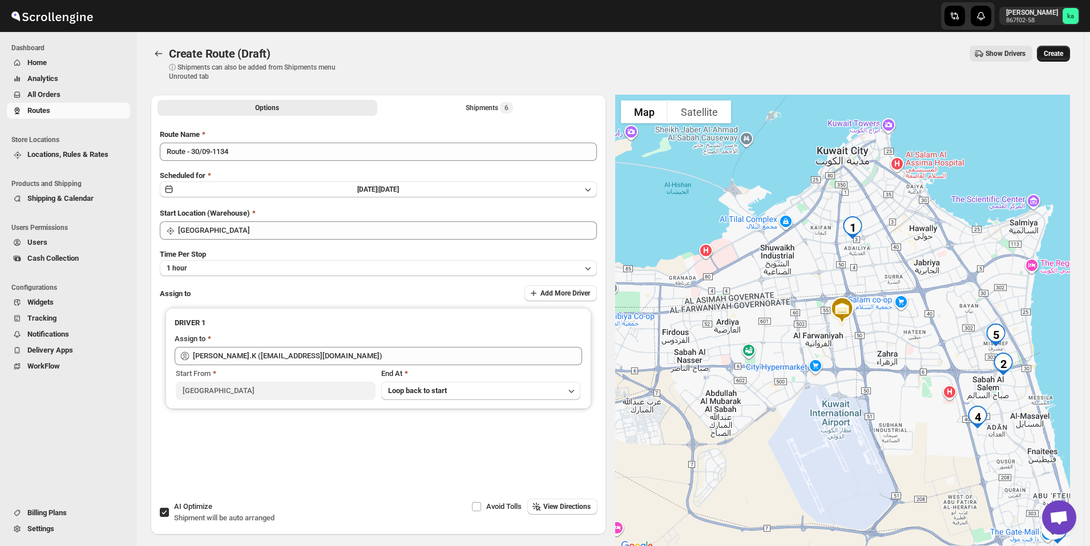
click at [1058, 55] on span "Create" at bounding box center [1053, 53] width 19 height 9
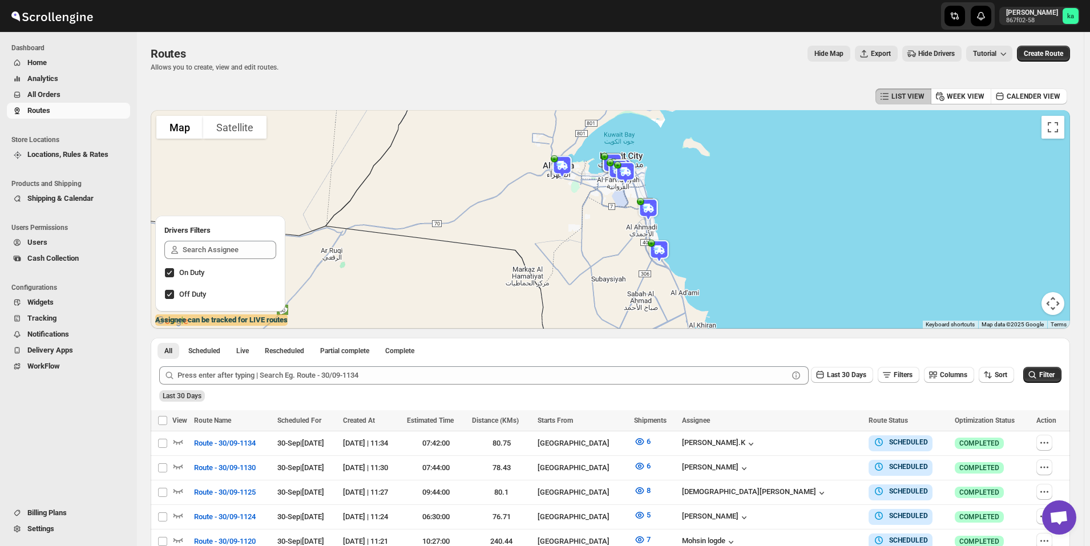
click at [87, 97] on span "All Orders" at bounding box center [77, 94] width 100 height 11
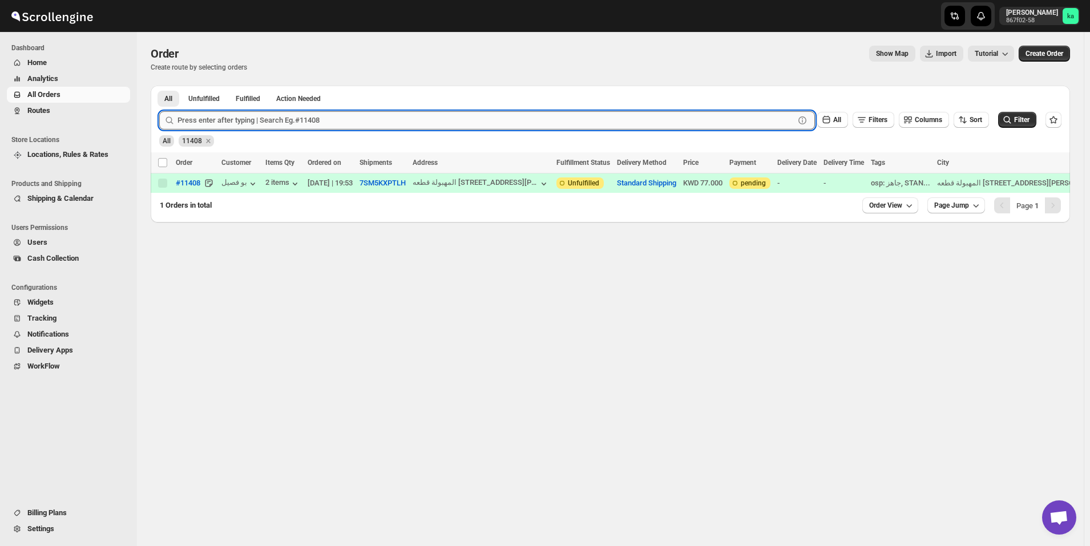
click at [293, 114] on input "text" at bounding box center [486, 120] width 617 height 18
paste input "11384"
type input "11384"
click at [159, 86] on button "Submit" at bounding box center [175, 92] width 33 height 12
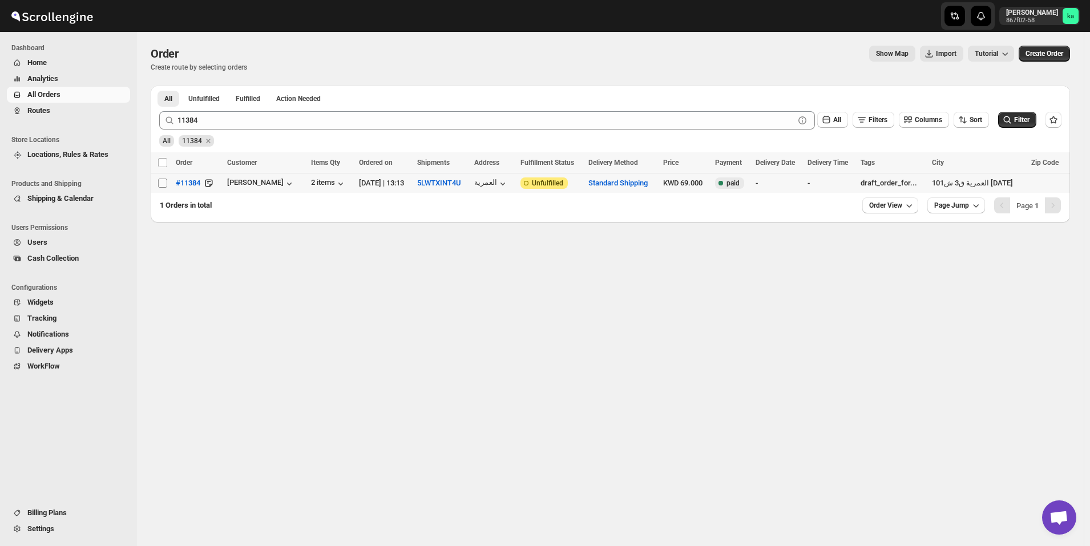
click at [160, 186] on input "Select order" at bounding box center [162, 183] width 9 height 9
checkbox input "true"
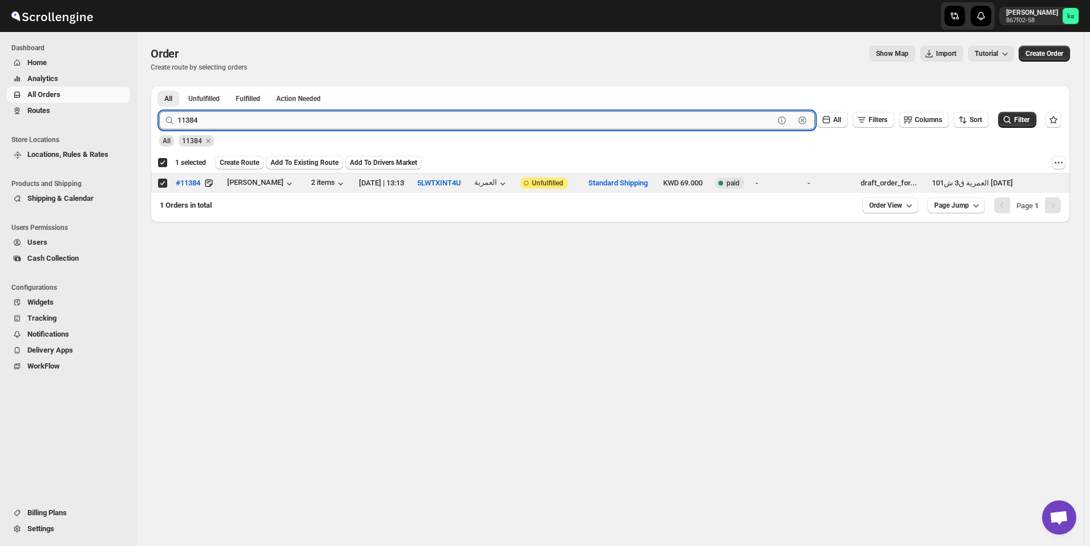
click at [264, 121] on input "11384" at bounding box center [476, 120] width 596 height 18
paste input "97"
type input "11397"
click at [159, 86] on button "Submit" at bounding box center [175, 92] width 33 height 12
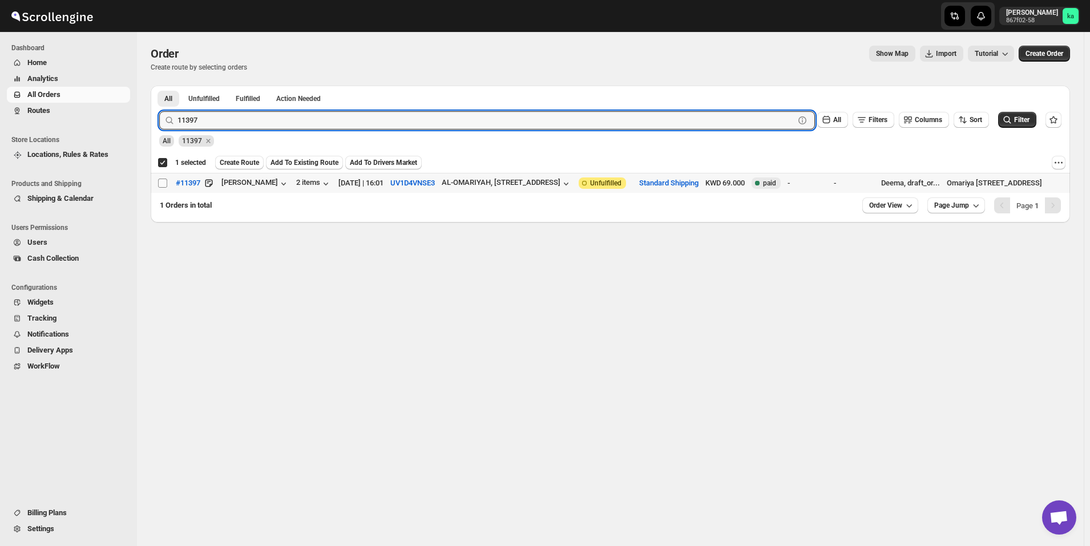
click at [162, 183] on input "Select order" at bounding box center [162, 183] width 9 height 9
checkbox input "true"
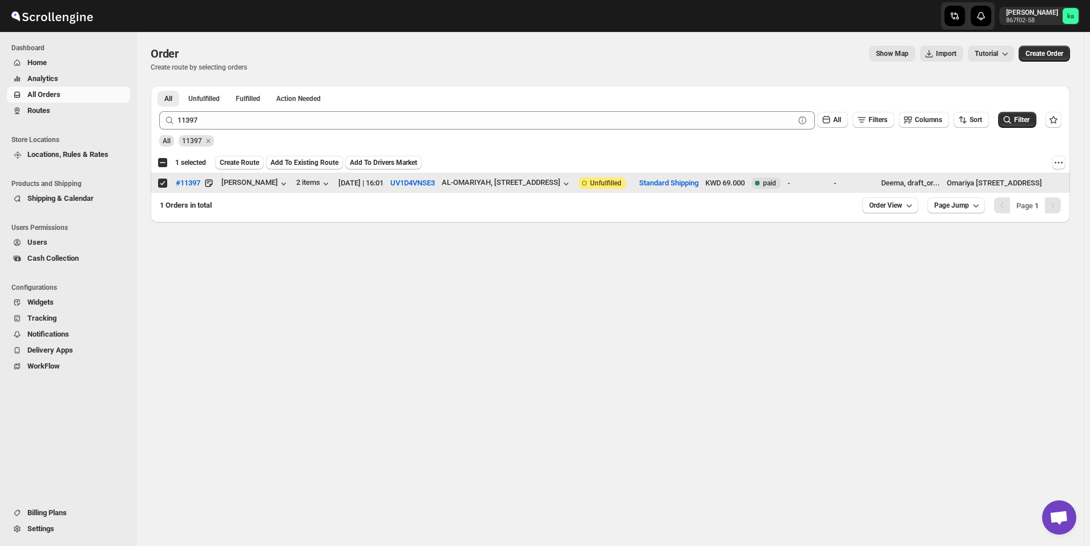
checkbox input "false"
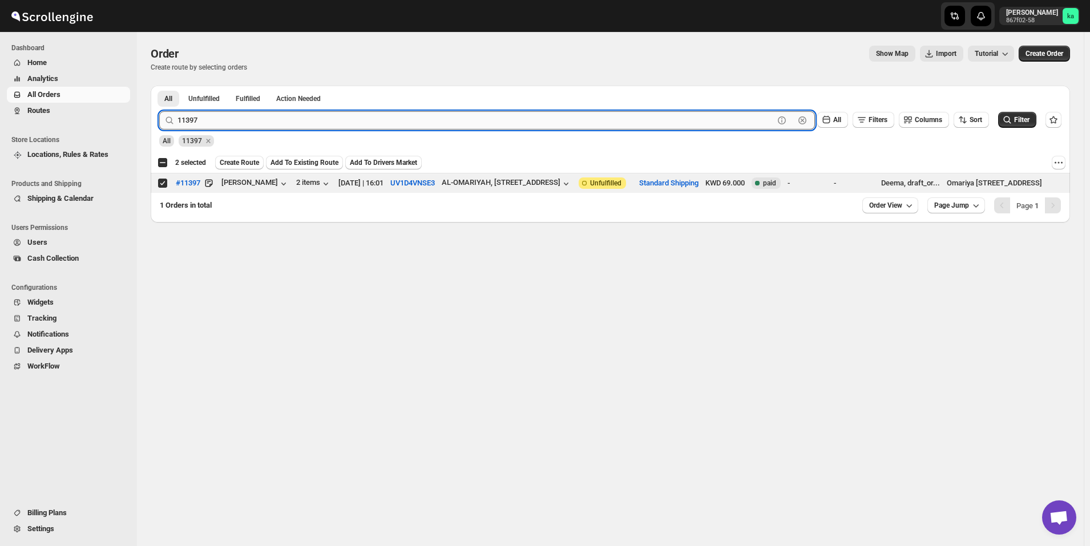
click at [326, 115] on input "11397" at bounding box center [476, 120] width 596 height 18
paste input "76"
type input "11376"
click at [159, 86] on button "Submit" at bounding box center [175, 92] width 33 height 12
click at [161, 183] on input "Select order" at bounding box center [162, 183] width 9 height 9
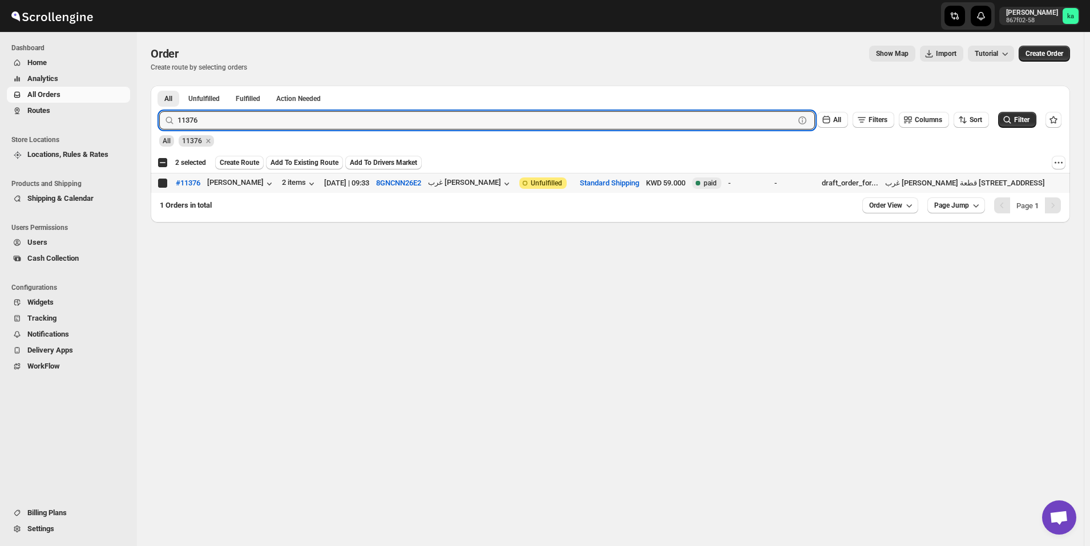
checkbox input "true"
click at [326, 118] on input "11376" at bounding box center [476, 120] width 596 height 18
paste input "419"
type input "11419"
click at [159, 86] on button "Submit" at bounding box center [175, 92] width 33 height 12
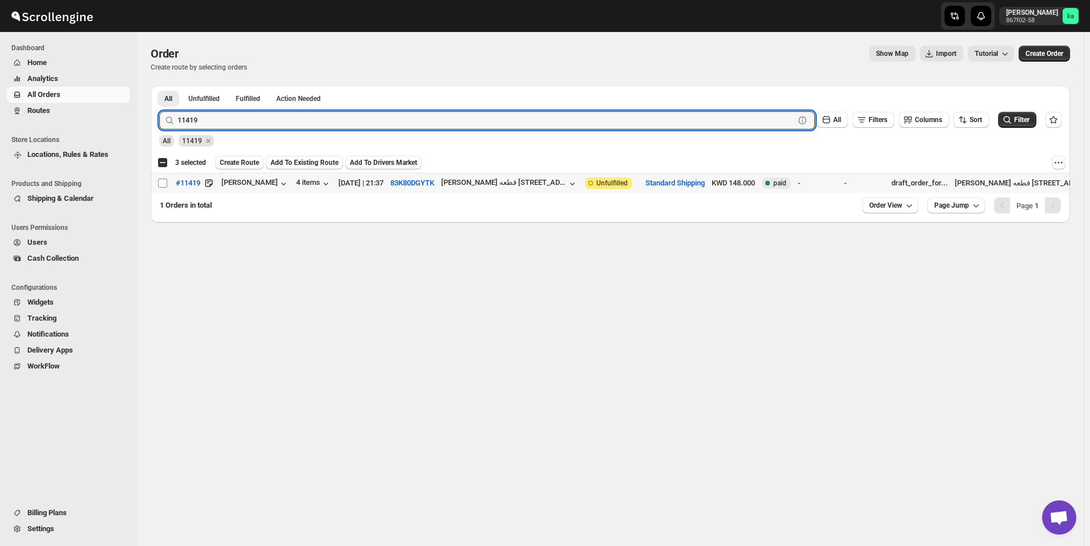
click at [164, 181] on input "Select order" at bounding box center [162, 183] width 9 height 9
checkbox input "true"
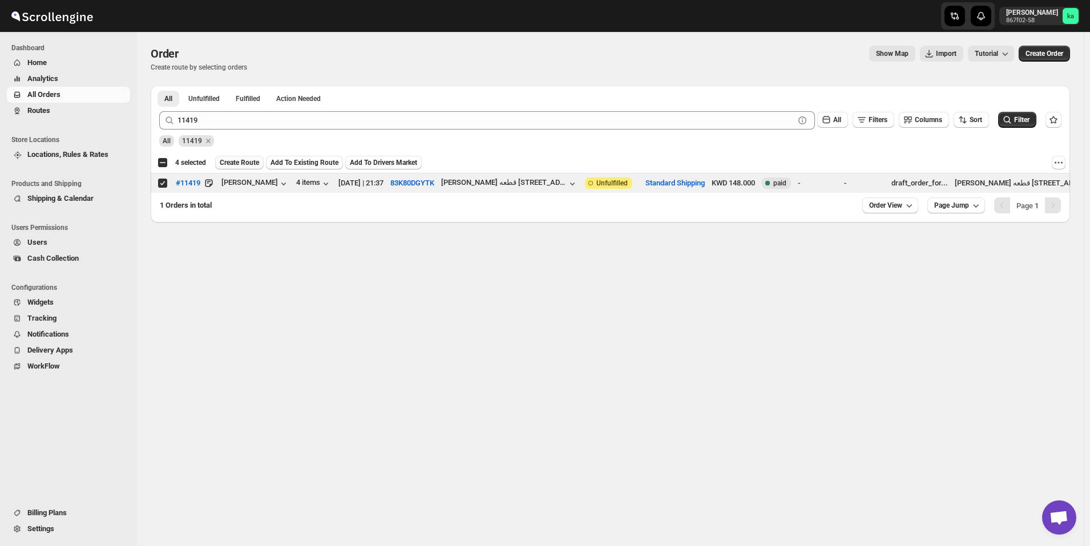
click at [249, 162] on span "Create Route" at bounding box center [239, 162] width 39 height 9
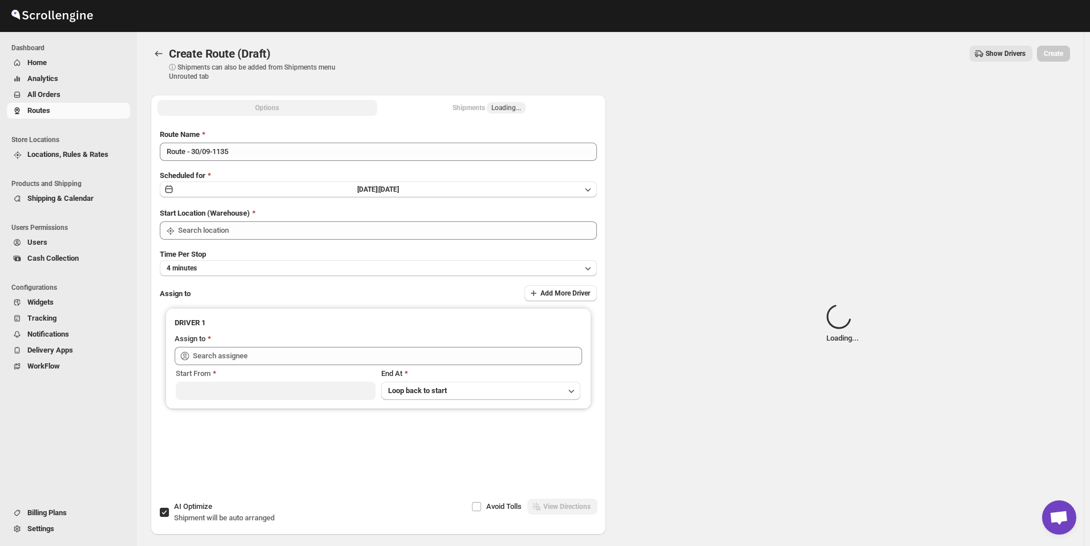
type input "[GEOGRAPHIC_DATA]"
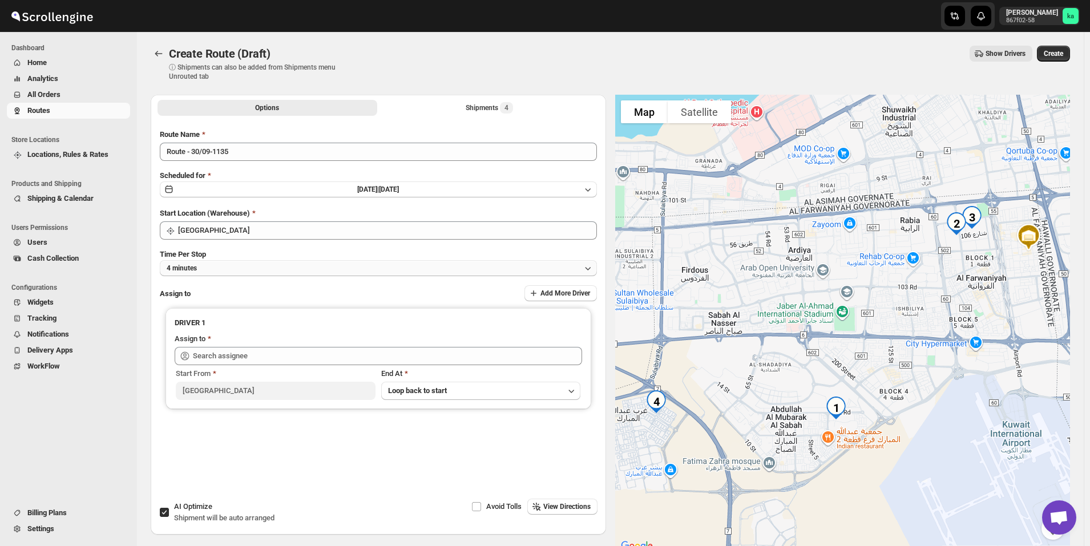
click at [246, 275] on button "4 minutes" at bounding box center [378, 268] width 437 height 16
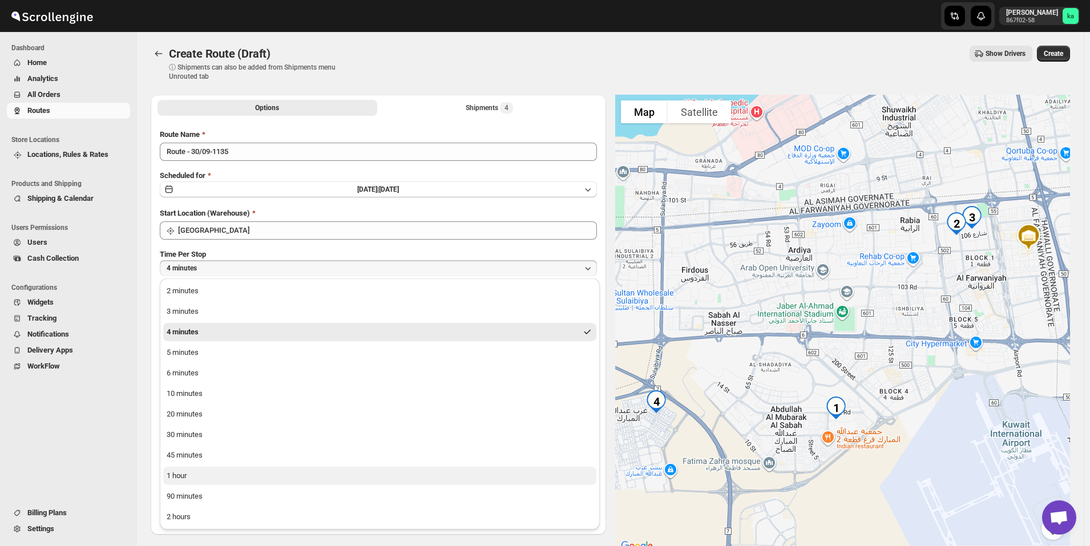
click at [197, 477] on button "1 hour" at bounding box center [379, 476] width 433 height 18
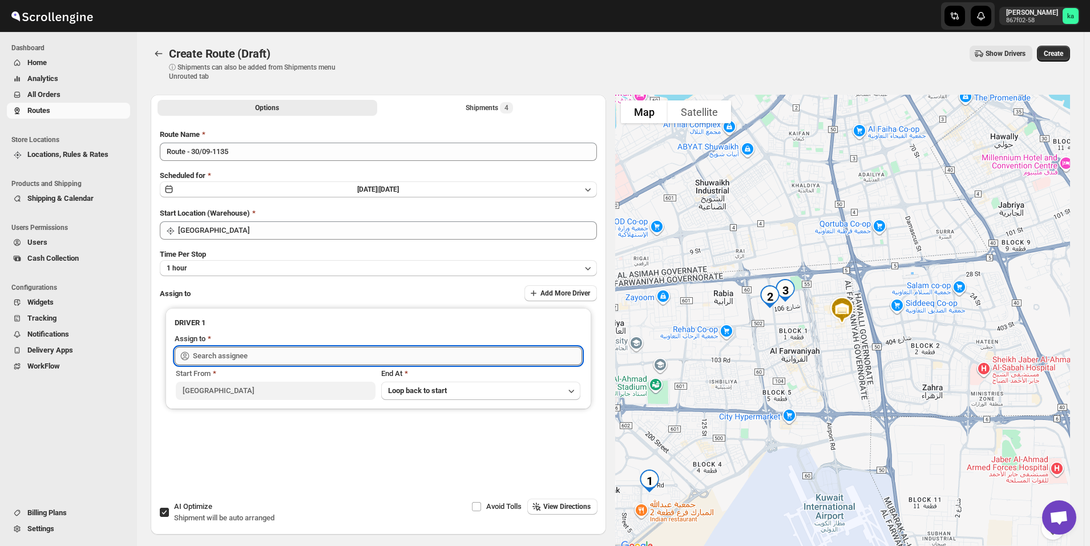
click at [234, 352] on input "text" at bounding box center [387, 356] width 389 height 18
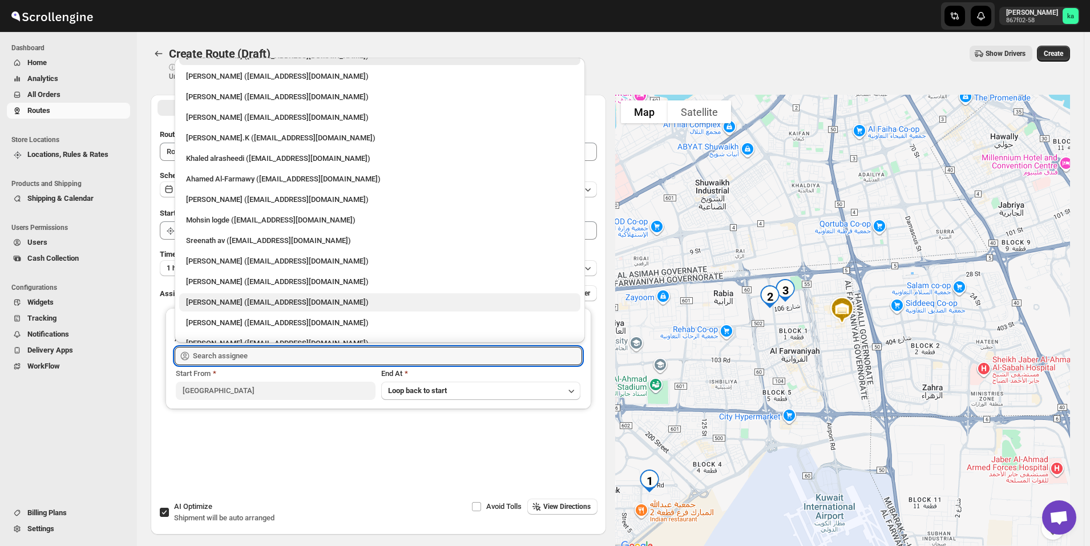
scroll to position [30, 0]
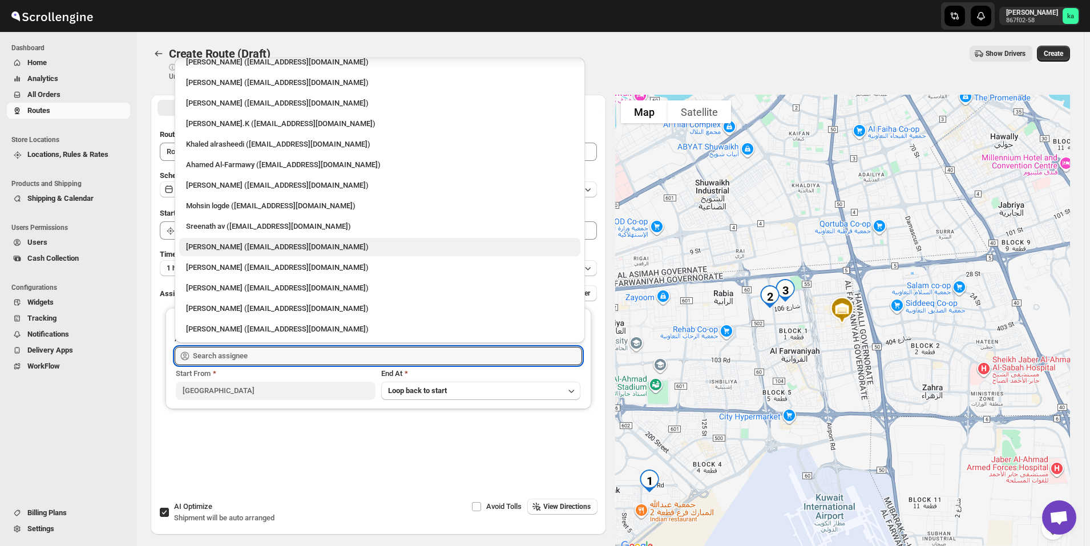
click at [241, 247] on div "[PERSON_NAME] ([EMAIL_ADDRESS][DOMAIN_NAME])" at bounding box center [380, 246] width 388 height 11
type input "[PERSON_NAME] ([EMAIL_ADDRESS][DOMAIN_NAME])"
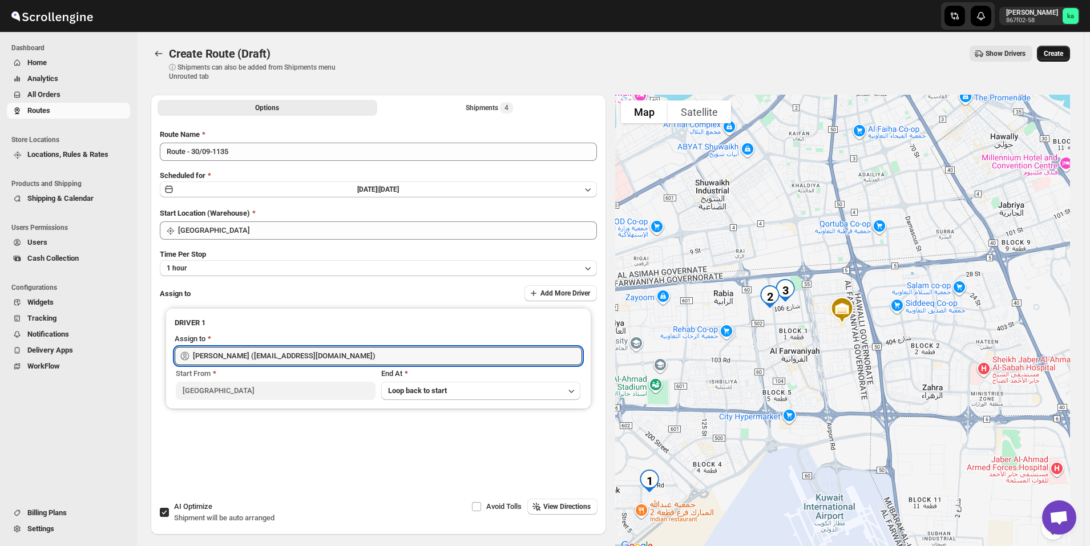
click at [1063, 57] on span "Create" at bounding box center [1053, 53] width 19 height 9
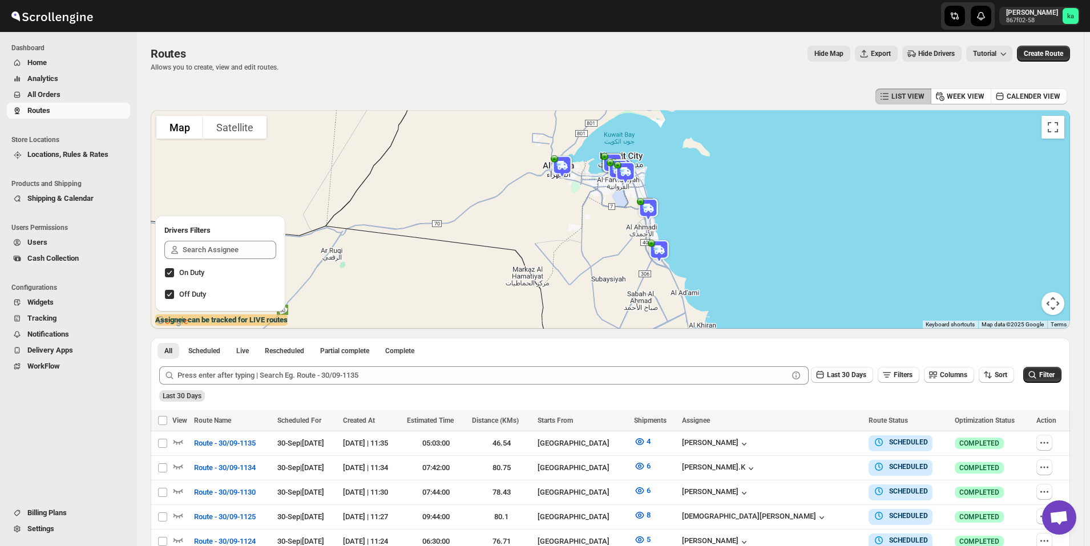
click at [81, 100] on span "All Orders" at bounding box center [77, 94] width 100 height 11
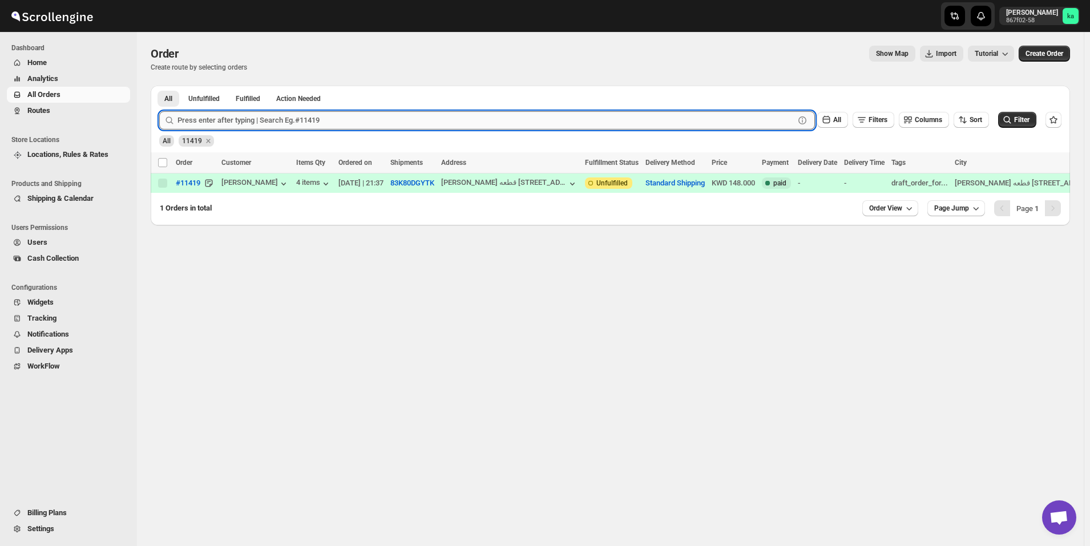
click at [290, 123] on input "text" at bounding box center [486, 120] width 617 height 18
paste input "11395"
type input "11395"
click at [159, 86] on button "Submit" at bounding box center [175, 92] width 33 height 12
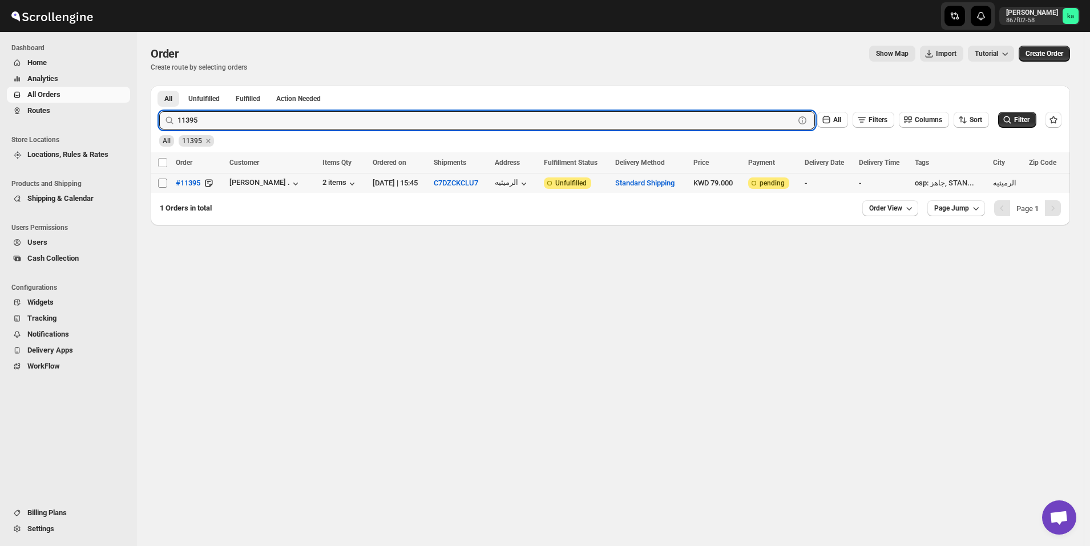
click at [164, 183] on input "Select order" at bounding box center [162, 183] width 9 height 9
checkbox input "true"
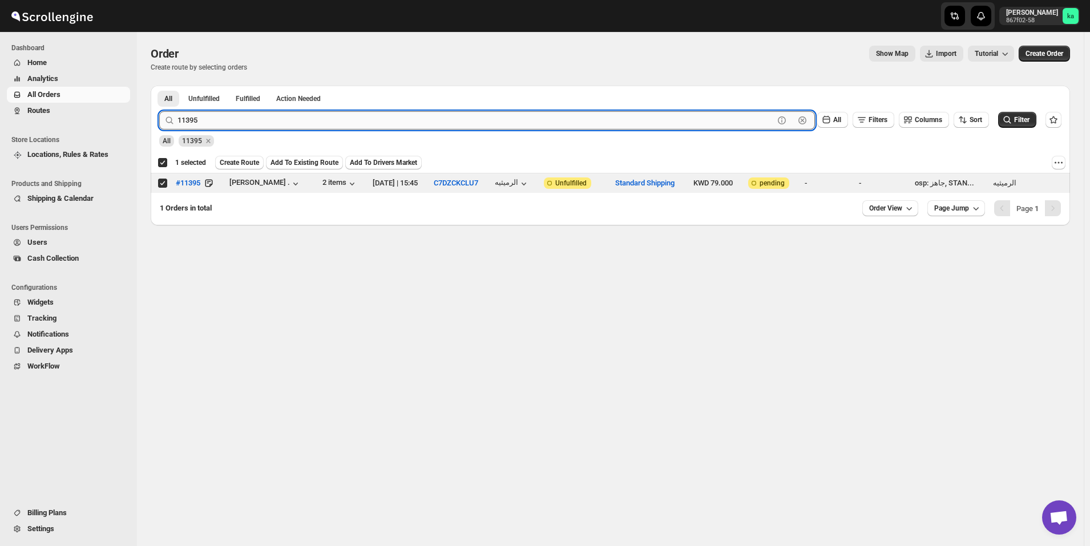
click at [293, 117] on input "11395" at bounding box center [476, 120] width 596 height 18
paste input "9"
type input "11399"
click at [159, 86] on button "Submit" at bounding box center [175, 92] width 33 height 12
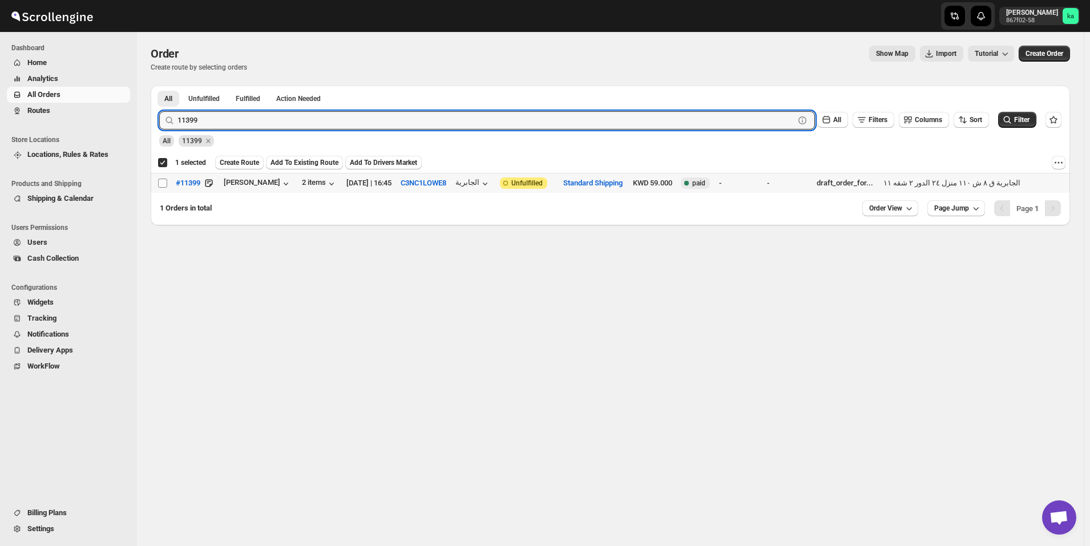
click at [163, 183] on input "Select order" at bounding box center [162, 183] width 9 height 9
checkbox input "true"
checkbox input "false"
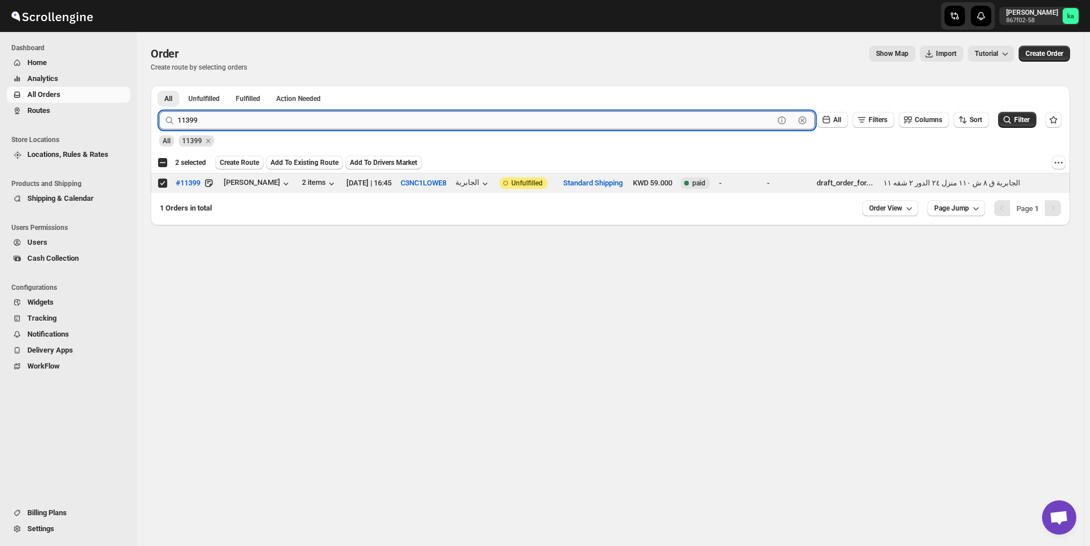
click at [296, 124] on input "11399" at bounding box center [476, 120] width 596 height 18
paste input "405"
type input "11405"
click at [159, 86] on button "Submit" at bounding box center [175, 92] width 33 height 12
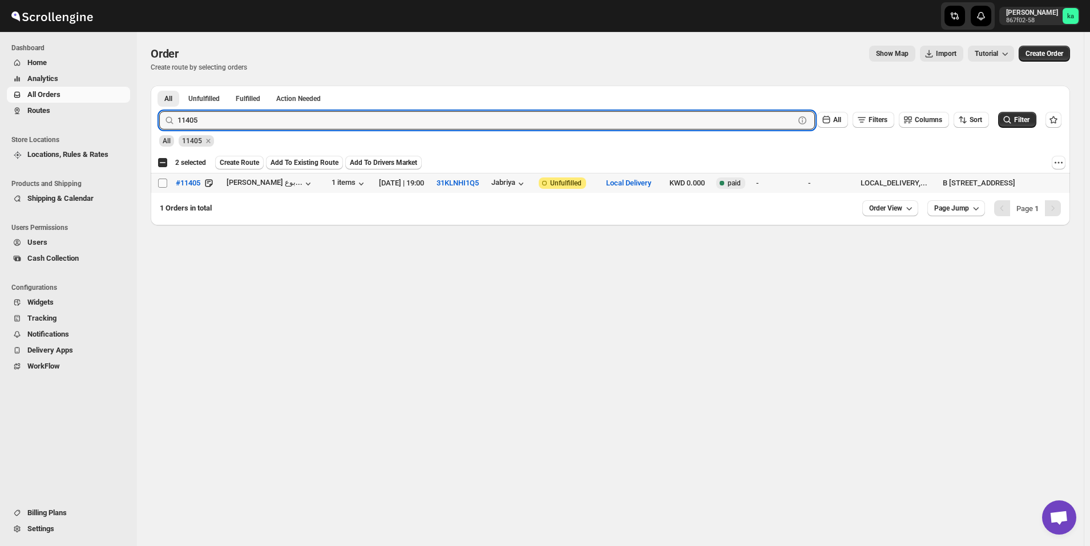
click at [161, 182] on input "Select order" at bounding box center [162, 183] width 9 height 9
checkbox input "true"
click at [347, 123] on input "11405" at bounding box center [476, 120] width 596 height 18
paste input "6"
type input "11406"
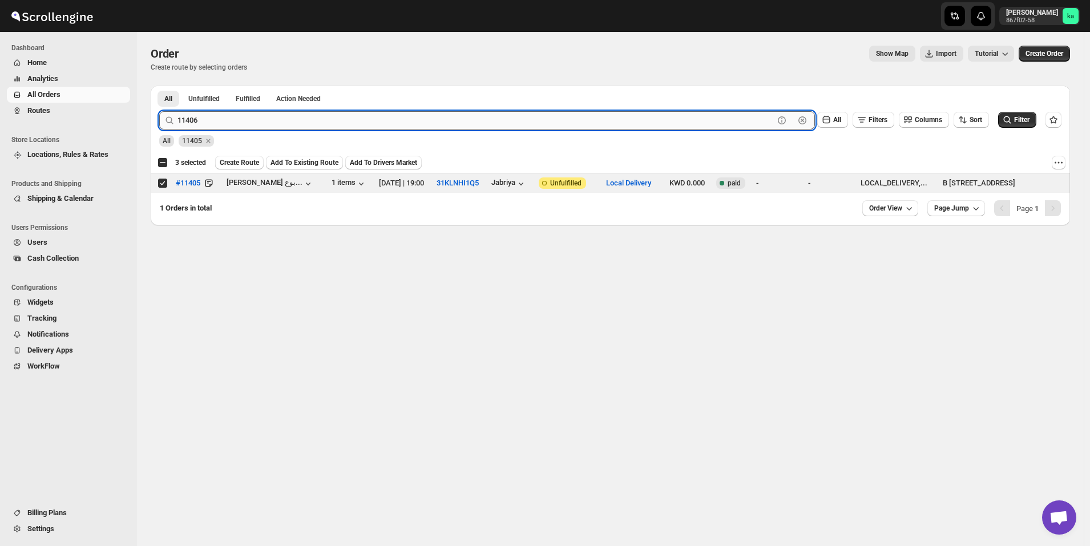
click at [159, 86] on button "Submit" at bounding box center [175, 92] width 33 height 12
click at [163, 184] on input "Select order" at bounding box center [162, 183] width 9 height 9
checkbox input "true"
click at [269, 126] on input "11406" at bounding box center [476, 120] width 596 height 18
paste input "383"
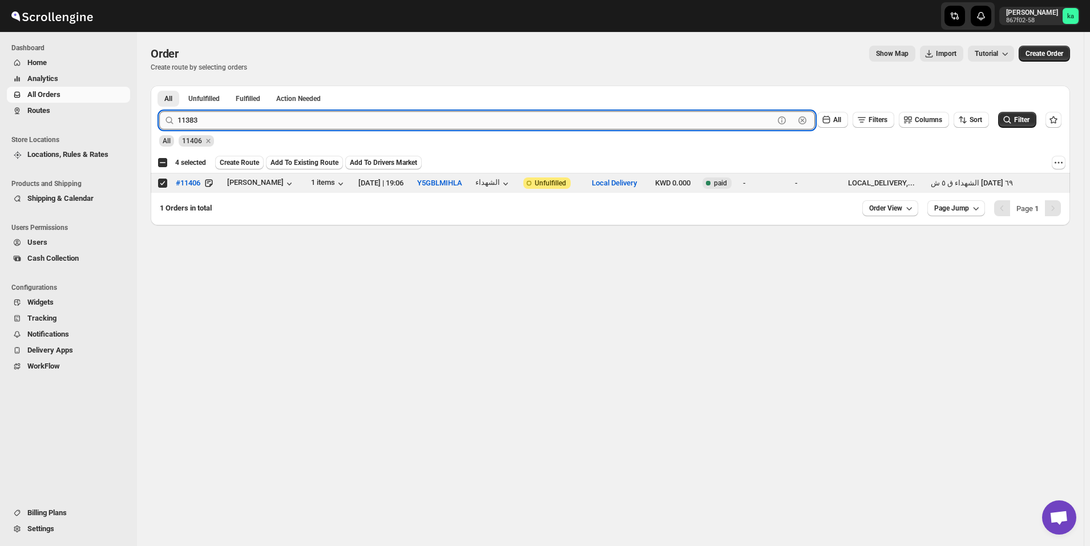
type input "11383"
click at [159, 86] on button "Submit" at bounding box center [175, 92] width 33 height 12
click at [160, 183] on input "Select order" at bounding box center [162, 183] width 9 height 9
checkbox input "true"
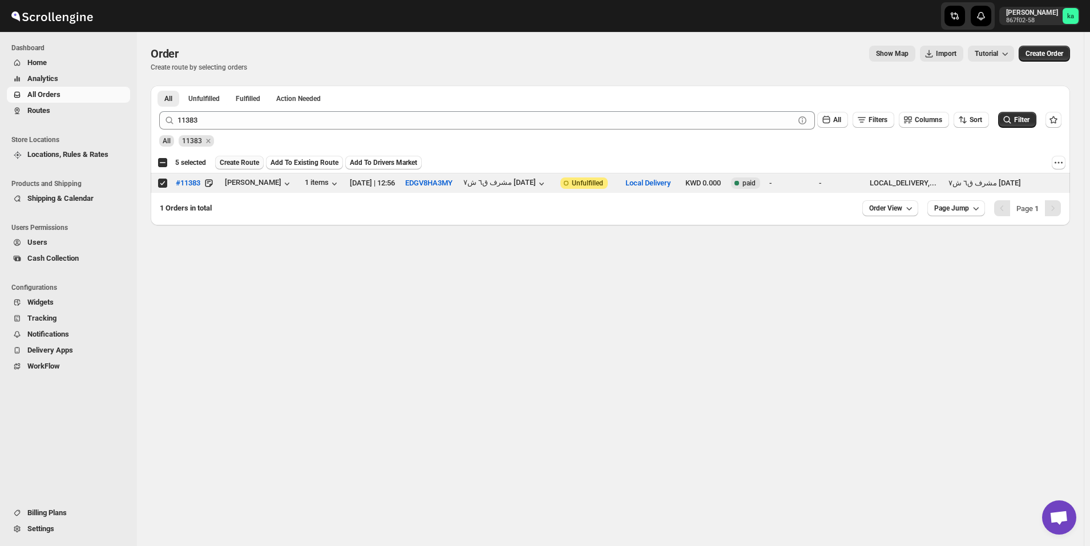
click at [242, 163] on span "Create Route" at bounding box center [239, 162] width 39 height 9
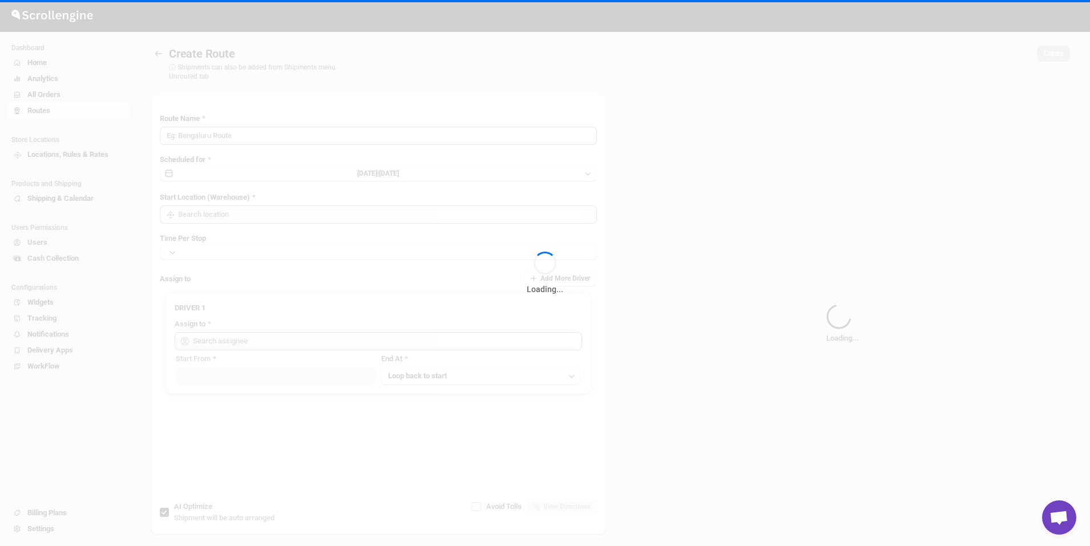
type input "Route - 30/09-1136"
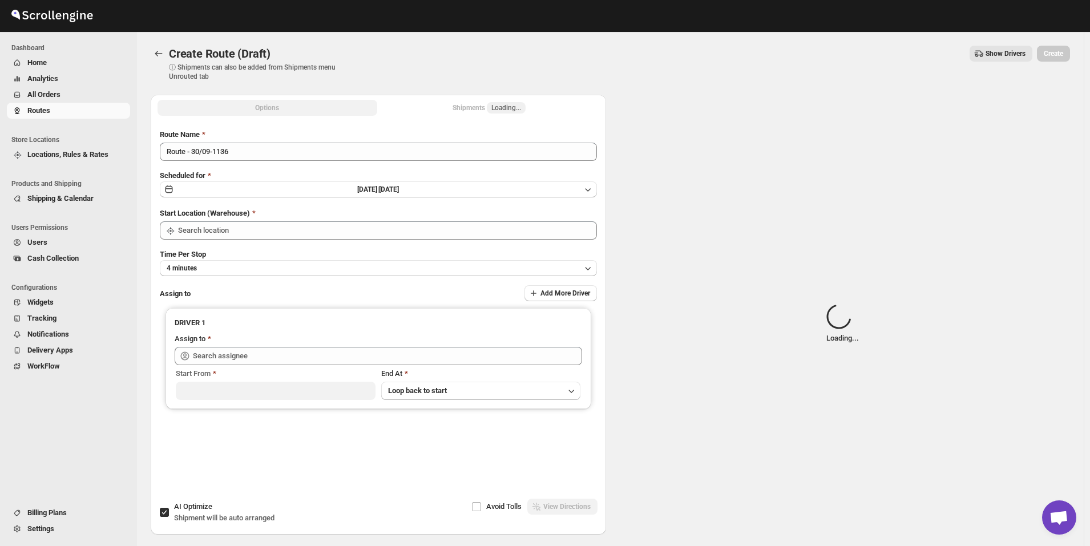
type input "[GEOGRAPHIC_DATA]"
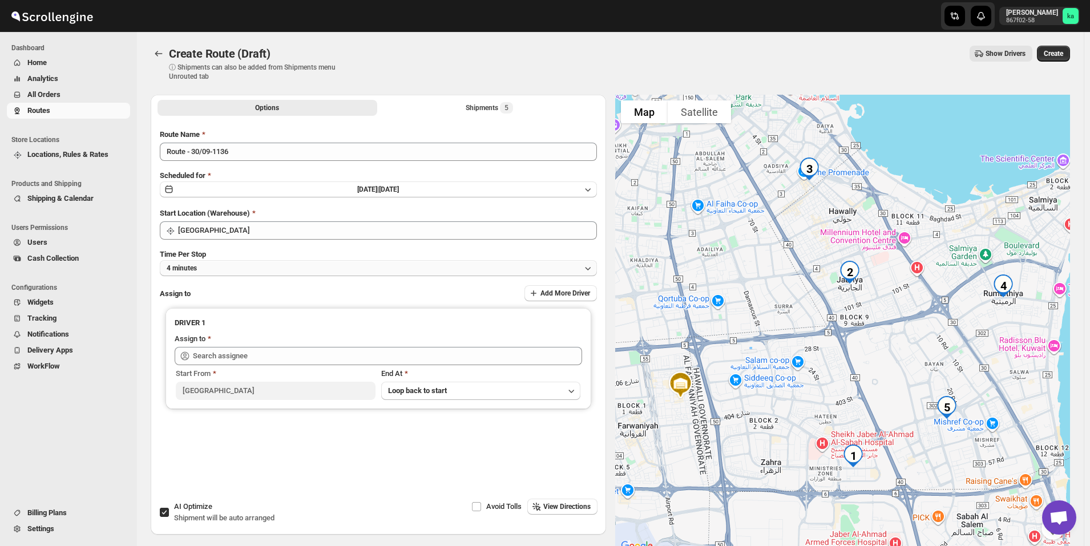
drag, startPoint x: 255, startPoint y: 263, endPoint x: 259, endPoint y: 273, distance: 10.7
click at [255, 263] on button "4 minutes" at bounding box center [378, 268] width 437 height 16
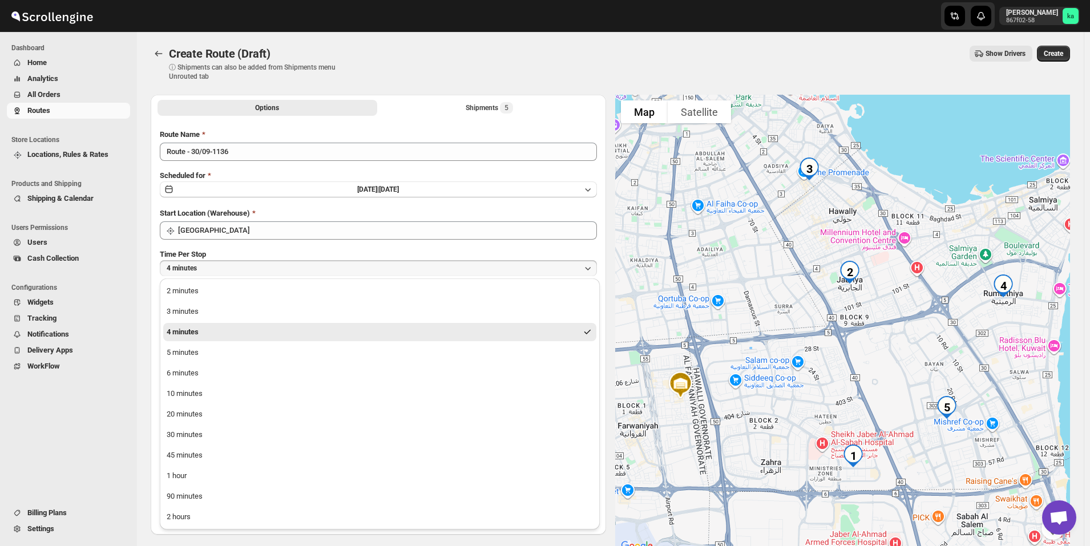
drag, startPoint x: 219, startPoint y: 474, endPoint x: 220, endPoint y: 460, distance: 14.3
click at [219, 474] on button "1 hour" at bounding box center [379, 476] width 433 height 18
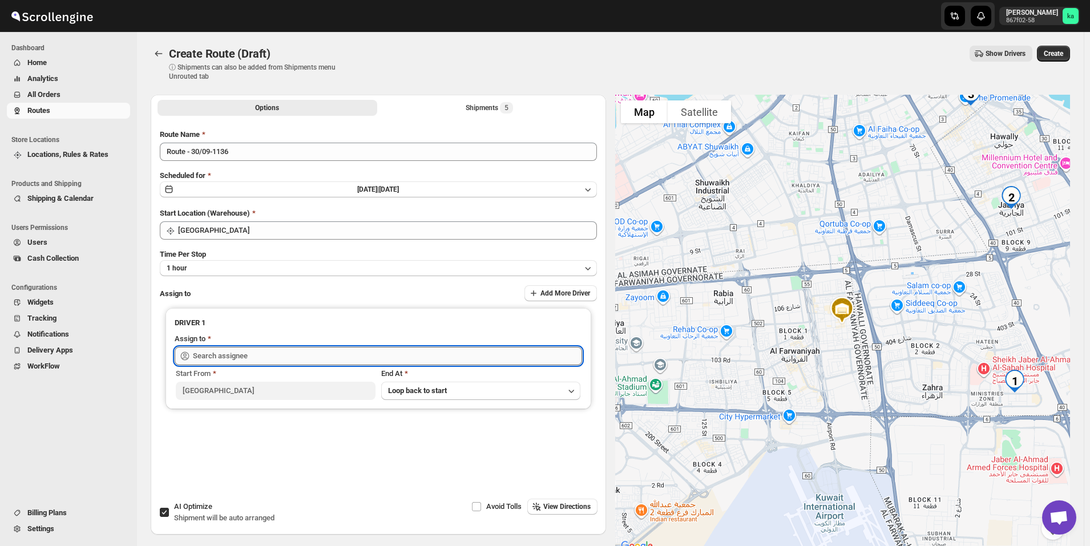
click at [225, 356] on input "text" at bounding box center [387, 356] width 389 height 18
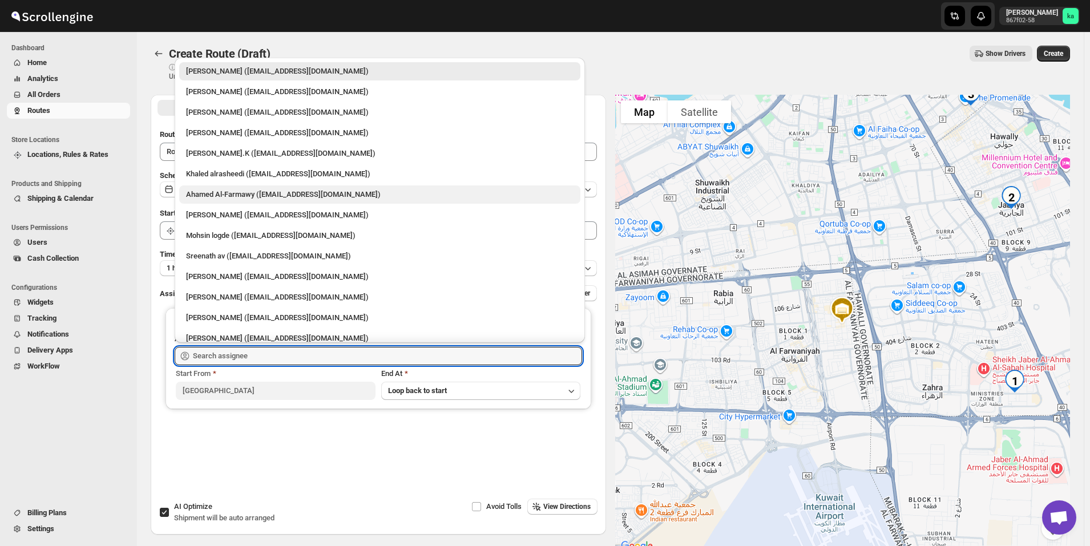
click at [230, 197] on div "Ahamed Al-Farmawy ([EMAIL_ADDRESS][DOMAIN_NAME])" at bounding box center [380, 194] width 388 height 11
type input "Ahamed Al-Farmawy ([EMAIL_ADDRESS][DOMAIN_NAME])"
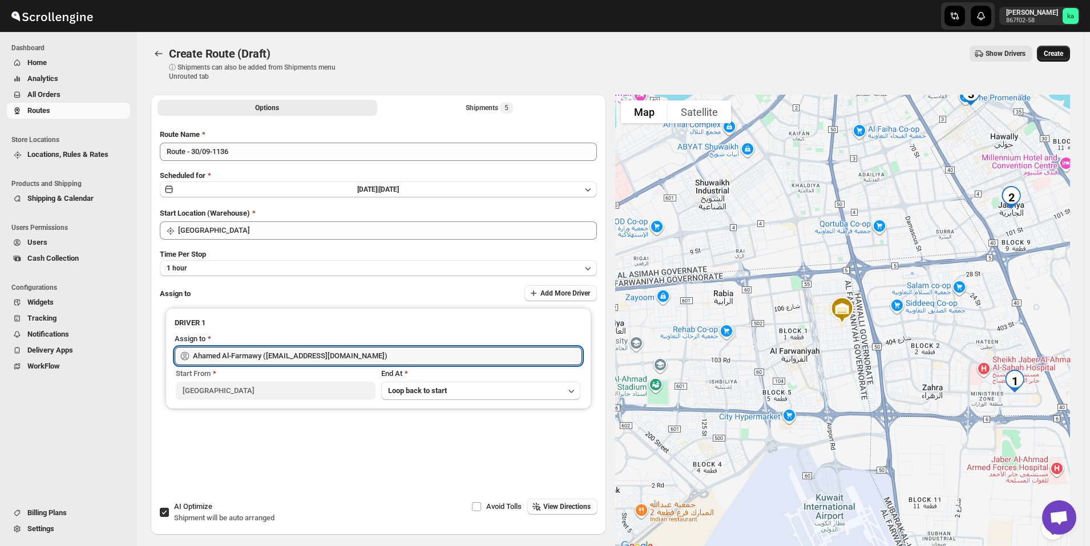
click at [1063, 51] on span "Create" at bounding box center [1053, 53] width 19 height 9
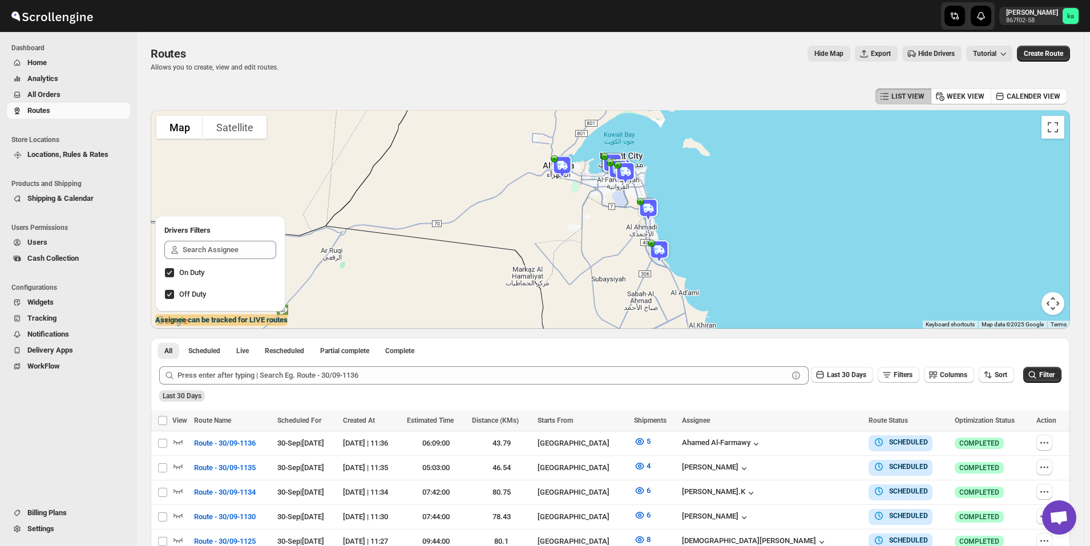
click at [67, 89] on span "All Orders" at bounding box center [77, 94] width 100 height 11
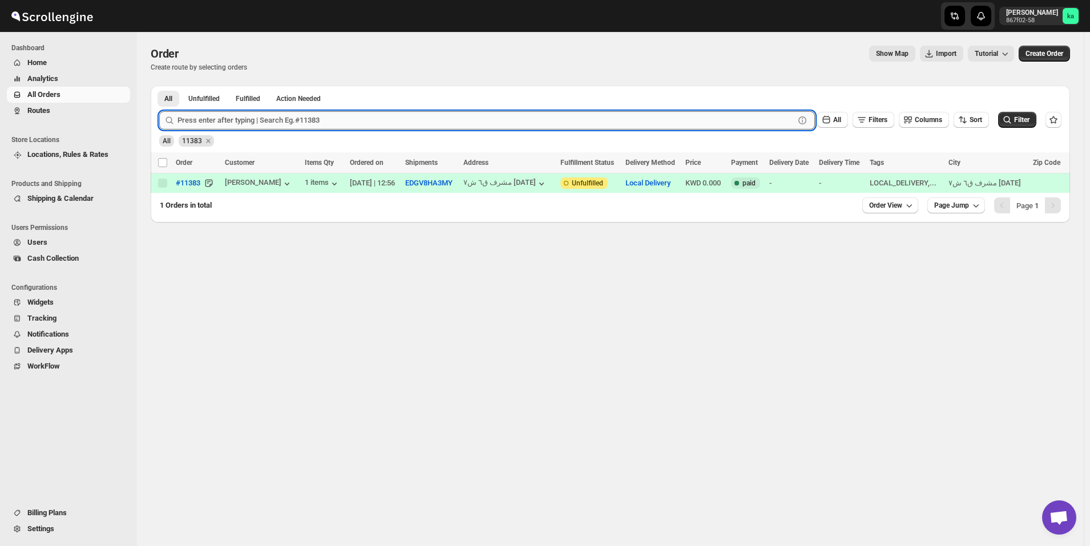
click at [219, 125] on input "text" at bounding box center [486, 120] width 617 height 18
paste input "11377"
type input "11377"
click at [159, 86] on button "Submit" at bounding box center [175, 92] width 33 height 12
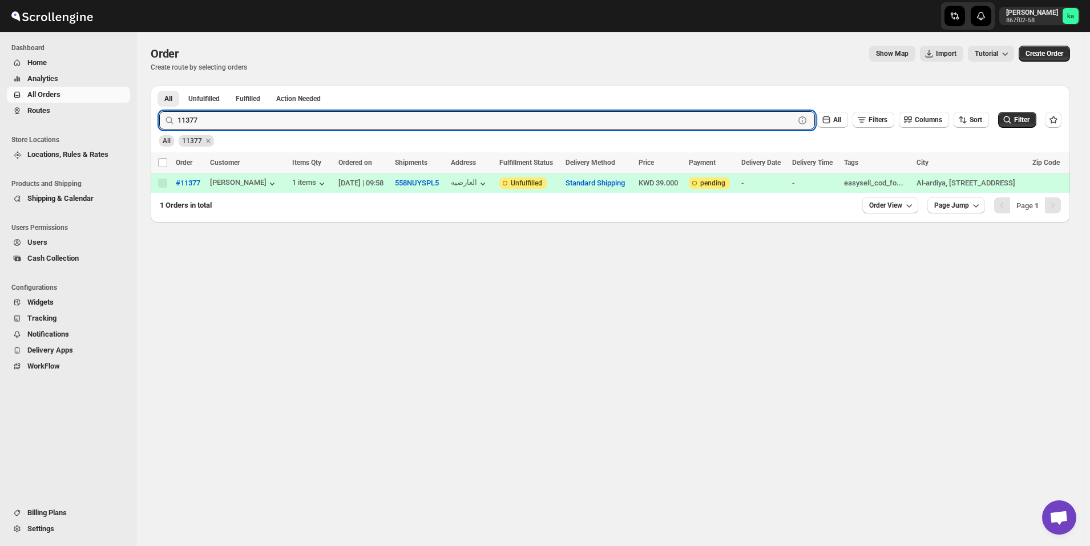
click at [65, 114] on span "Routes" at bounding box center [77, 110] width 100 height 11
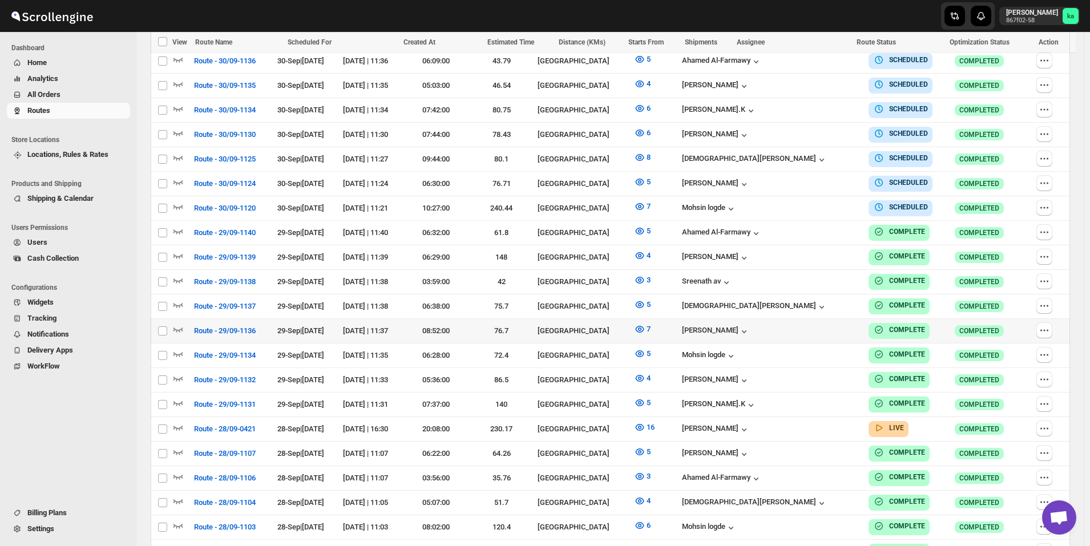
scroll to position [439, 0]
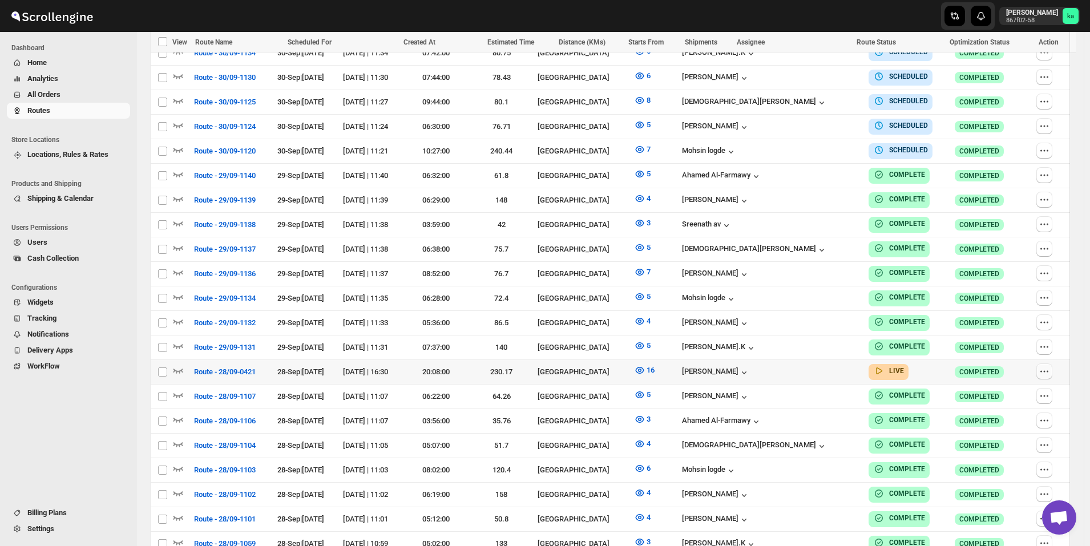
drag, startPoint x: 1049, startPoint y: 362, endPoint x: 1039, endPoint y: 366, distance: 10.3
click at [1049, 366] on icon "button" at bounding box center [1044, 371] width 11 height 11
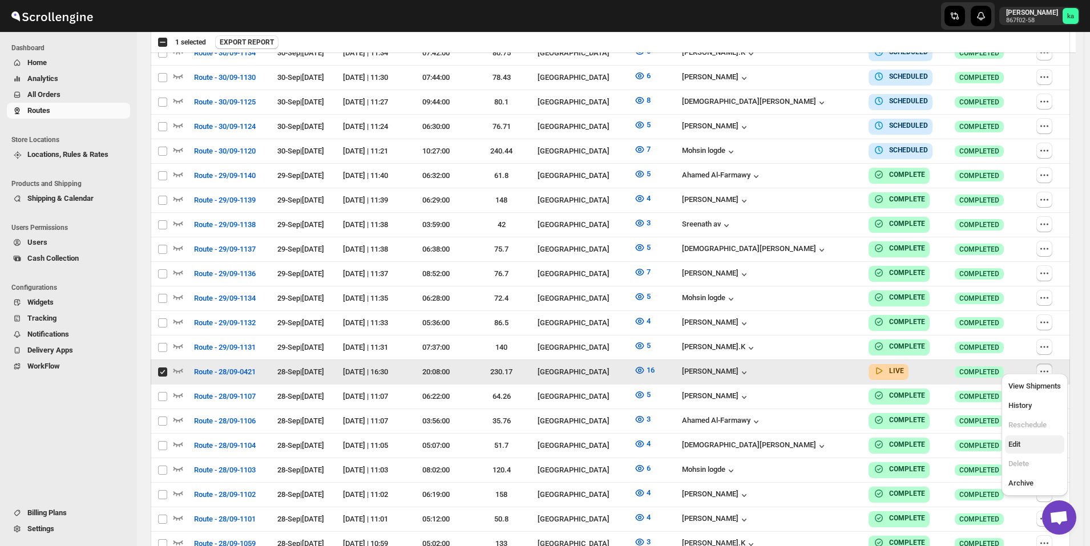
click at [1018, 440] on span "Edit" at bounding box center [1015, 444] width 12 height 9
checkbox input "false"
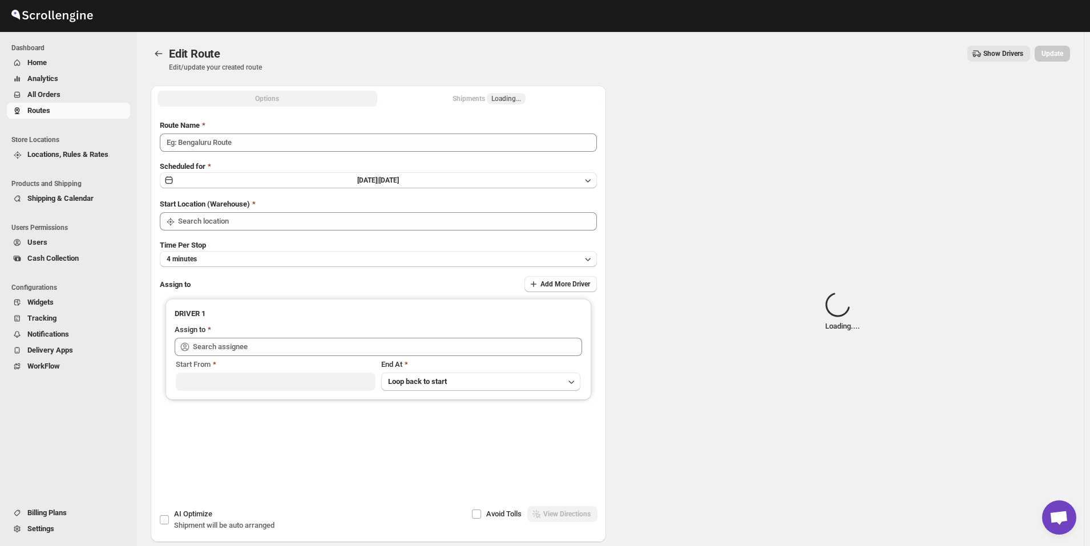
type input "Route - 28/09-0421"
type input "[GEOGRAPHIC_DATA]"
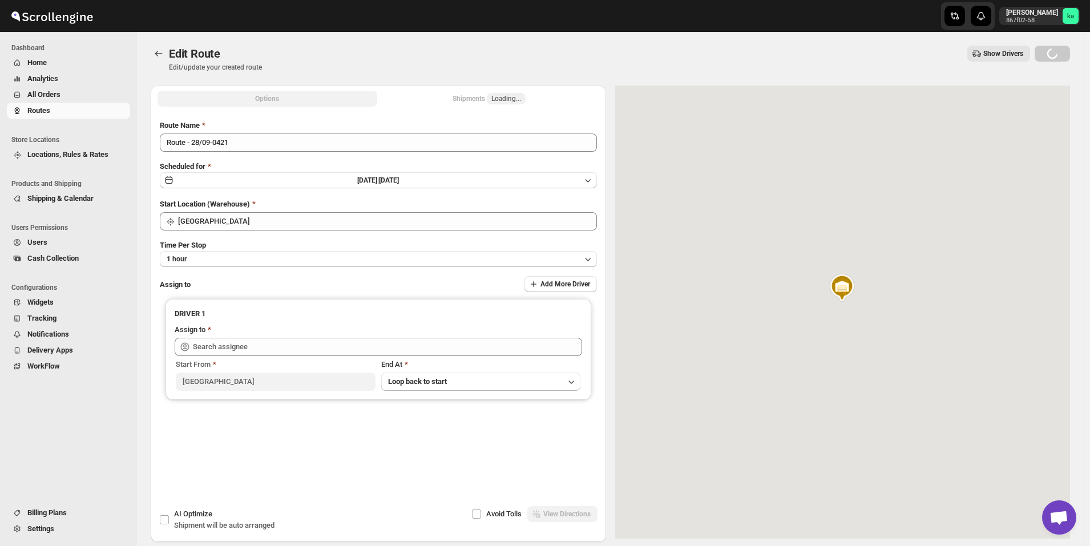
type input "[PERSON_NAME] ([EMAIL_ADDRESS][DOMAIN_NAME])"
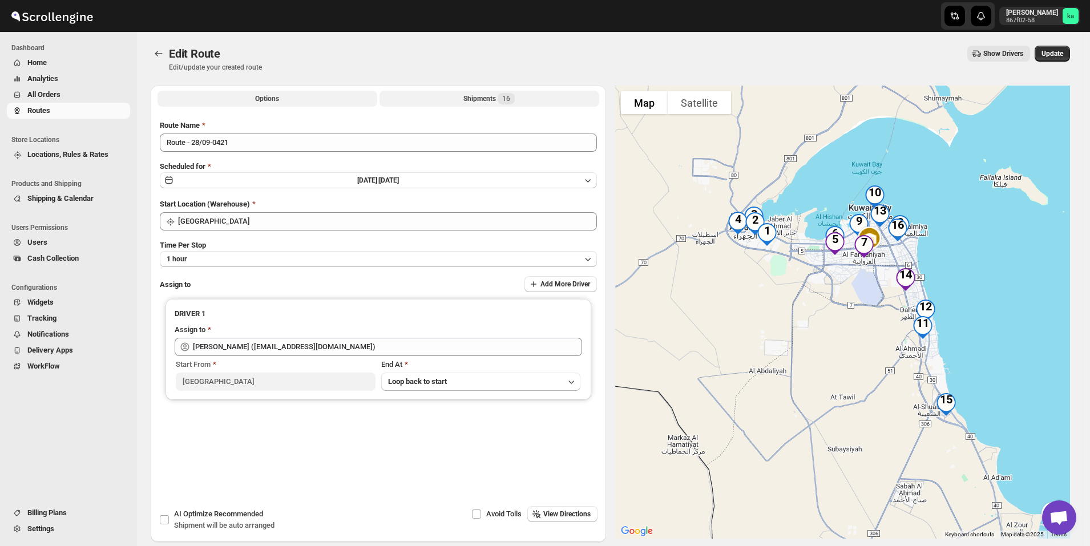
click at [493, 97] on div "Shipments 16" at bounding box center [488, 98] width 51 height 11
